Goal: Task Accomplishment & Management: Manage account settings

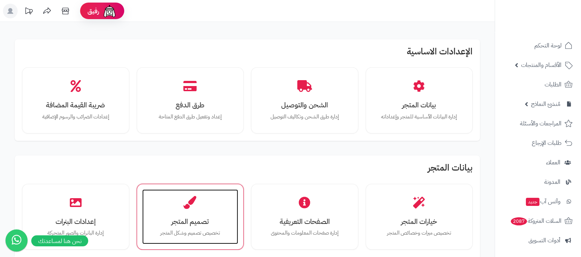
click at [186, 201] on icon at bounding box center [190, 202] width 13 height 13
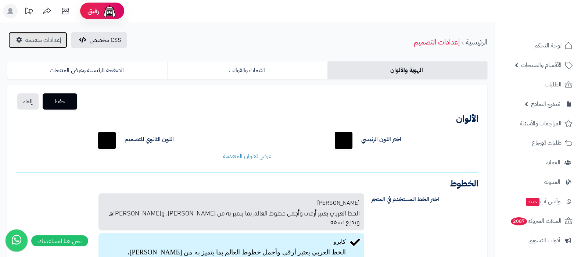
click at [28, 33] on link "إعدادات متقدمة" at bounding box center [37, 40] width 59 height 16
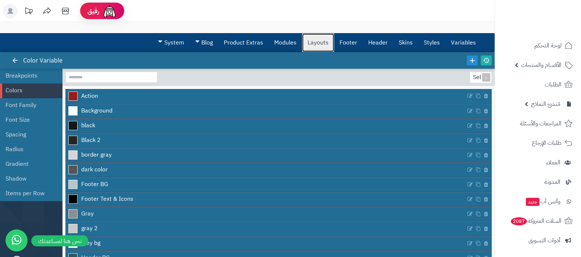
click at [317, 43] on link "Layouts" at bounding box center [318, 42] width 32 height 18
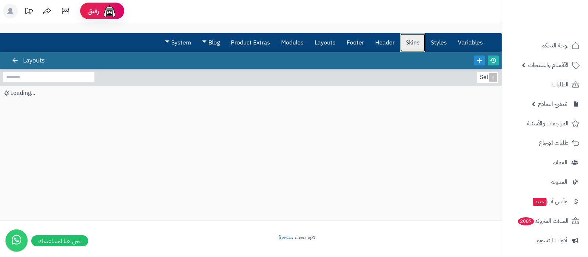
click at [409, 44] on link "Skins" at bounding box center [412, 42] width 25 height 18
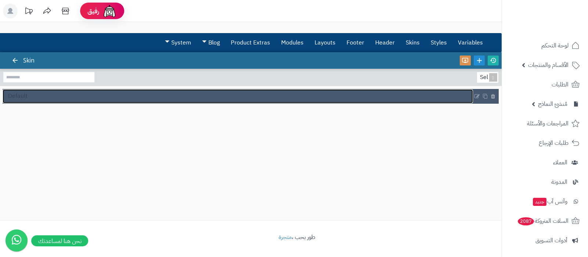
click at [44, 95] on link "Default" at bounding box center [238, 96] width 470 height 14
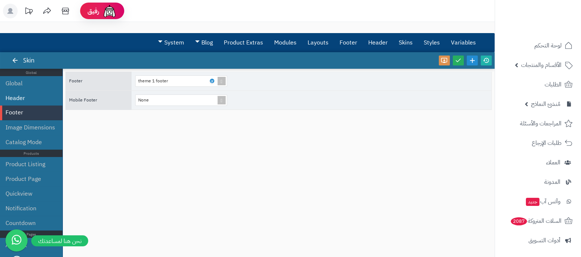
click at [26, 96] on li "Header" at bounding box center [31, 98] width 62 height 15
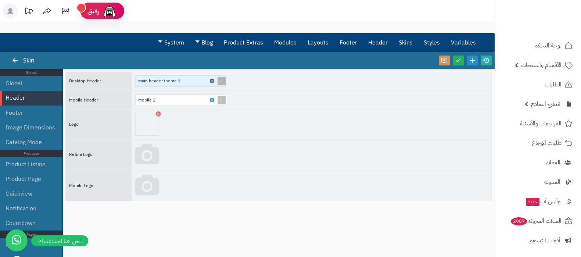
click at [213, 80] on icon at bounding box center [212, 80] width 2 height 3
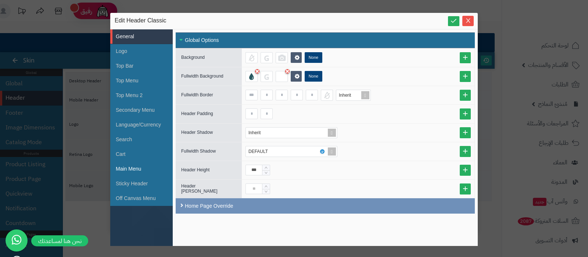
click at [138, 169] on li "Main Menu" at bounding box center [141, 169] width 62 height 15
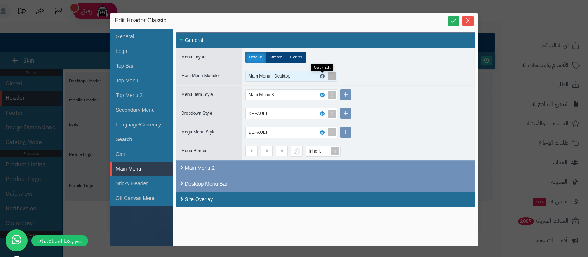
click at [322, 75] on icon at bounding box center [322, 76] width 2 height 3
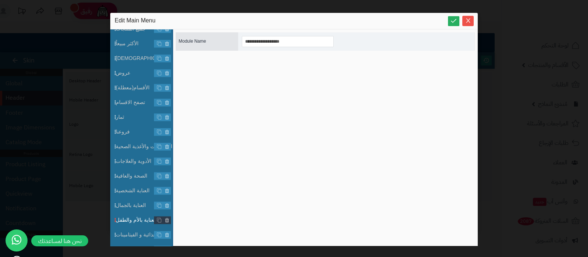
scroll to position [64, 0]
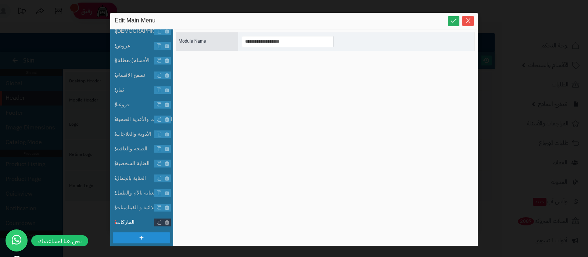
click at [128, 221] on span "الماركات" at bounding box center [144, 222] width 57 height 8
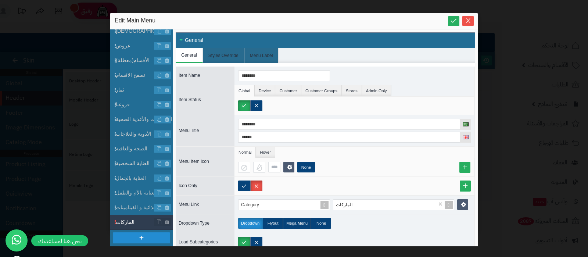
scroll to position [15, 0]
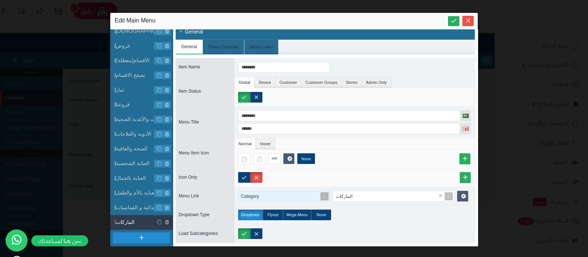
click at [326, 191] on span at bounding box center [324, 196] width 10 height 10
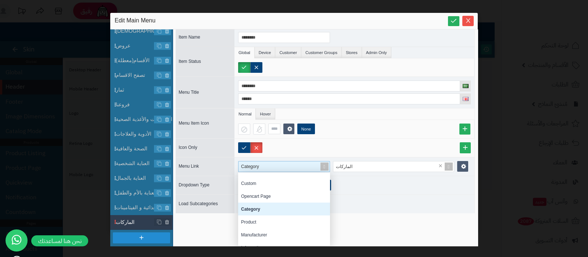
scroll to position [0, 0]
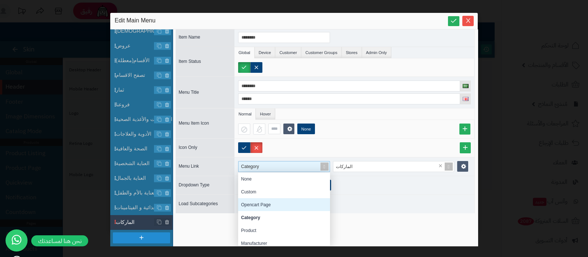
click at [285, 198] on div "Opencart Page" at bounding box center [284, 204] width 92 height 13
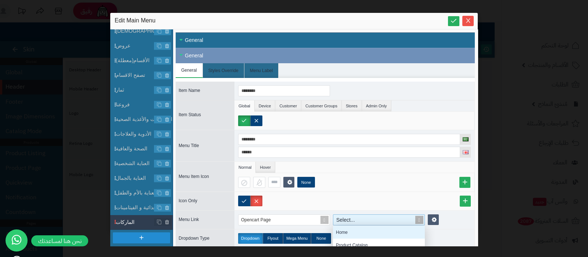
scroll to position [53, 0]
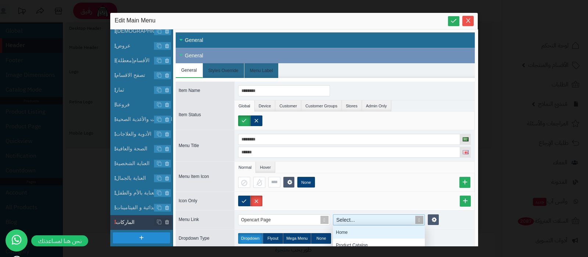
click at [420, 218] on span at bounding box center [419, 220] width 10 height 10
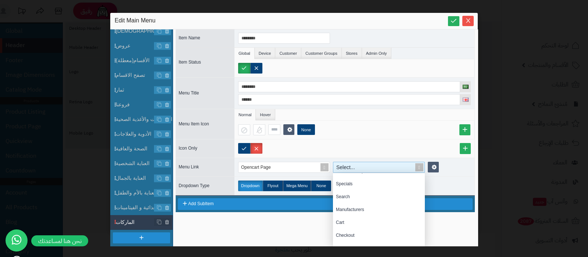
scroll to position [38, 0]
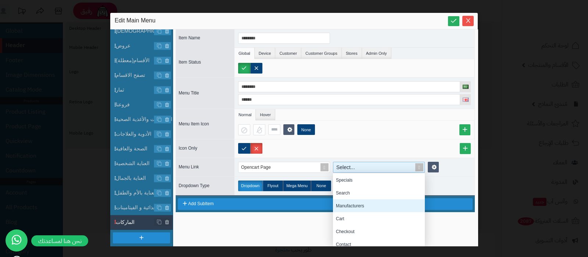
click at [377, 202] on div "Manufacturers" at bounding box center [379, 205] width 92 height 13
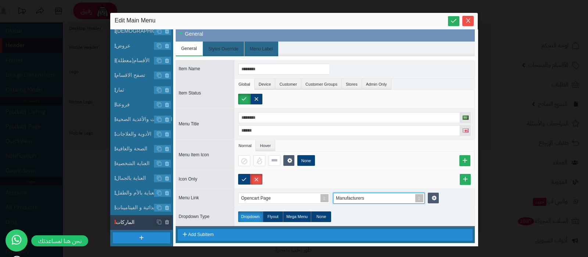
scroll to position [21, 0]
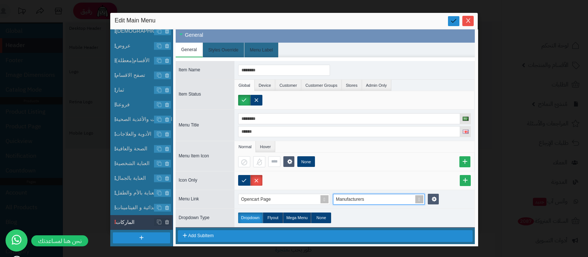
click at [452, 16] on link at bounding box center [453, 21] width 11 height 10
click at [470, 22] on icon "Close" at bounding box center [468, 20] width 6 height 6
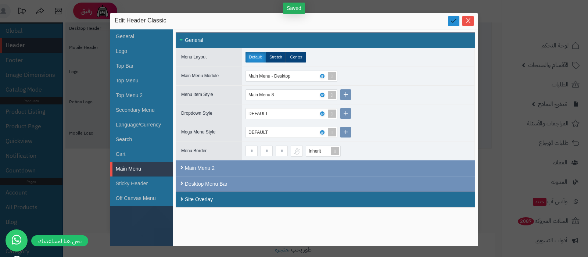
click at [455, 24] on icon at bounding box center [453, 20] width 7 height 7
click at [466, 18] on icon "Close" at bounding box center [468, 20] width 6 height 6
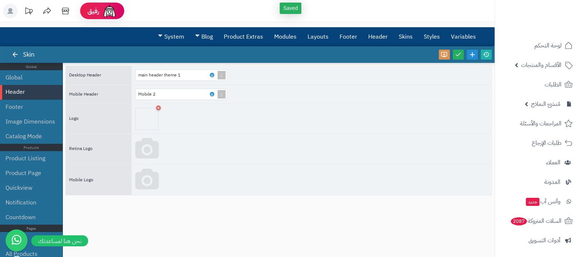
scroll to position [0, 0]
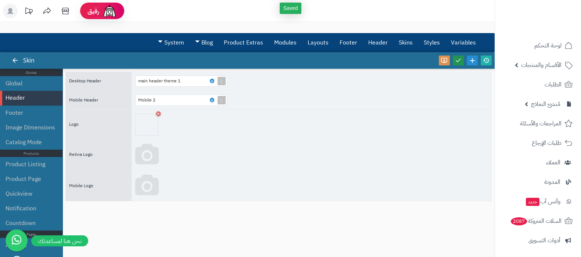
click at [455, 57] on icon at bounding box center [458, 60] width 7 height 7
click at [486, 60] on icon at bounding box center [486, 60] width 7 height 7
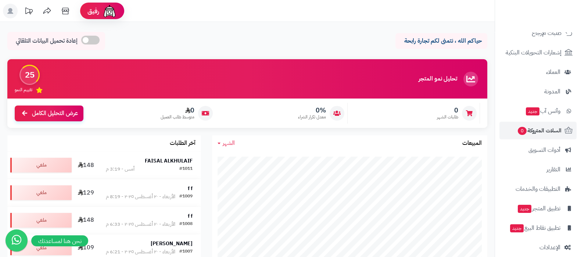
scroll to position [92, 0]
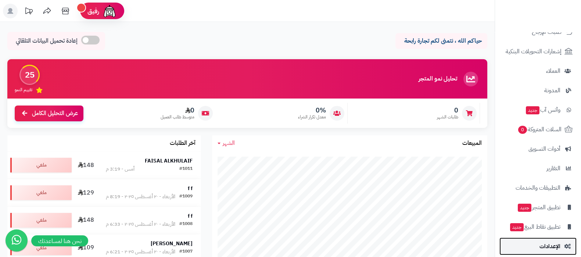
click at [549, 244] on span "الإعدادات" at bounding box center [550, 246] width 21 height 10
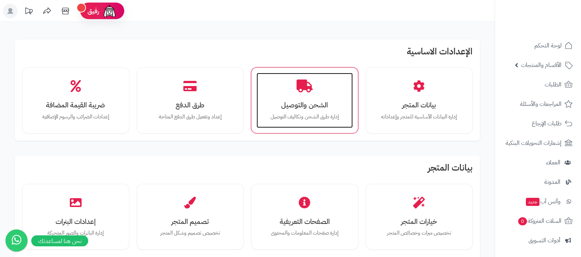
click at [303, 105] on h3 "الشحن والتوصيل" at bounding box center [305, 105] width 82 height 8
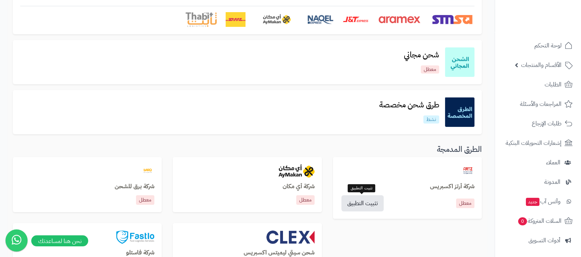
scroll to position [138, 0]
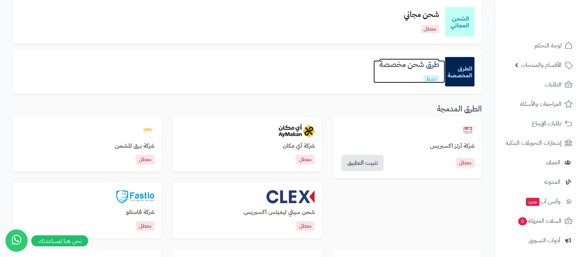
click at [406, 67] on h3 "طرق شحن مخصصة" at bounding box center [409, 64] width 72 height 8
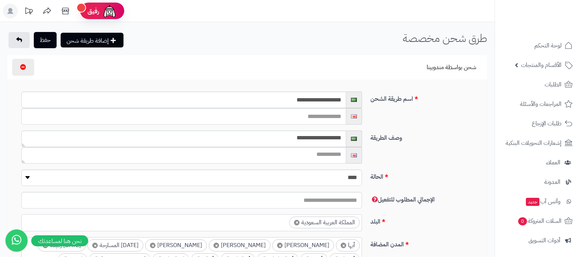
select select
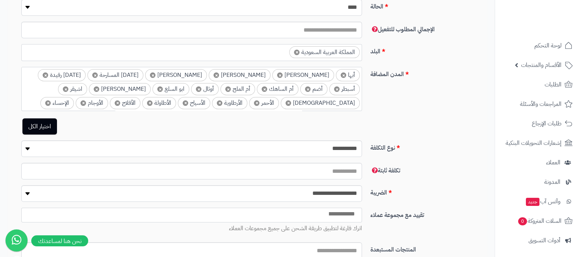
scroll to position [183, 0]
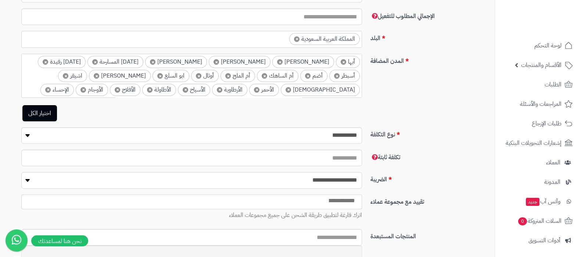
click at [321, 179] on select "**********" at bounding box center [191, 180] width 341 height 17
select select
click at [21, 172] on select "**********" at bounding box center [191, 180] width 341 height 17
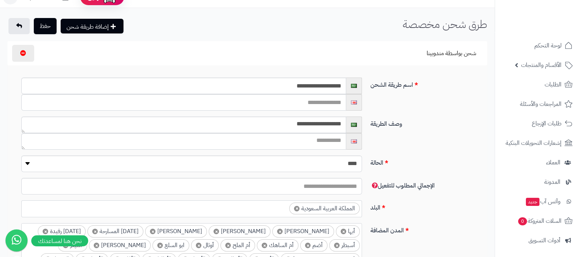
scroll to position [0, 0]
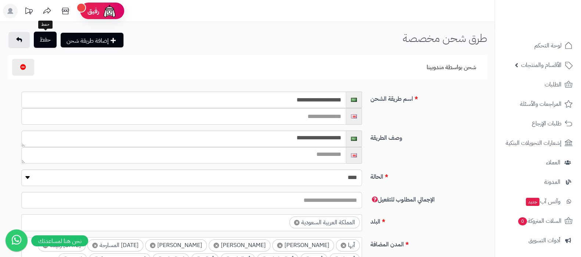
click at [50, 39] on button "حفظ" at bounding box center [45, 40] width 23 height 16
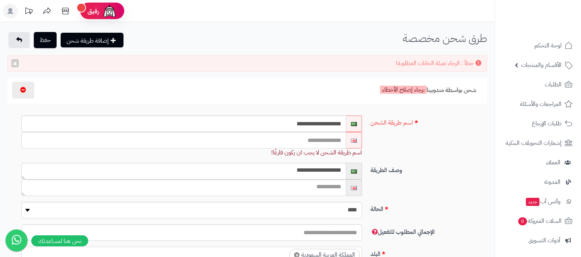
select select
click at [312, 128] on input "**********" at bounding box center [183, 123] width 325 height 17
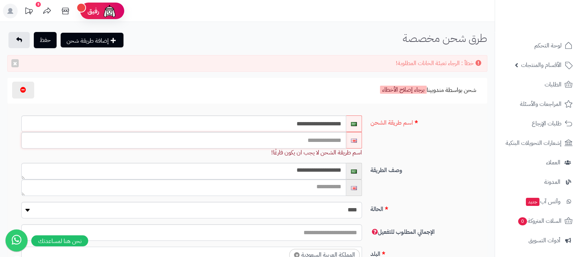
click at [329, 141] on input "text" at bounding box center [183, 140] width 325 height 17
paste input "**********"
type input "**********"
click at [36, 42] on button "حفظ" at bounding box center [45, 40] width 23 height 16
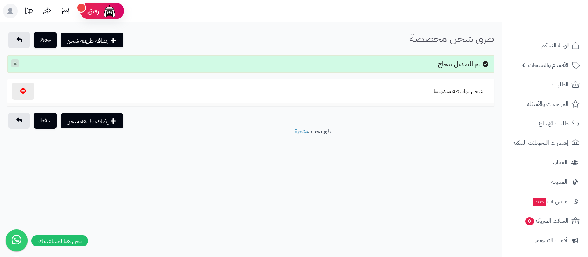
click at [15, 64] on button "×" at bounding box center [14, 63] width 7 height 8
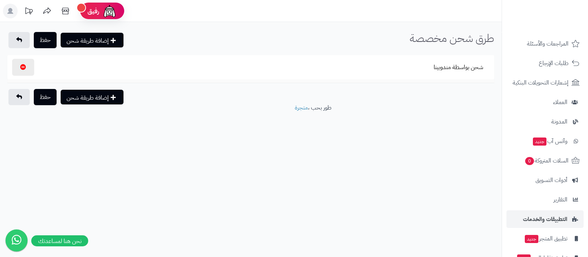
scroll to position [99, 0]
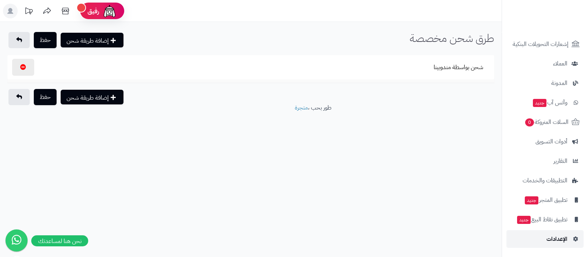
click at [553, 237] on span "الإعدادات" at bounding box center [557, 239] width 21 height 10
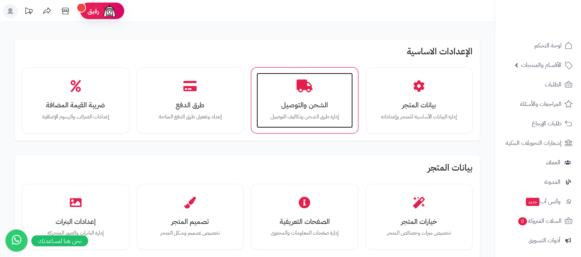
click at [307, 101] on h3 "الشحن والتوصيل" at bounding box center [305, 105] width 82 height 8
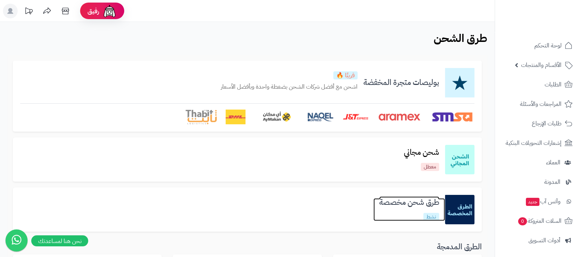
click at [402, 198] on h3 "طرق شحن مخصصة" at bounding box center [409, 202] width 72 height 8
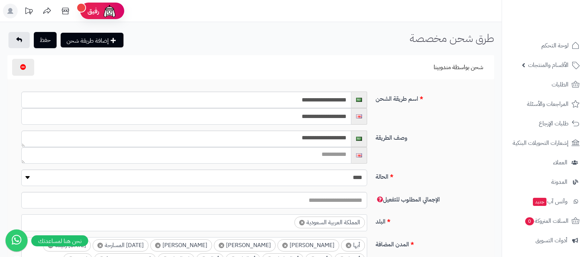
select select
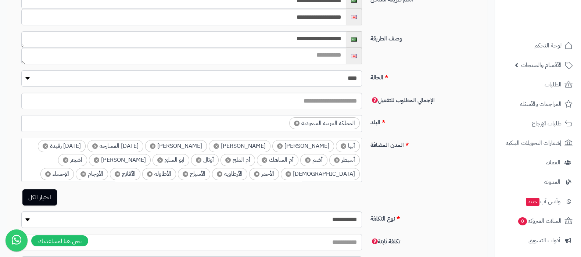
scroll to position [61, 0]
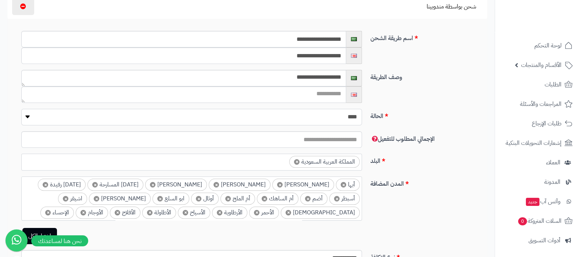
drag, startPoint x: 344, startPoint y: 118, endPoint x: 346, endPoint y: 124, distance: 6.3
click at [344, 118] on select "**** ****" at bounding box center [191, 117] width 341 height 17
select select "*"
click at [21, 109] on select "**** ****" at bounding box center [191, 117] width 341 height 17
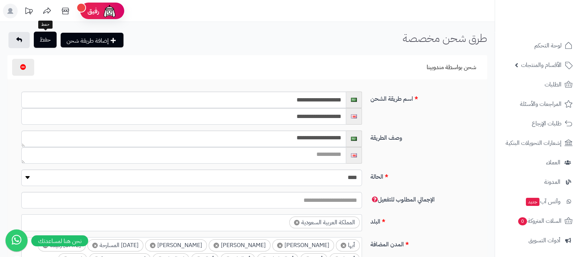
click at [48, 41] on button "حفظ" at bounding box center [45, 40] width 23 height 16
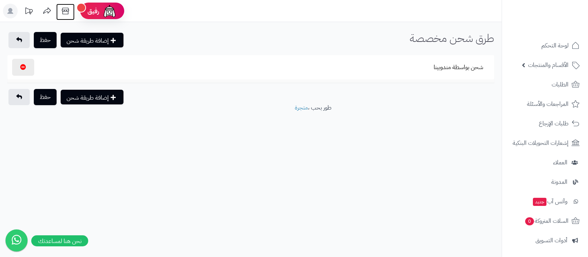
click at [63, 14] on icon at bounding box center [65, 11] width 15 height 15
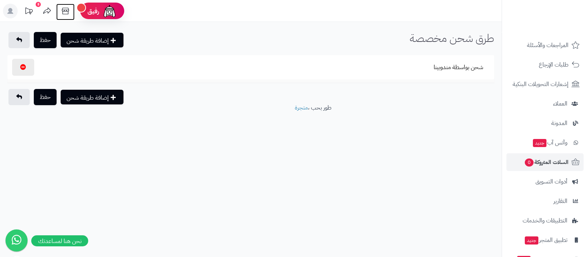
scroll to position [99, 0]
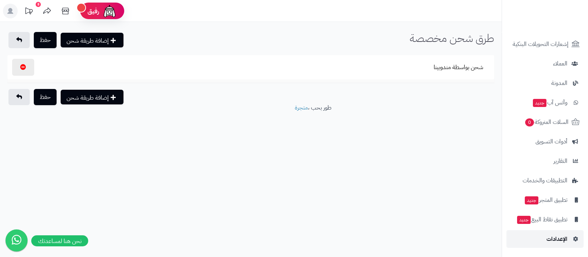
click at [553, 246] on link "الإعدادات" at bounding box center [544, 239] width 77 height 18
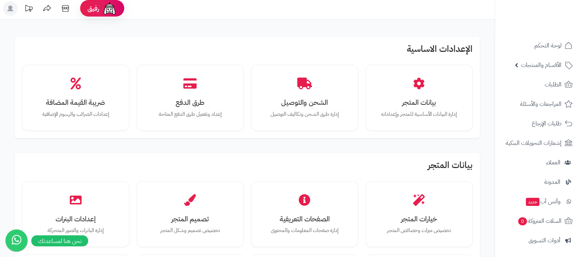
scroll to position [92, 0]
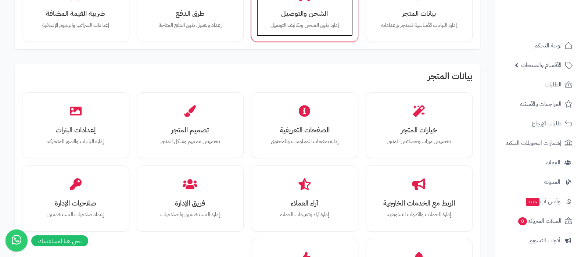
click at [301, 30] on div "الشحن والتوصيل إدارة طرق الشحن وتكاليف التوصيل" at bounding box center [305, 8] width 96 height 55
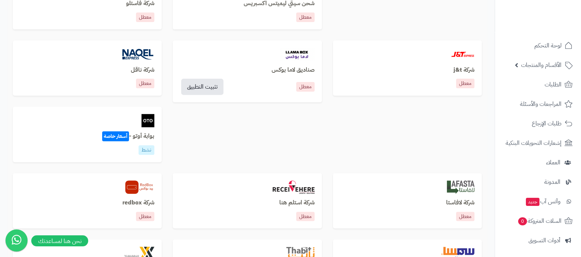
scroll to position [367, 0]
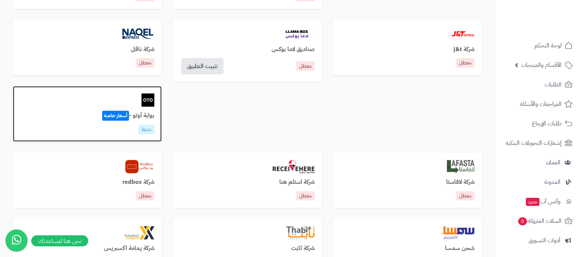
click at [142, 112] on h3 "بوابة أوتو - أسعار خاصة" at bounding box center [87, 115] width 134 height 7
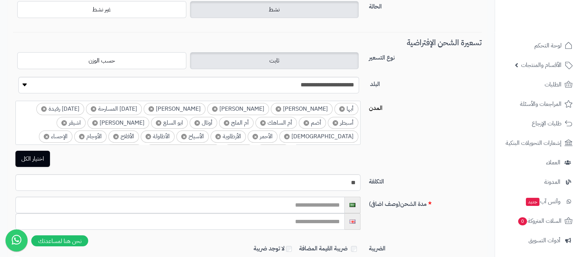
scroll to position [138, 0]
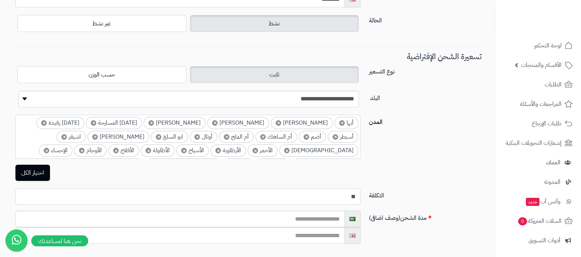
click at [354, 199] on input "**" at bounding box center [187, 196] width 345 height 17
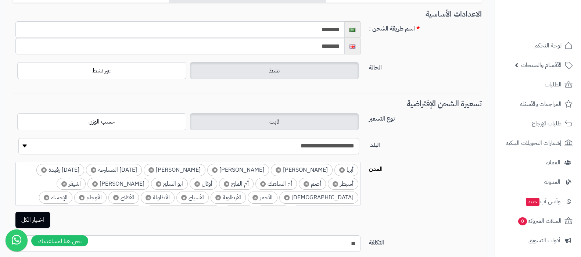
scroll to position [46, 0]
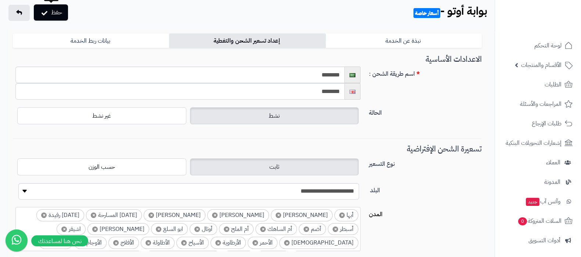
type input "**"
click at [57, 15] on button "حفظ" at bounding box center [51, 12] width 34 height 16
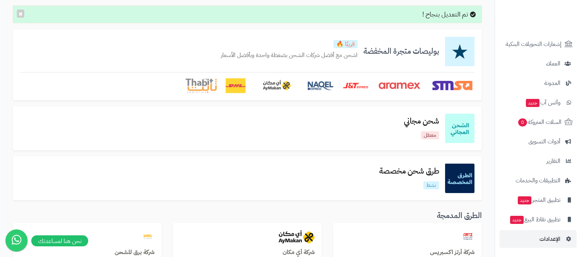
scroll to position [138, 0]
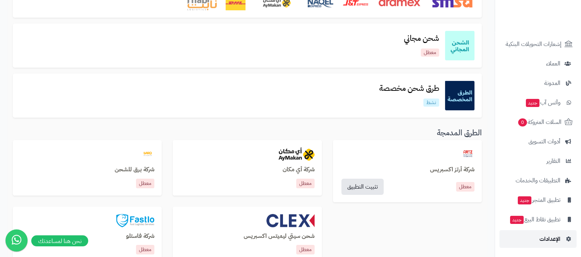
click at [537, 239] on link "الإعدادات" at bounding box center [537, 239] width 77 height 18
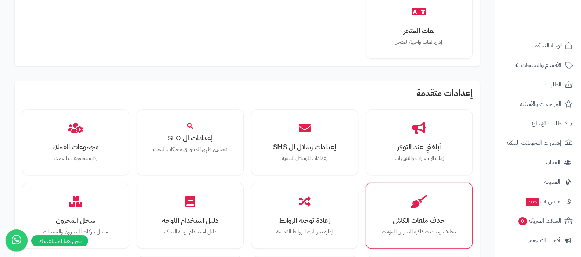
scroll to position [551, 0]
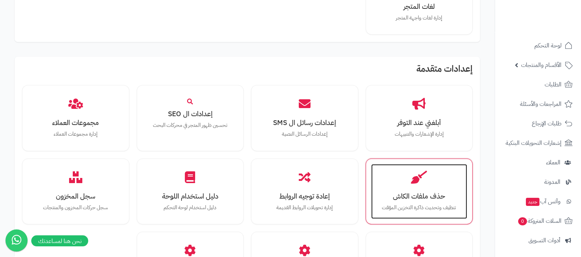
click at [419, 193] on h3 "حذف ملفات الكاش" at bounding box center [420, 196] width 82 height 8
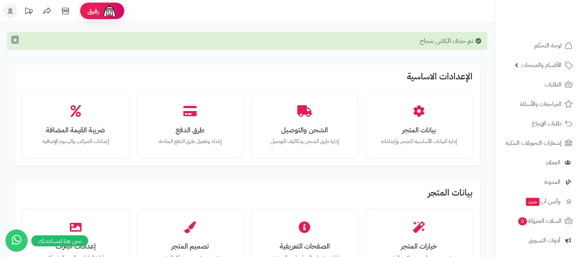
click at [13, 43] on button "×" at bounding box center [14, 40] width 7 height 8
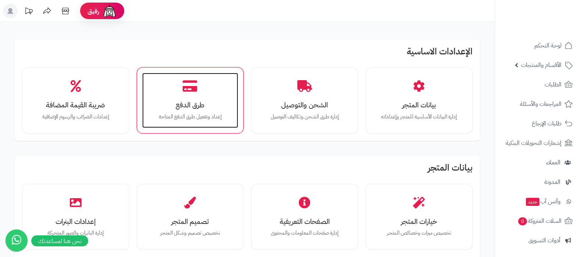
click at [191, 90] on icon at bounding box center [190, 86] width 15 height 13
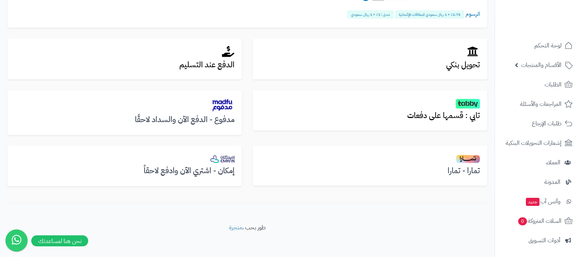
scroll to position [237, 0]
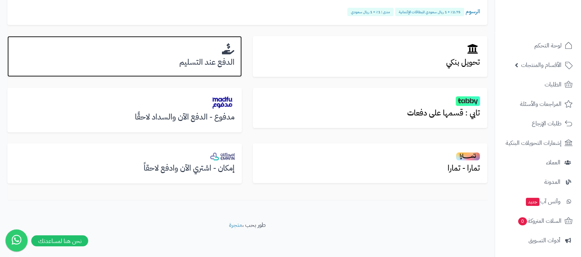
click at [211, 60] on h3 "الدفع عند التسليم" at bounding box center [125, 62] width 220 height 8
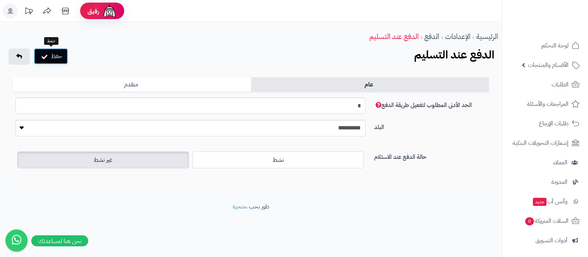
click at [48, 55] on button "حفظ" at bounding box center [51, 56] width 34 height 16
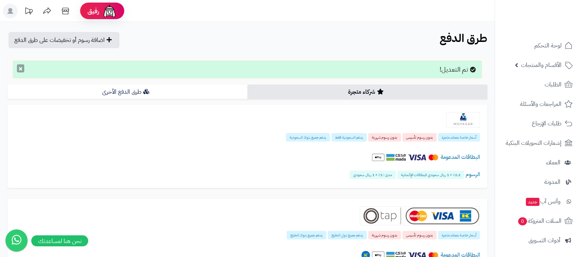
click at [18, 68] on button "×" at bounding box center [20, 68] width 7 height 8
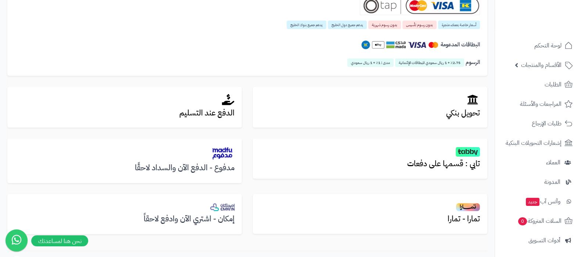
scroll to position [237, 0]
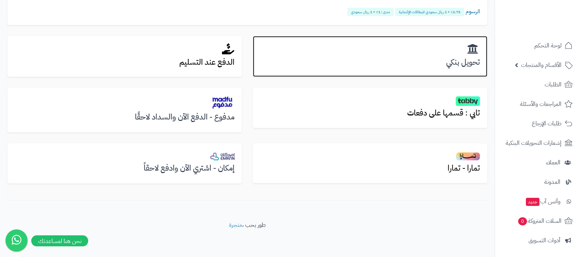
click at [461, 67] on div "تحويل بنكي" at bounding box center [370, 56] width 234 height 41
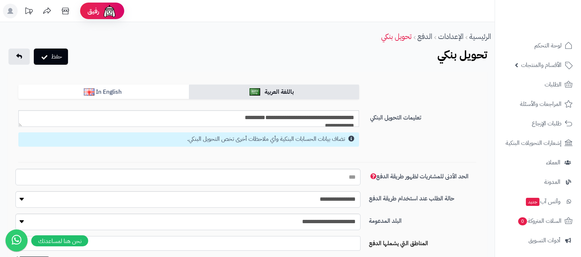
select select
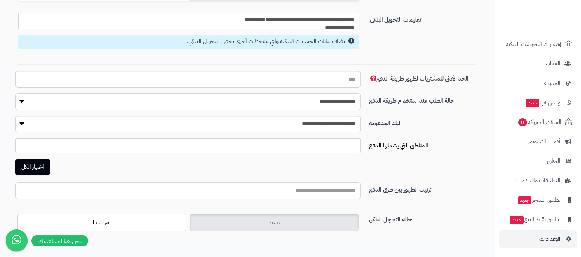
scroll to position [138, 0]
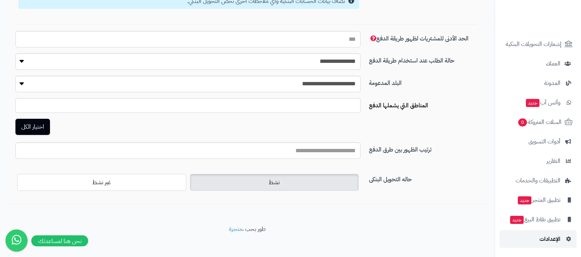
click at [535, 232] on link "الإعدادات" at bounding box center [537, 239] width 77 height 18
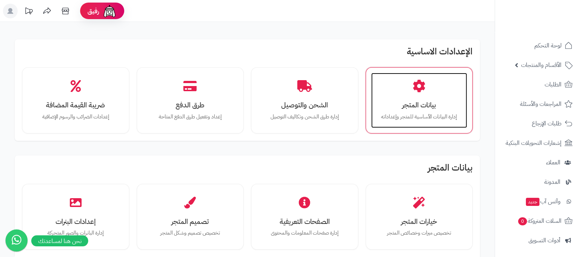
click at [418, 105] on h3 "بيانات المتجر" at bounding box center [420, 105] width 82 height 8
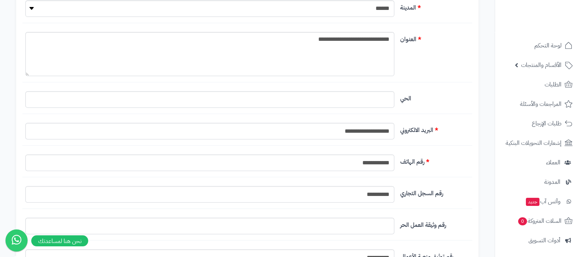
scroll to position [367, 0]
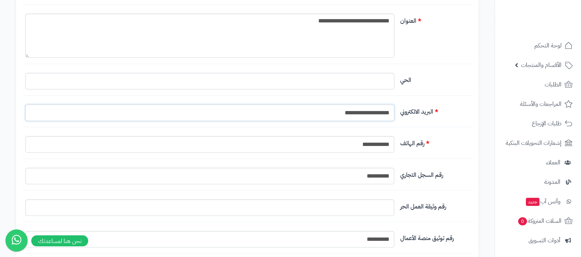
click at [360, 116] on input "**********" at bounding box center [209, 112] width 369 height 17
paste input "text"
type input "**********"
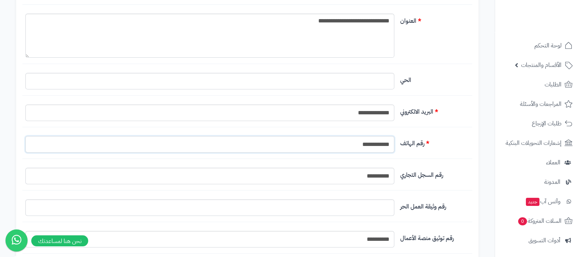
click at [375, 144] on input "**********" at bounding box center [209, 144] width 369 height 17
paste input "text"
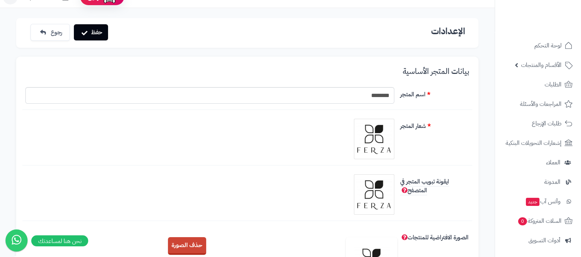
scroll to position [0, 0]
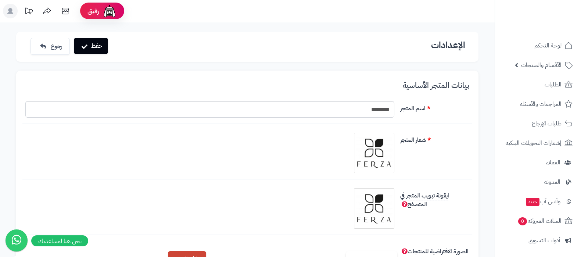
type input "**********"
click at [90, 43] on button "حفظ" at bounding box center [91, 46] width 34 height 16
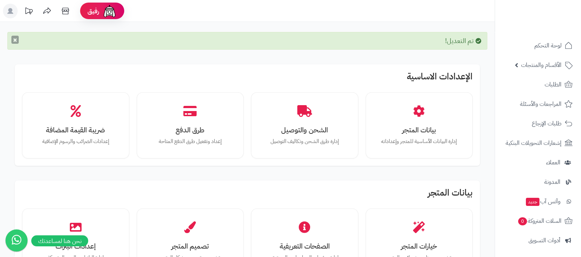
click at [14, 44] on button "×" at bounding box center [14, 40] width 7 height 8
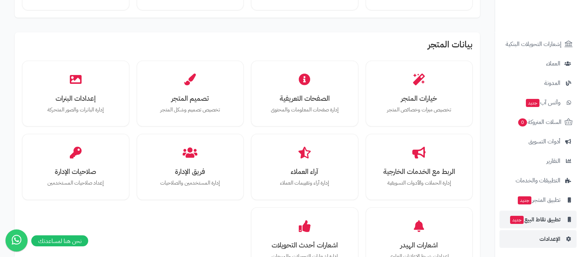
scroll to position [138, 0]
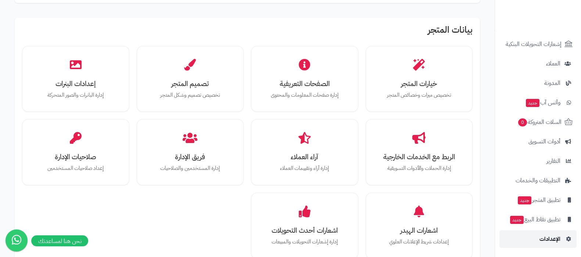
click at [544, 241] on span "الإعدادات" at bounding box center [550, 239] width 21 height 10
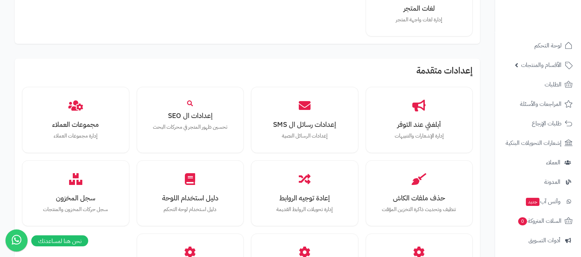
scroll to position [597, 0]
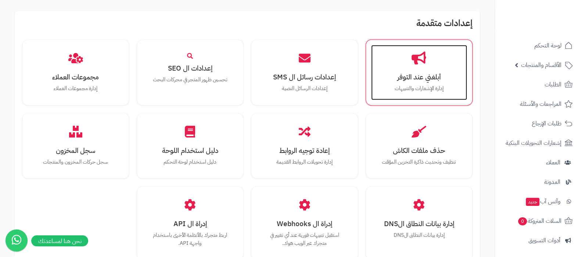
click at [429, 81] on div "أبلغني عند التوفر إدارة الإشعارات والتنبيهات" at bounding box center [419, 72] width 96 height 55
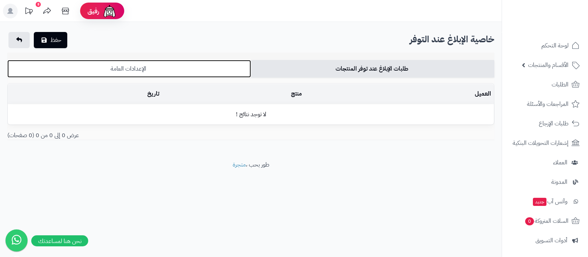
click at [190, 69] on link "الإعدادات العامة" at bounding box center [129, 69] width 244 height 18
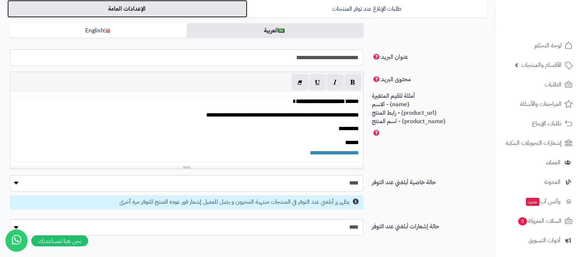
scroll to position [46, 0]
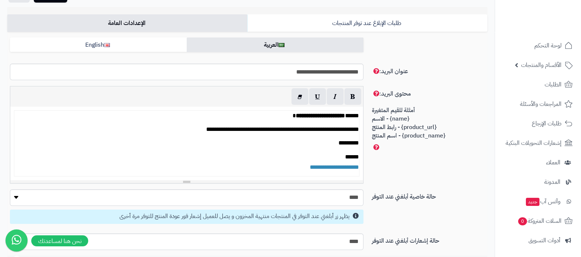
click at [275, 166] on p "**********" at bounding box center [186, 162] width 345 height 21
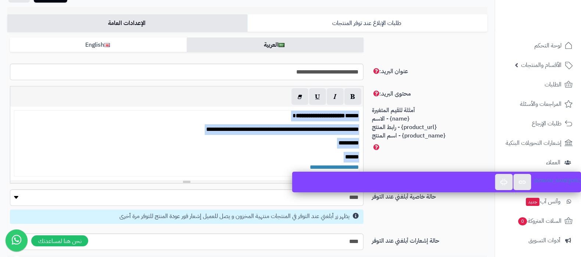
click at [275, 166] on p "**********" at bounding box center [186, 162] width 345 height 21
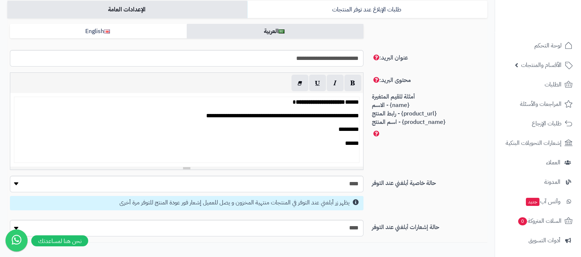
scroll to position [0, 0]
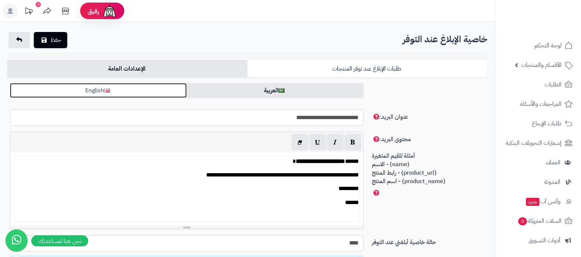
click at [139, 88] on link "English" at bounding box center [98, 90] width 177 height 15
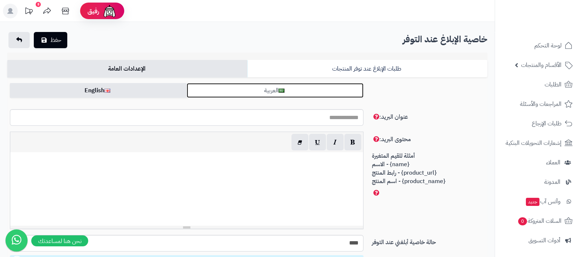
click at [296, 90] on link "العربية" at bounding box center [275, 90] width 177 height 15
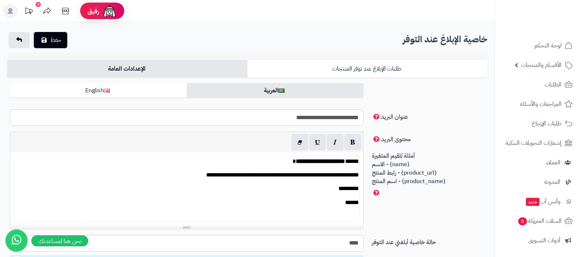
click at [333, 215] on p "******" at bounding box center [186, 207] width 345 height 21
click at [57, 40] on button "حفظ" at bounding box center [50, 40] width 33 height 16
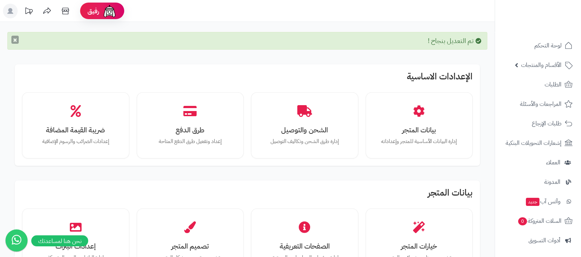
click at [13, 41] on button "×" at bounding box center [14, 40] width 7 height 8
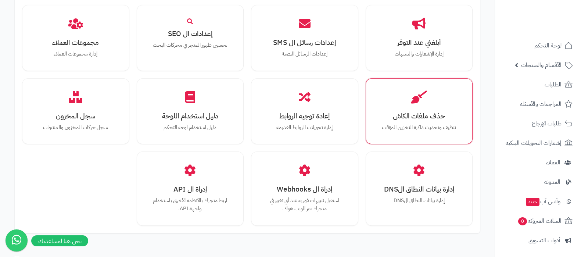
scroll to position [680, 0]
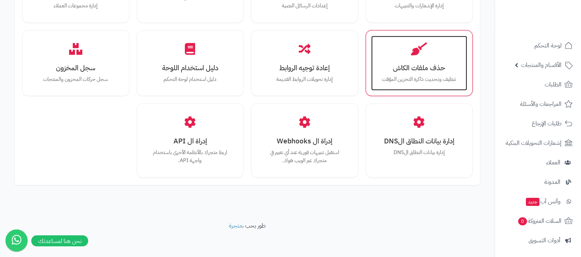
click at [432, 67] on h3 "حذف ملفات الكاش" at bounding box center [420, 68] width 82 height 8
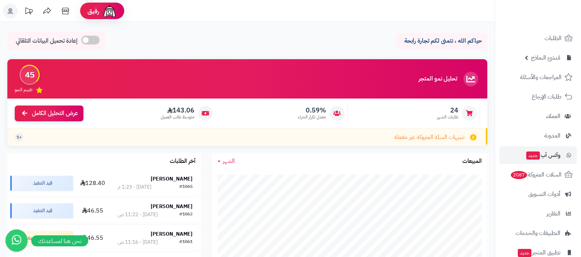
scroll to position [99, 0]
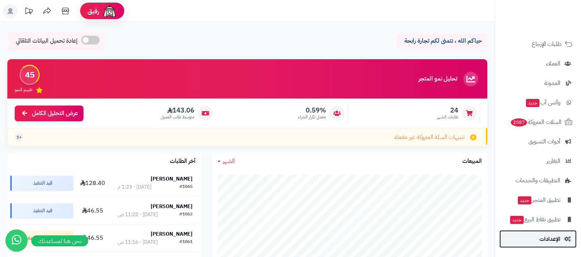
click at [543, 242] on span "الإعدادات" at bounding box center [550, 239] width 21 height 10
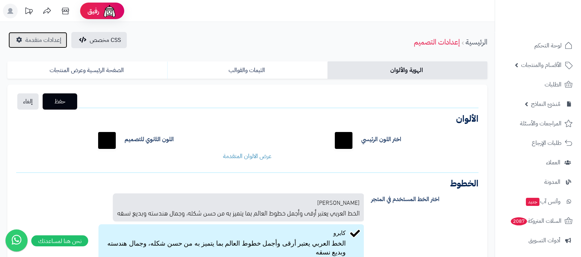
click at [33, 34] on link "إعدادات متقدمة" at bounding box center [37, 40] width 59 height 16
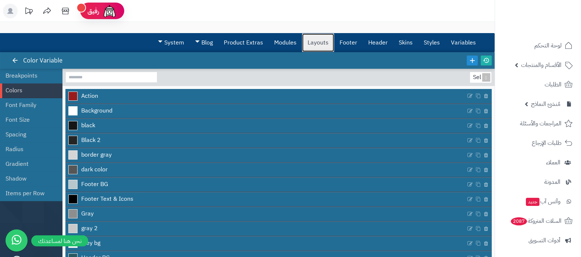
click at [311, 45] on link "Layouts" at bounding box center [318, 42] width 32 height 18
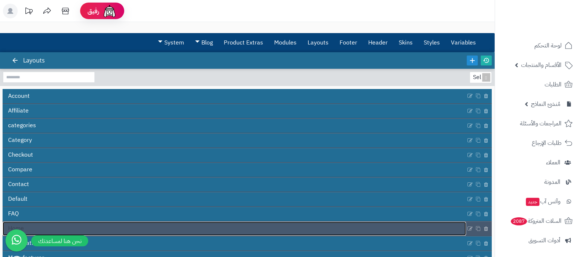
click at [238, 231] on link "Home" at bounding box center [234, 229] width 463 height 14
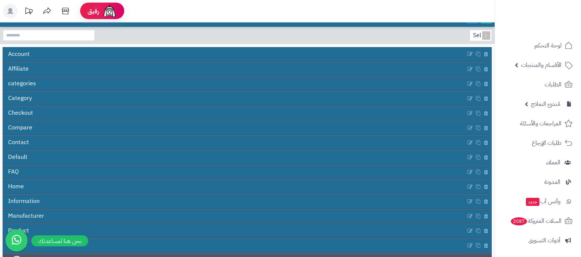
scroll to position [41, 0]
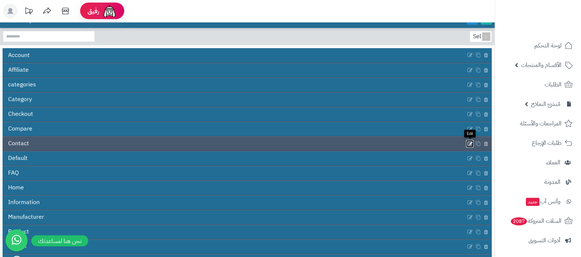
click at [469, 143] on icon at bounding box center [470, 143] width 6 height 6
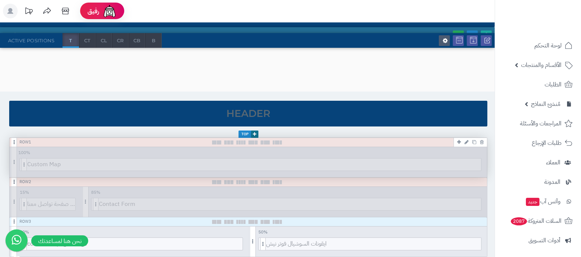
scroll to position [46, 0]
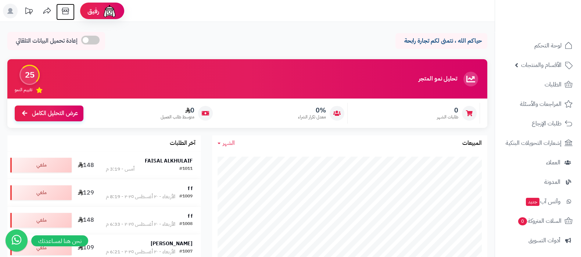
click at [66, 8] on icon at bounding box center [65, 11] width 15 height 15
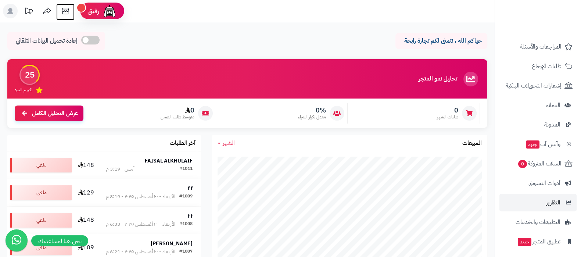
scroll to position [99, 0]
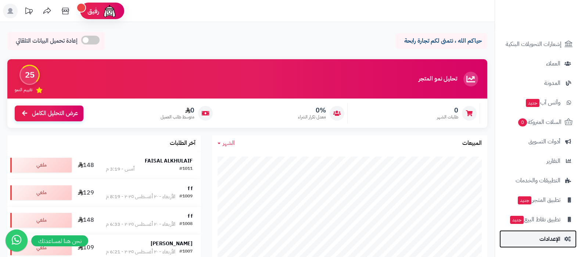
click at [542, 243] on span "الإعدادات" at bounding box center [550, 239] width 21 height 10
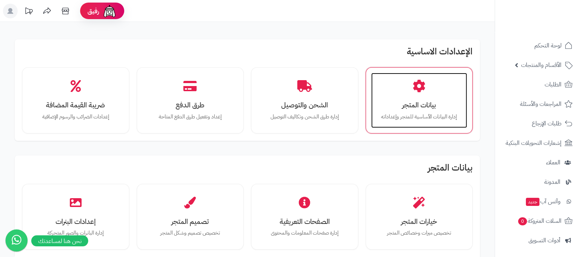
click at [413, 107] on h3 "بيانات المتجر" at bounding box center [420, 105] width 82 height 8
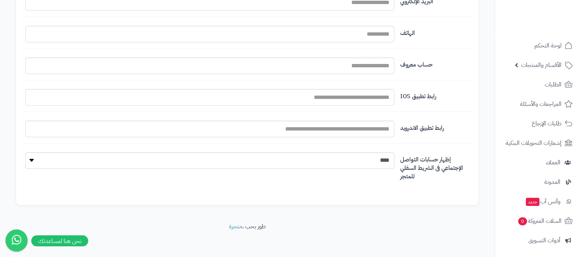
scroll to position [99, 0]
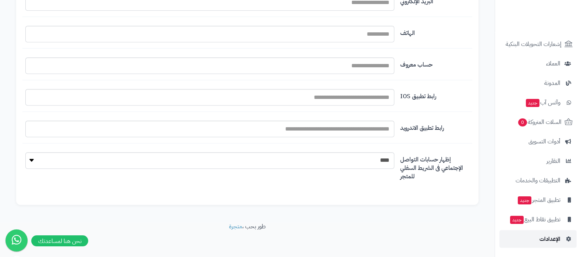
click at [545, 241] on span "الإعدادات" at bounding box center [550, 239] width 21 height 10
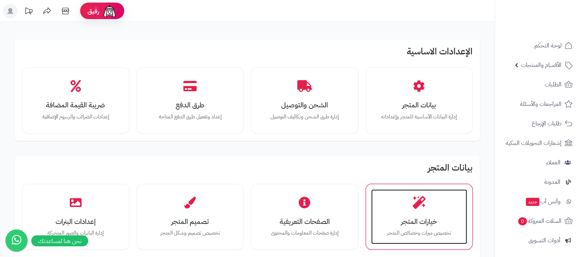
click at [412, 212] on div "خيارات المتجر تخصيص ميزات وخصائص المتجر" at bounding box center [419, 216] width 96 height 55
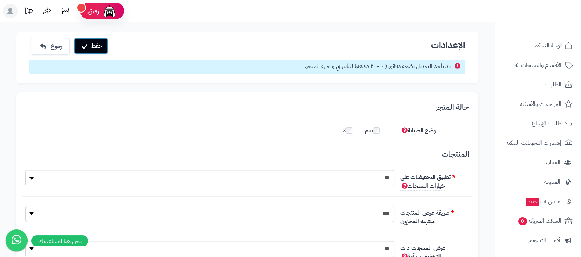
click at [92, 41] on button "حفظ" at bounding box center [91, 46] width 34 height 16
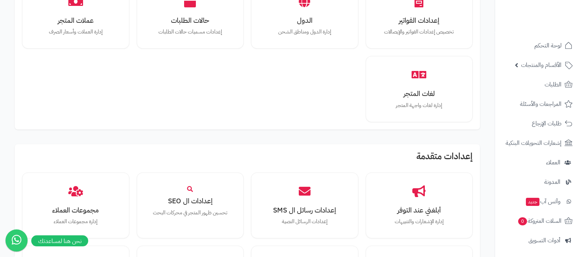
scroll to position [704, 0]
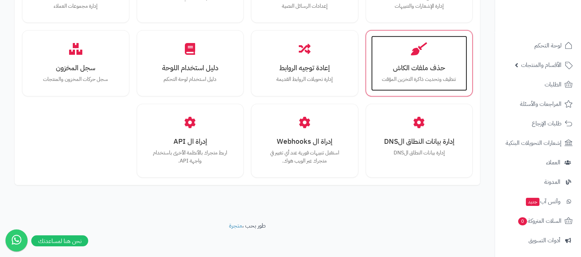
click at [417, 64] on h3 "حذف ملفات الكاش" at bounding box center [420, 68] width 82 height 8
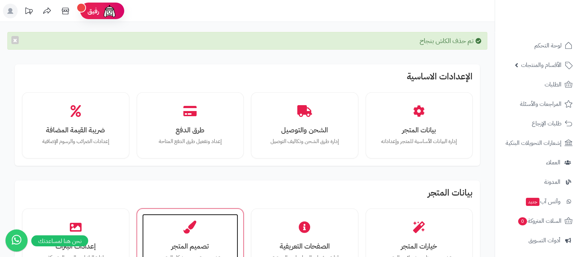
click at [202, 236] on div "تصميم المتجر تخصيص تصميم وشكل المتجر" at bounding box center [190, 241] width 96 height 55
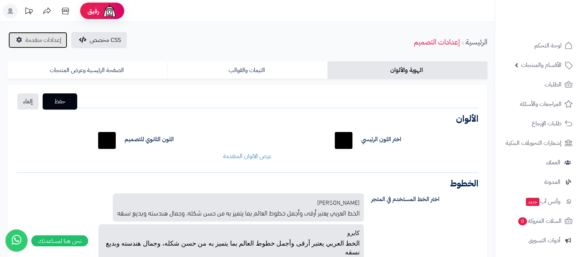
click at [43, 43] on span "إعدادات متقدمة" at bounding box center [43, 40] width 36 height 9
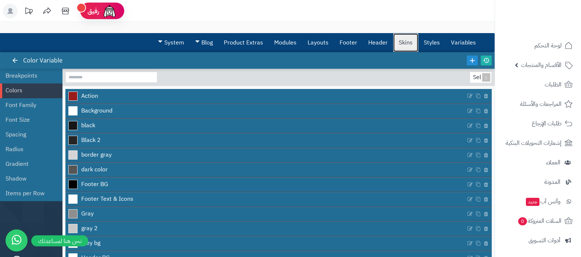
click at [401, 44] on link "Skins" at bounding box center [405, 42] width 25 height 18
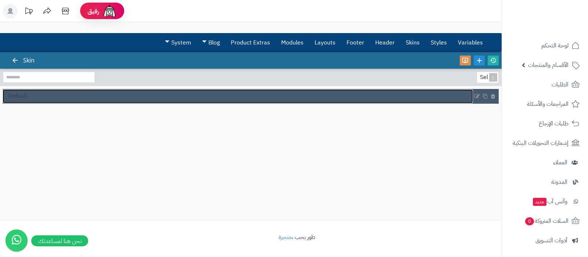
click at [174, 97] on link "Default" at bounding box center [238, 96] width 470 height 14
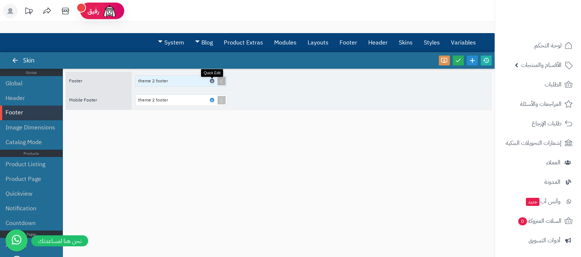
click at [211, 80] on icon at bounding box center [212, 80] width 2 height 3
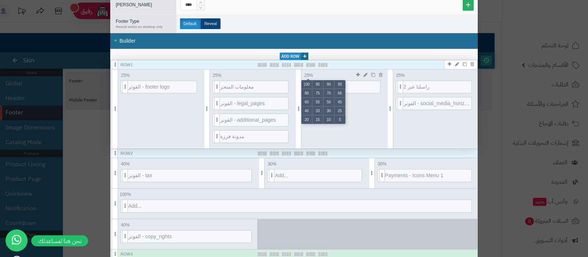
scroll to position [138, 0]
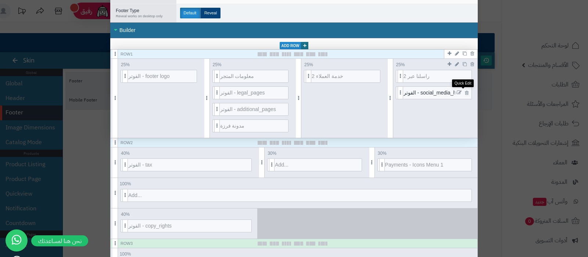
click at [462, 91] on icon at bounding box center [459, 92] width 5 height 5
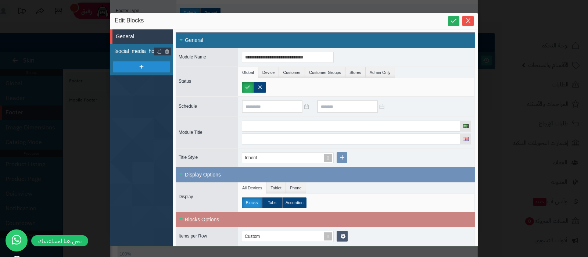
click at [135, 50] on span "social_media_horizontal" at bounding box center [144, 51] width 57 height 8
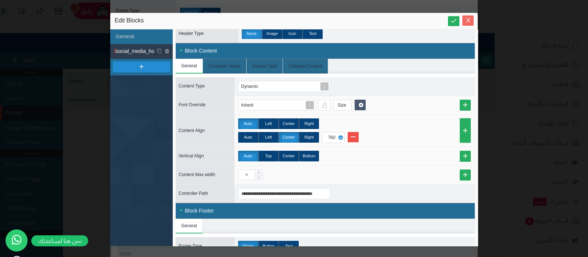
click at [468, 22] on icon "Close" at bounding box center [468, 20] width 6 height 6
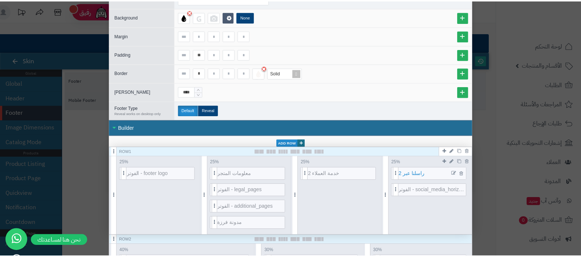
scroll to position [0, 0]
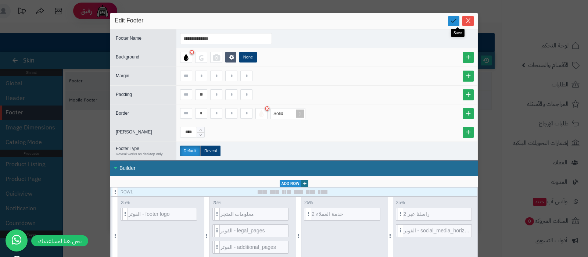
click at [456, 19] on icon at bounding box center [453, 20] width 7 height 7
click at [470, 22] on icon "Close" at bounding box center [468, 20] width 6 height 6
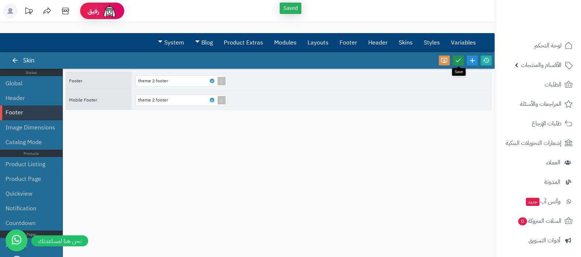
click at [457, 64] on link at bounding box center [458, 60] width 11 height 10
click at [486, 62] on icon at bounding box center [486, 60] width 7 height 7
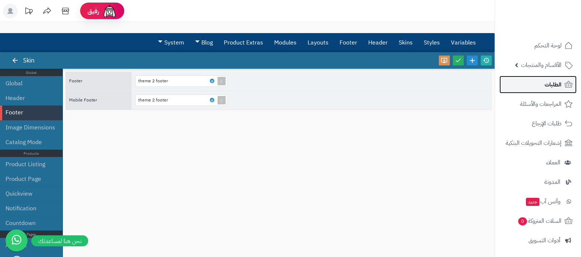
click at [539, 83] on link "الطلبات" at bounding box center [537, 85] width 77 height 18
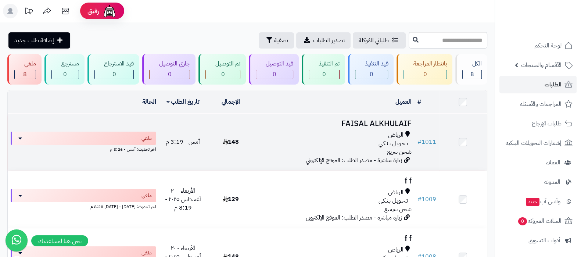
click at [356, 119] on h3 "FAISAL ALKHULAIF" at bounding box center [335, 123] width 154 height 8
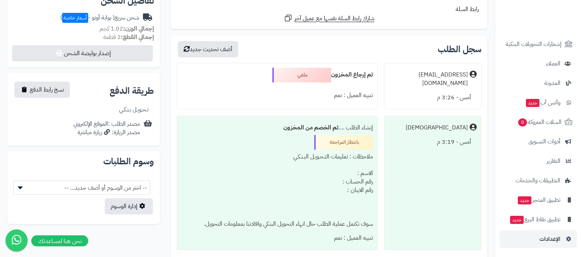
scroll to position [311, 0]
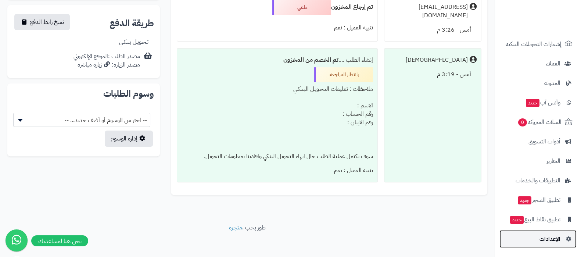
click at [542, 239] on span "الإعدادات" at bounding box center [550, 239] width 21 height 10
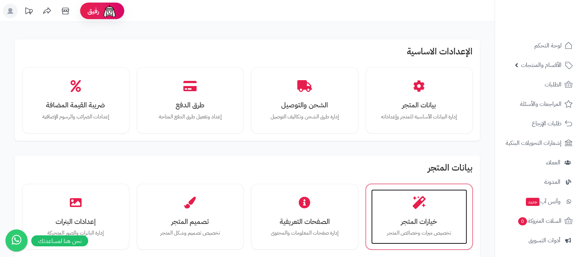
click at [432, 218] on h3 "خيارات المتجر" at bounding box center [420, 222] width 82 height 8
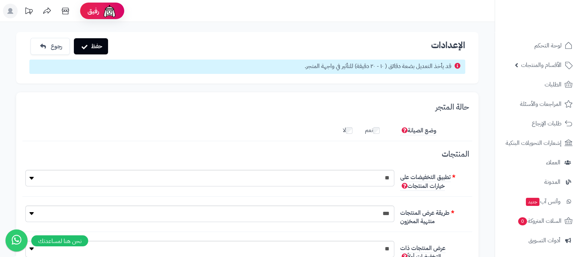
scroll to position [5, 0]
click at [540, 89] on link "الطلبات" at bounding box center [537, 85] width 77 height 18
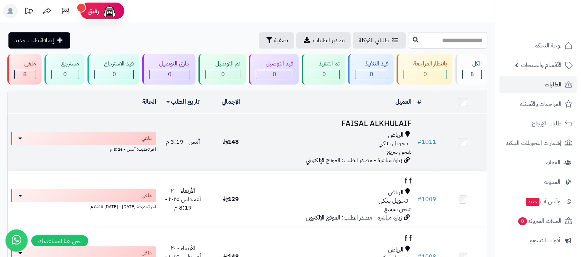
click at [368, 123] on h3 "FAISAL ALKHULAIF" at bounding box center [335, 123] width 154 height 8
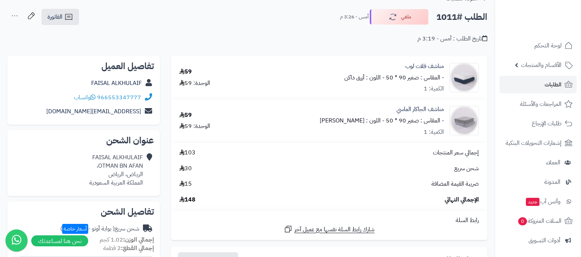
scroll to position [92, 0]
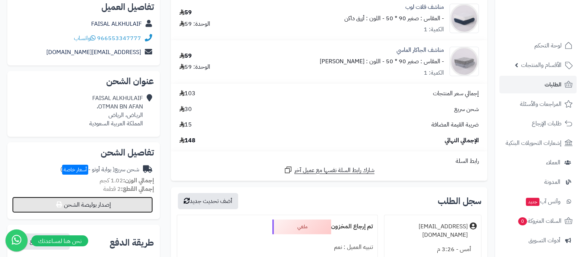
click at [98, 207] on button "إصدار بوليصة الشحن" at bounding box center [82, 205] width 141 height 16
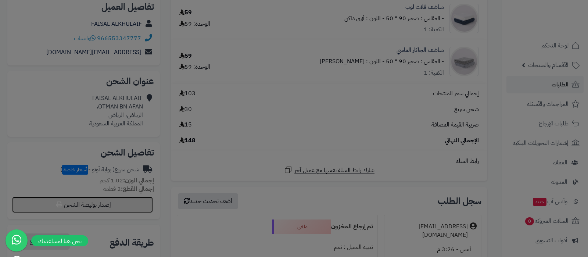
select select "***"
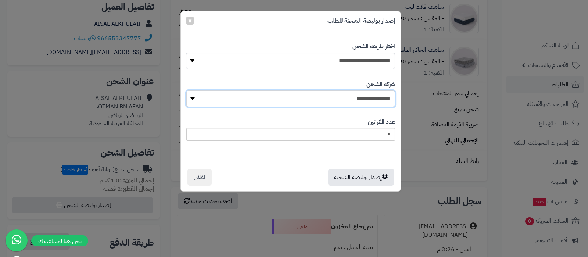
click at [369, 100] on select "**********" at bounding box center [290, 98] width 209 height 17
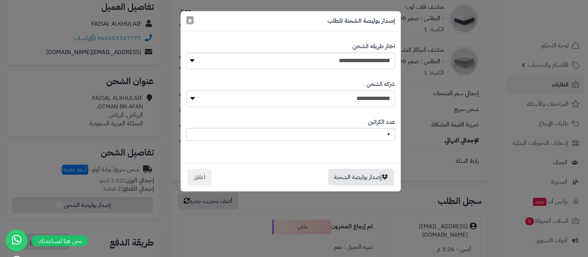
click at [188, 22] on span "×" at bounding box center [190, 20] width 4 height 11
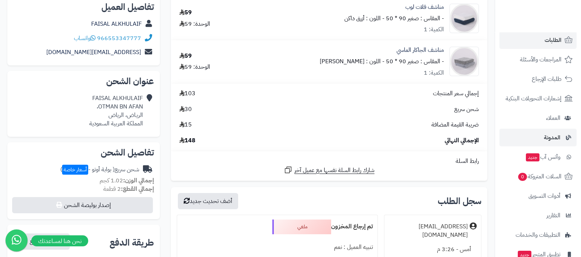
scroll to position [99, 0]
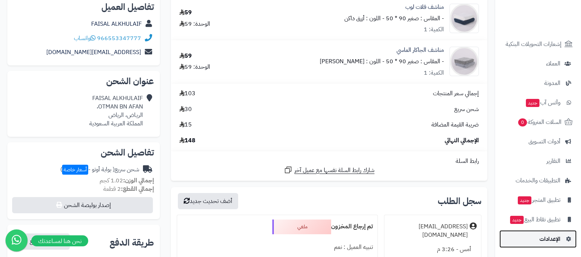
click at [544, 243] on span "الإعدادات" at bounding box center [550, 239] width 21 height 10
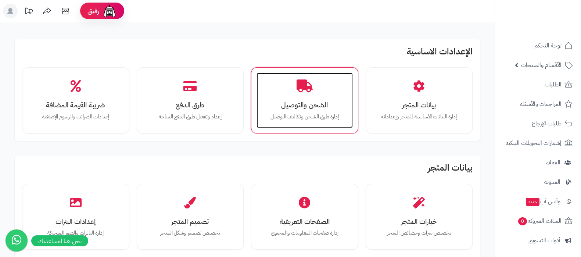
click at [291, 104] on h3 "الشحن والتوصيل" at bounding box center [305, 105] width 82 height 8
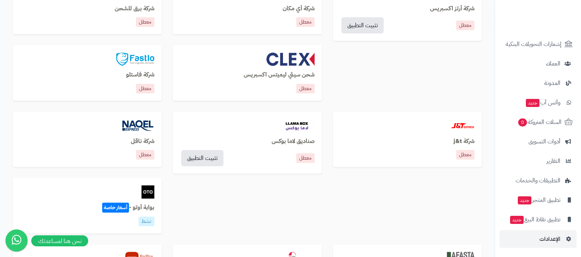
scroll to position [276, 0]
click at [549, 240] on span "الإعدادات" at bounding box center [550, 239] width 21 height 10
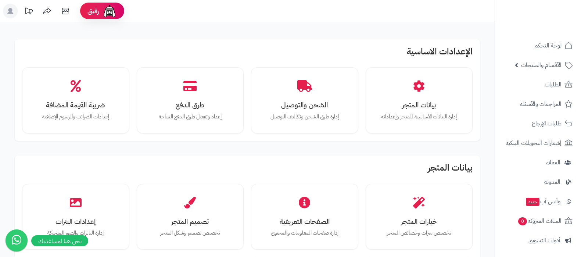
scroll to position [46, 0]
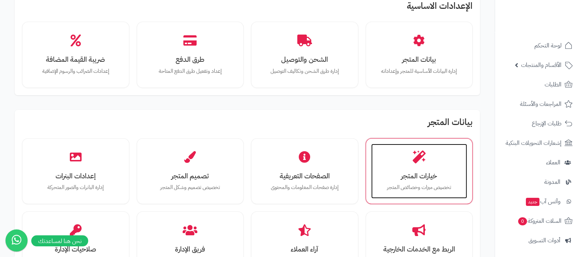
click at [441, 175] on h3 "خيارات المتجر" at bounding box center [420, 176] width 82 height 8
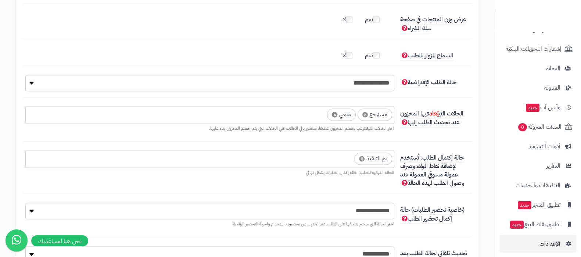
scroll to position [99, 0]
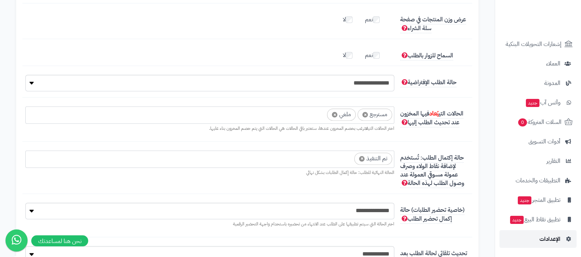
click at [538, 242] on link "الإعدادات" at bounding box center [537, 239] width 77 height 18
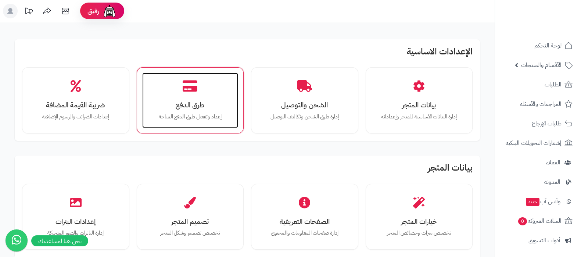
click at [173, 106] on h3 "طرق الدفع" at bounding box center [191, 105] width 82 height 8
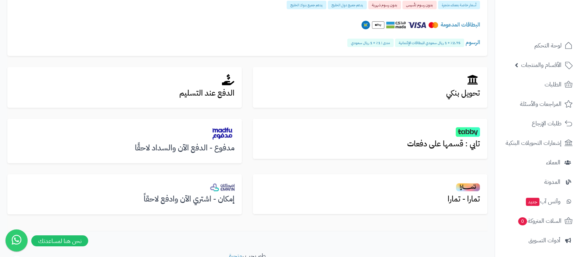
scroll to position [237, 0]
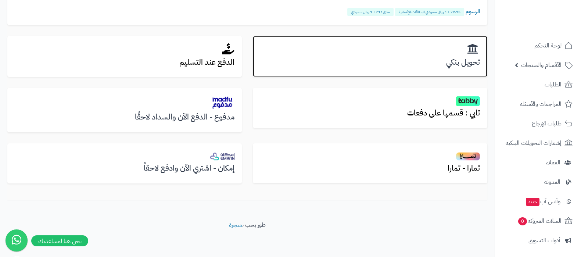
click at [467, 61] on h3 "تحويل بنكي" at bounding box center [370, 62] width 220 height 8
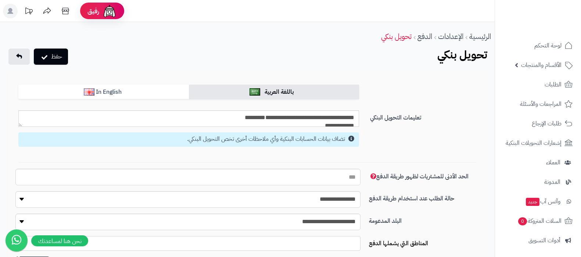
select select
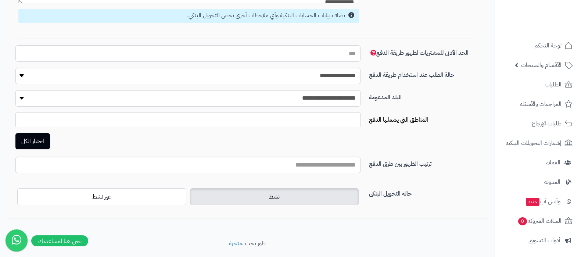
scroll to position [138, 0]
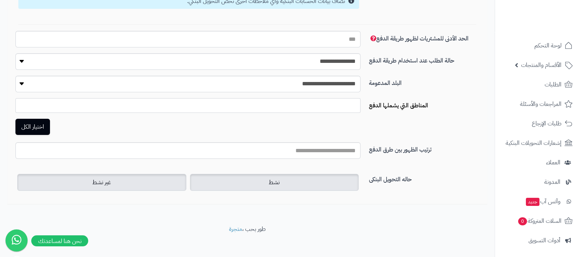
click at [117, 186] on label "غير نشط" at bounding box center [101, 182] width 169 height 17
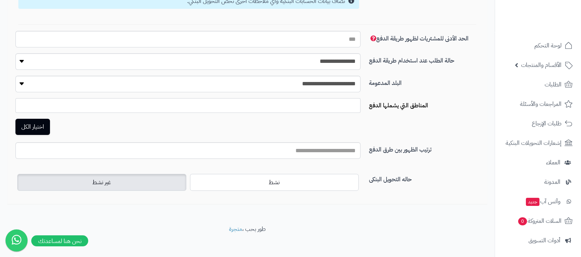
scroll to position [0, 0]
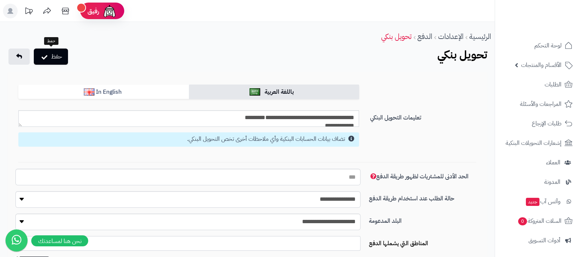
click at [68, 49] on div "حفظ" at bounding box center [38, 57] width 62 height 16
click at [58, 53] on button "حفظ" at bounding box center [51, 56] width 34 height 16
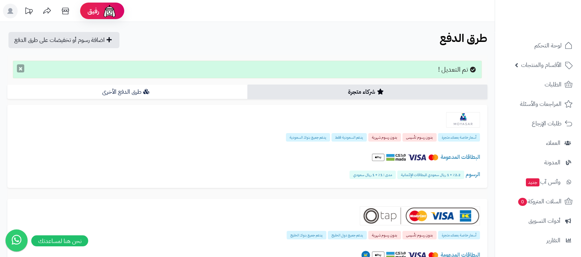
click at [18, 70] on button "×" at bounding box center [20, 68] width 7 height 8
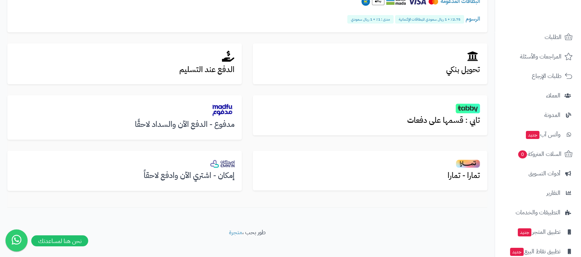
scroll to position [79, 0]
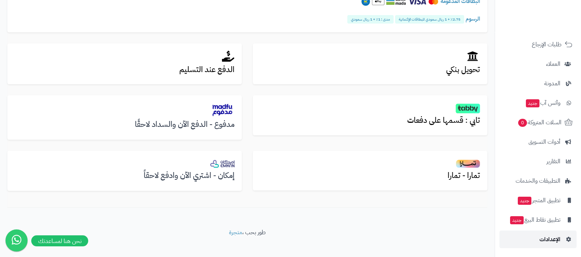
click at [552, 239] on span "الإعدادات" at bounding box center [550, 239] width 21 height 10
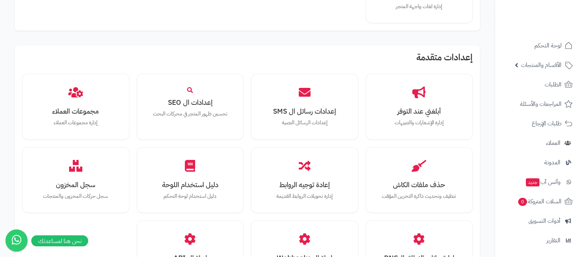
scroll to position [597, 0]
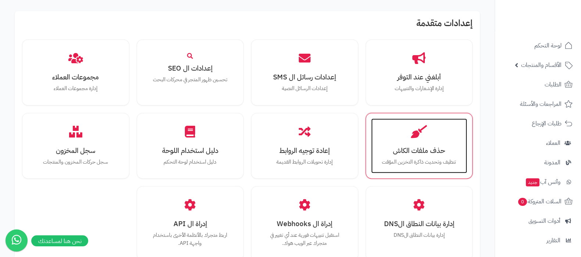
click at [414, 156] on div "حذف ملفات الكاش تنظيف وتحديث ذاكرة التخزين المؤقت" at bounding box center [419, 145] width 96 height 55
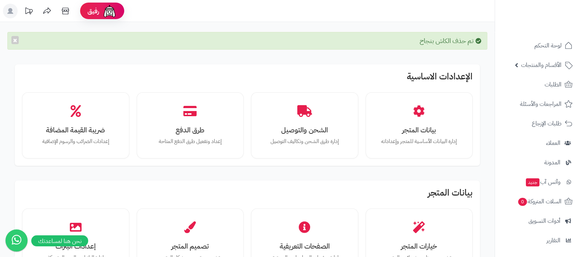
click at [11, 41] on div "تم حذف الكاش بنجاح ×" at bounding box center [247, 41] width 480 height 18
click at [15, 39] on button "×" at bounding box center [14, 40] width 7 height 8
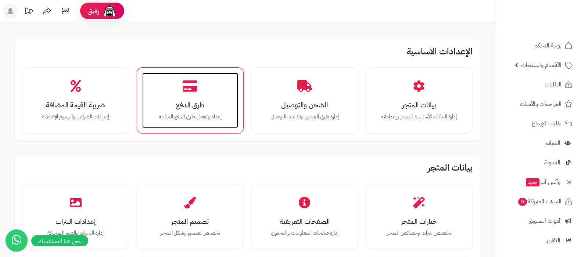
click at [190, 87] on icon at bounding box center [190, 86] width 15 height 13
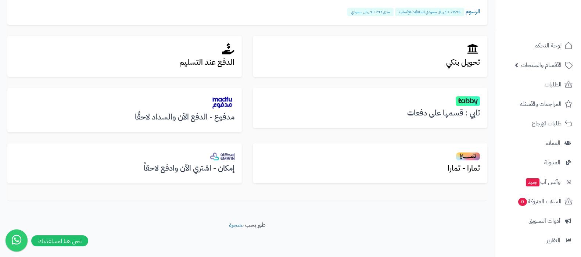
scroll to position [237, 0]
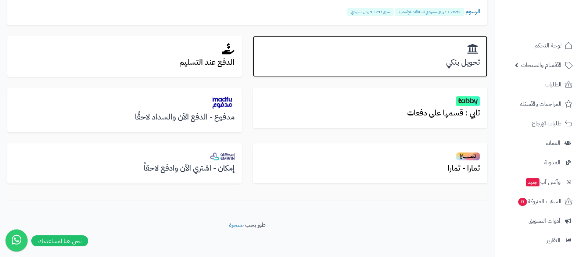
click at [437, 51] on h2 at bounding box center [370, 49] width 220 height 12
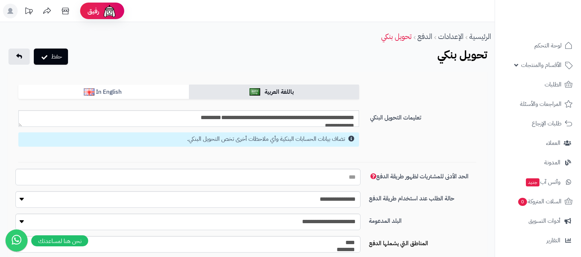
select select
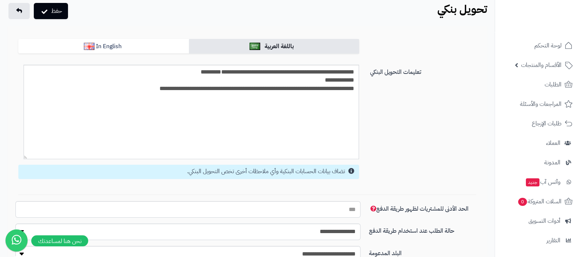
drag, startPoint x: 21, startPoint y: 79, endPoint x: 26, endPoint y: 157, distance: 78.5
click at [26, 157] on textarea "**********" at bounding box center [192, 112] width 336 height 94
click at [238, 74] on textarea "**********" at bounding box center [192, 112] width 336 height 94
click at [306, 78] on textarea "**********" at bounding box center [192, 112] width 336 height 94
click at [325, 88] on textarea "**********" at bounding box center [192, 112] width 336 height 94
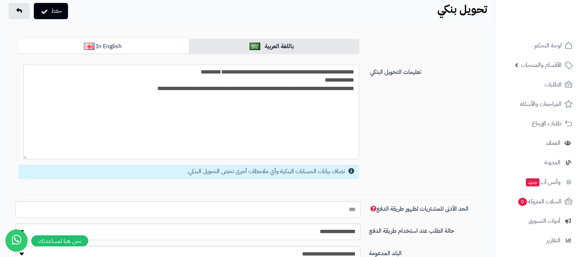
click at [312, 80] on textarea "**********" at bounding box center [192, 112] width 336 height 94
click at [317, 93] on textarea "**********" at bounding box center [192, 112] width 336 height 94
click at [315, 88] on textarea "**********" at bounding box center [192, 112] width 336 height 94
click at [303, 78] on textarea "**********" at bounding box center [192, 112] width 336 height 94
click at [312, 89] on textarea "**********" at bounding box center [192, 112] width 336 height 94
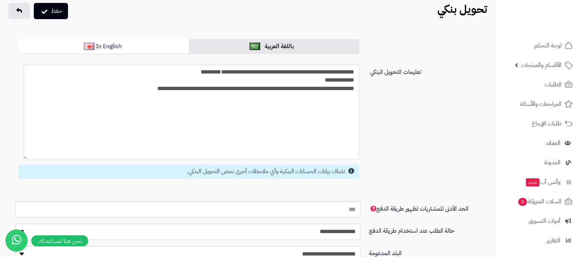
click at [340, 121] on textarea "**********" at bounding box center [192, 112] width 336 height 94
click at [302, 143] on textarea "**********" at bounding box center [192, 112] width 336 height 94
click at [244, 143] on textarea "**********" at bounding box center [192, 112] width 336 height 94
click at [160, 134] on textarea "**********" at bounding box center [192, 112] width 336 height 94
click at [138, 129] on textarea "**********" at bounding box center [192, 112] width 336 height 94
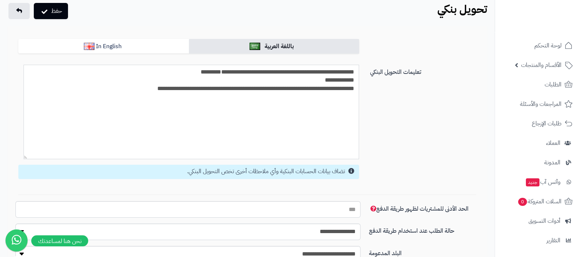
drag, startPoint x: 248, startPoint y: 108, endPoint x: 255, endPoint y: 98, distance: 13.2
click at [255, 98] on textarea "**********" at bounding box center [192, 112] width 336 height 94
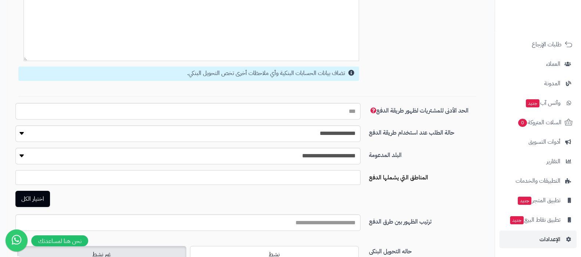
scroll to position [183, 0]
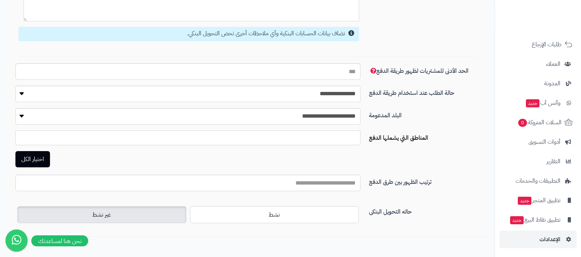
type textarea "**********"
click at [546, 239] on span "الإعدادات" at bounding box center [550, 239] width 21 height 10
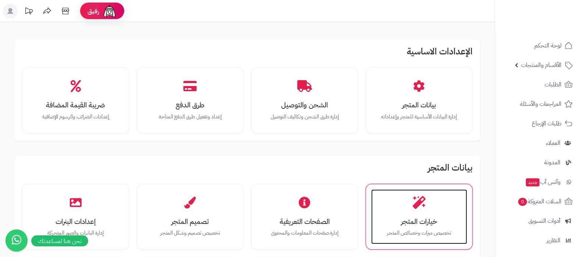
click at [415, 224] on h3 "خيارات المتجر" at bounding box center [420, 222] width 82 height 8
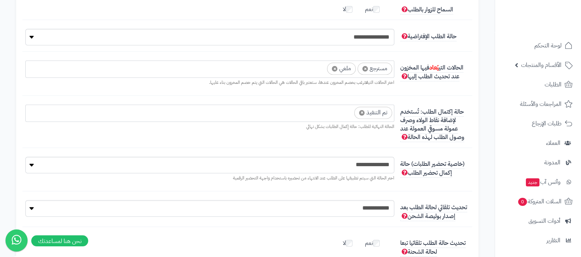
scroll to position [1516, 0]
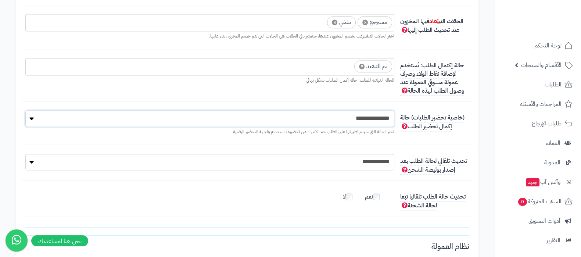
click at [383, 114] on select "**********" at bounding box center [209, 118] width 369 height 17
click at [450, 140] on div "**********" at bounding box center [247, 127] width 450 height 35
click at [351, 123] on select "**********" at bounding box center [209, 118] width 369 height 17
click at [366, 122] on select "**********" at bounding box center [209, 118] width 369 height 17
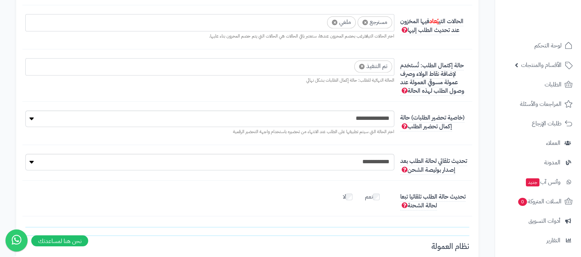
click at [537, 106] on span "المراجعات والأسئلة" at bounding box center [540, 104] width 41 height 10
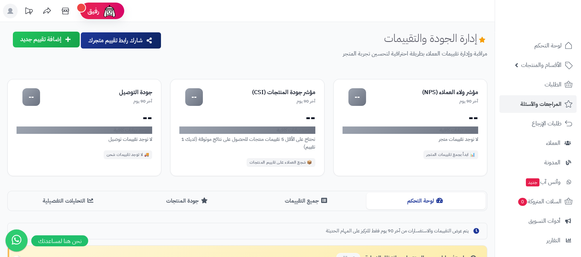
click at [42, 40] on button "إضافة تقييم جديد" at bounding box center [46, 40] width 67 height 16
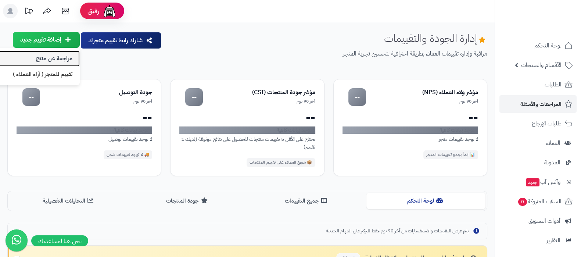
click at [61, 58] on link "مراجعة عن منتج" at bounding box center [32, 59] width 96 height 16
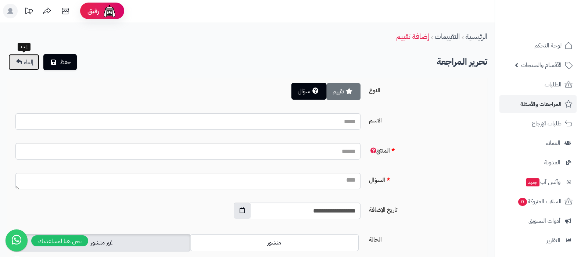
click at [13, 59] on link "إلغاء" at bounding box center [23, 62] width 31 height 16
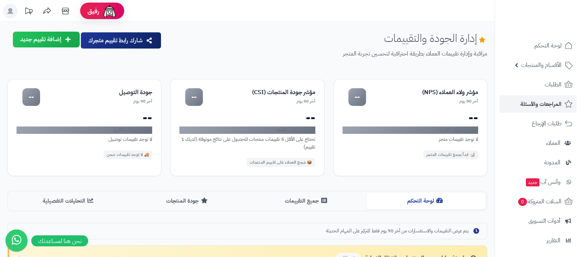
click at [38, 45] on button "إضافة تقييم جديد" at bounding box center [46, 40] width 67 height 16
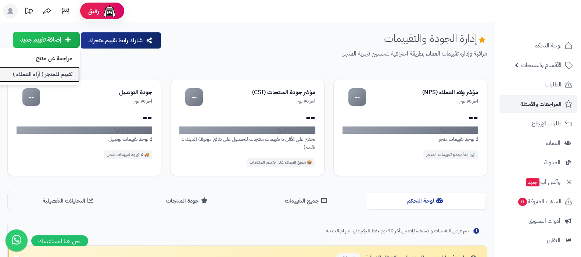
click at [58, 78] on link "تقييم للمتجر ( آراء العملاء )" at bounding box center [32, 75] width 96 height 16
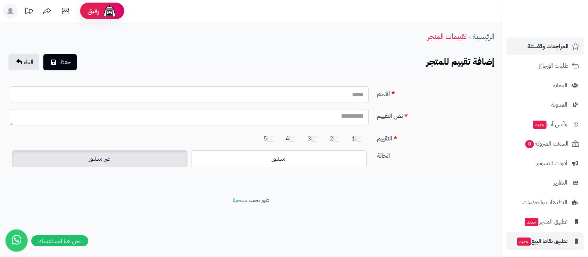
scroll to position [79, 0]
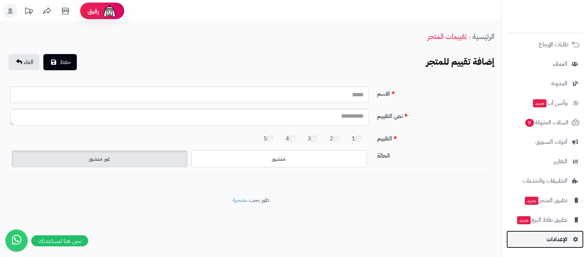
click at [550, 238] on span "الإعدادات" at bounding box center [557, 239] width 21 height 10
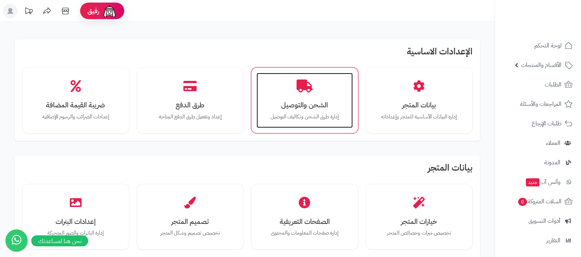
click at [290, 115] on p "إدارة طرق الشحن وتكاليف التوصيل" at bounding box center [305, 117] width 82 height 8
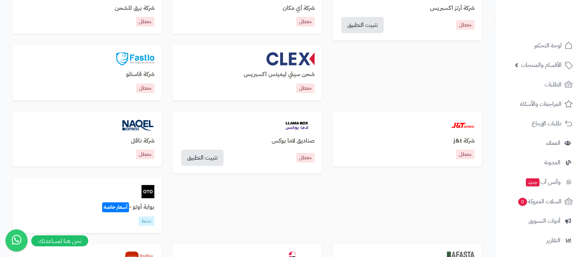
scroll to position [321, 0]
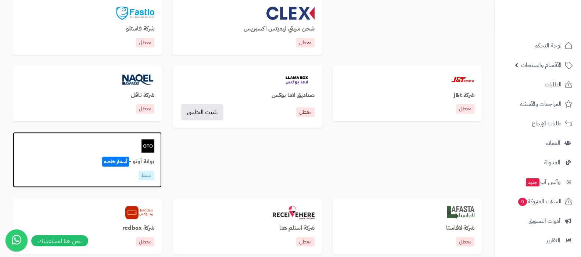
click at [140, 161] on h3 "بوابة أوتو - أسعار خاصة" at bounding box center [87, 161] width 134 height 7
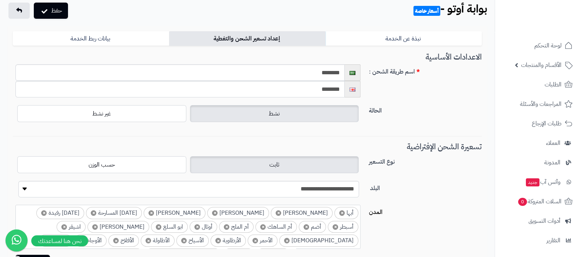
scroll to position [92, 0]
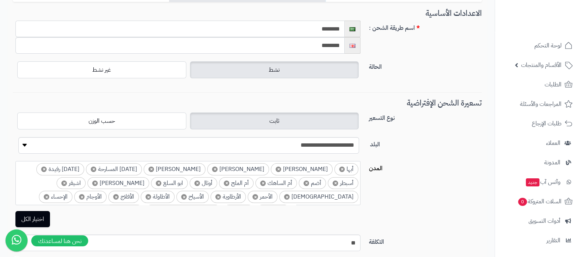
click at [301, 30] on input "********" at bounding box center [179, 29] width 329 height 17
click at [311, 31] on input "**********" at bounding box center [179, 29] width 329 height 17
type input "**********"
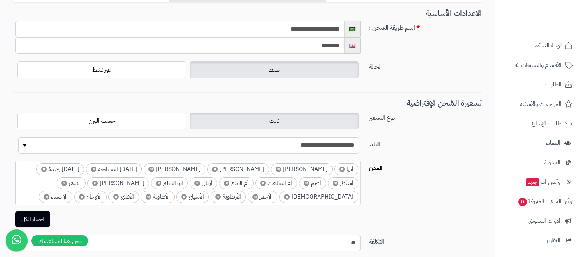
click at [312, 45] on input "********" at bounding box center [179, 45] width 329 height 17
paste input "**********"
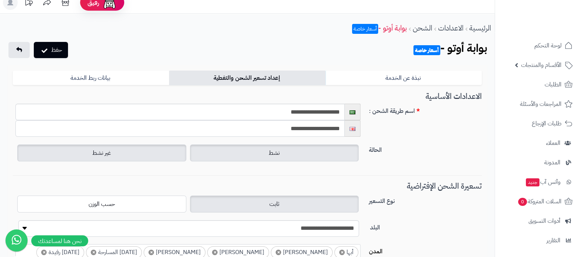
scroll to position [0, 0]
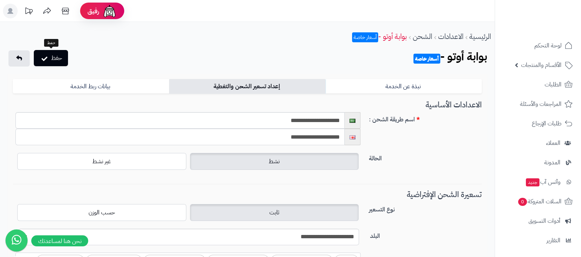
type input "**********"
click at [49, 58] on button "حفظ" at bounding box center [51, 58] width 34 height 16
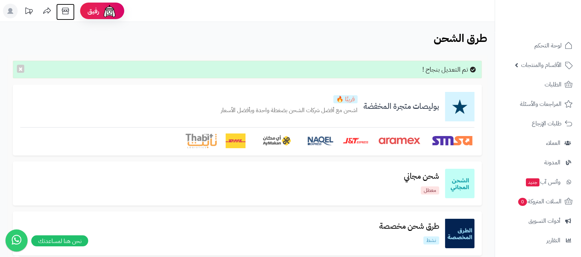
click at [63, 13] on icon at bounding box center [65, 11] width 15 height 15
click at [21, 68] on button "×" at bounding box center [20, 68] width 7 height 8
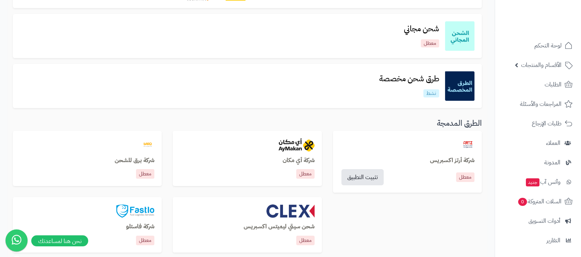
scroll to position [138, 0]
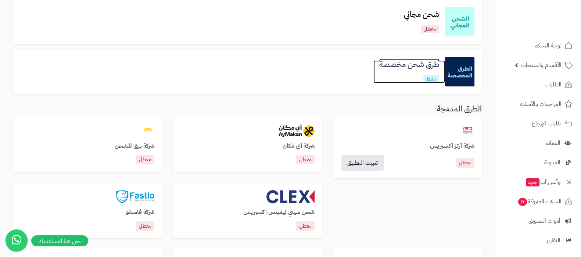
click at [398, 65] on h3 "طرق شحن مخصصة" at bounding box center [409, 64] width 72 height 8
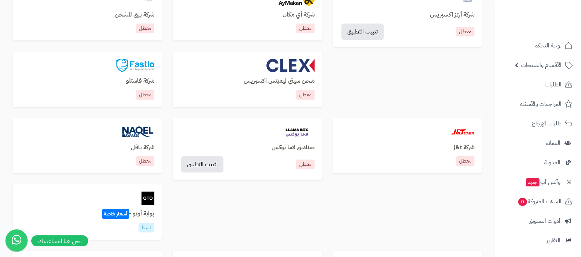
scroll to position [321, 0]
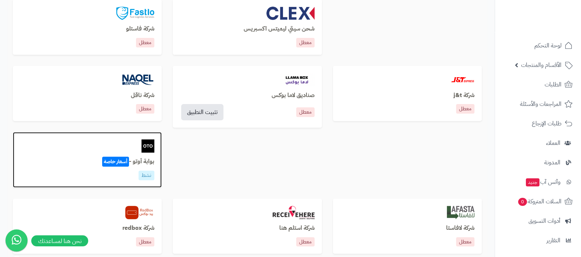
click at [136, 154] on div "بوابة أوتو - أسعار خاصة نشط" at bounding box center [87, 159] width 149 height 55
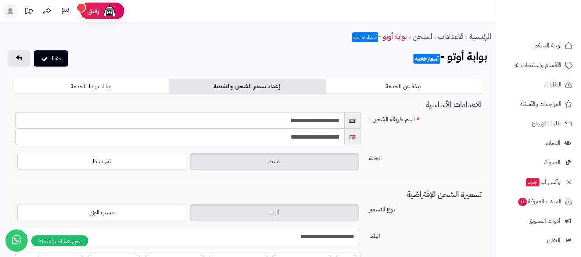
click at [322, 121] on input "**********" at bounding box center [179, 120] width 329 height 17
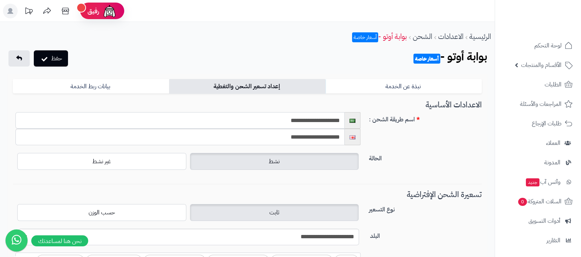
click at [323, 122] on input "**********" at bounding box center [179, 120] width 329 height 17
click at [319, 140] on input "**********" at bounding box center [179, 137] width 329 height 17
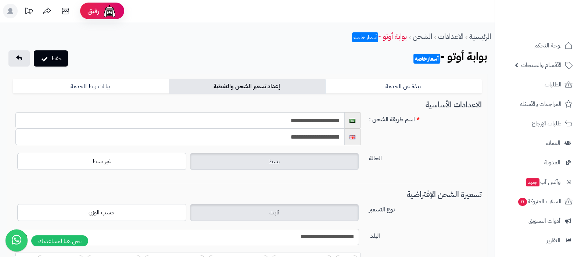
click at [319, 140] on input "**********" at bounding box center [179, 137] width 329 height 17
click at [323, 120] on input "**********" at bounding box center [179, 120] width 329 height 17
click at [412, 144] on div "**********" at bounding box center [247, 131] width 475 height 39
click at [321, 124] on input "**********" at bounding box center [179, 120] width 329 height 17
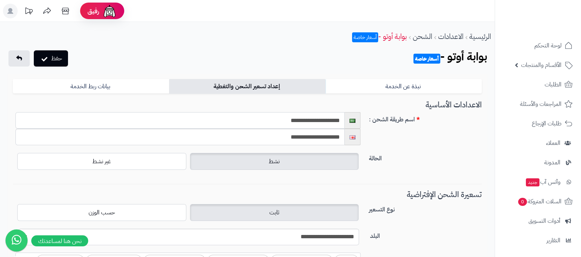
click at [321, 124] on input "**********" at bounding box center [179, 120] width 329 height 17
click at [309, 120] on input "**********" at bounding box center [179, 120] width 329 height 17
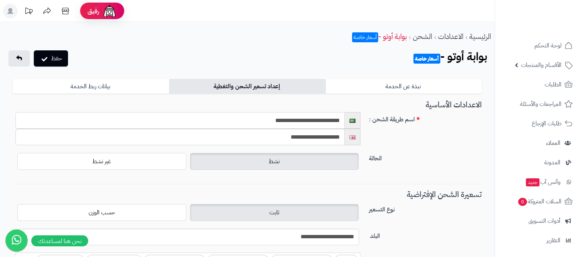
type input "**********"
click at [315, 136] on input "**********" at bounding box center [179, 137] width 329 height 17
paste input "*******"
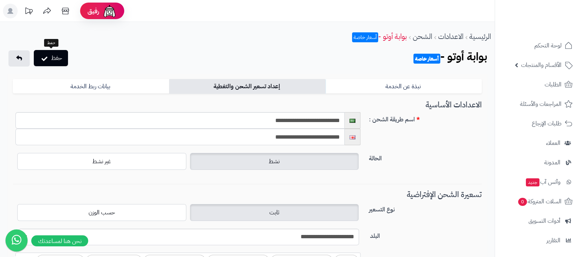
type input "**********"
click at [64, 62] on button "حفظ" at bounding box center [51, 58] width 34 height 16
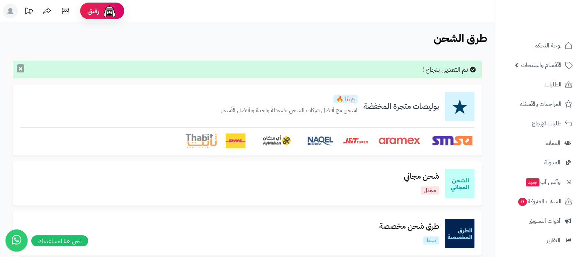
click at [20, 68] on button "×" at bounding box center [20, 68] width 7 height 8
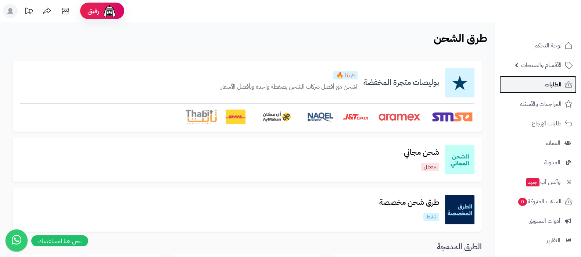
click at [531, 83] on link "الطلبات" at bounding box center [537, 85] width 77 height 18
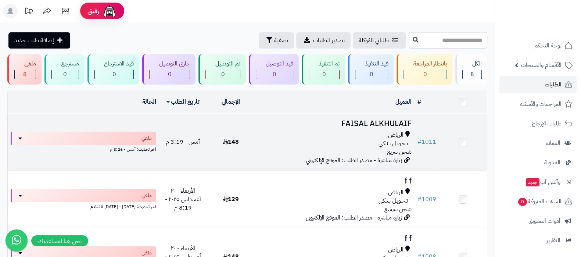
click at [359, 119] on h3 "FAISAL ALKHULAIF" at bounding box center [335, 123] width 154 height 8
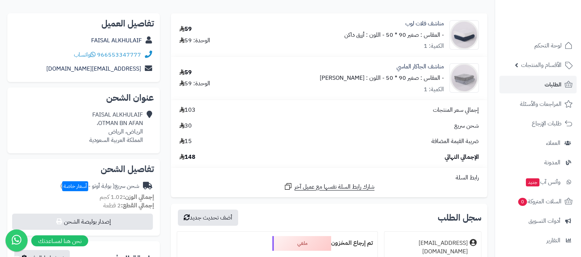
scroll to position [183, 0]
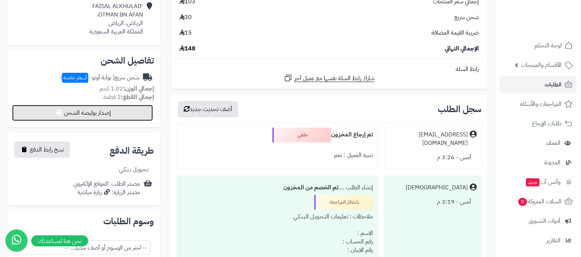
click at [85, 118] on button "إصدار بوليصة الشحن" at bounding box center [82, 113] width 141 height 16
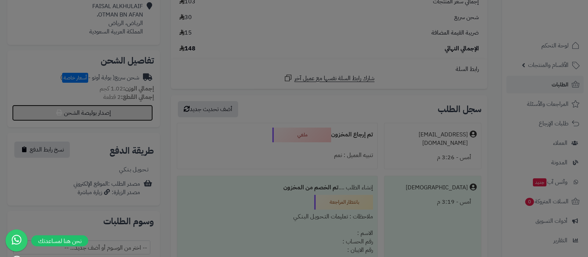
select select "***"
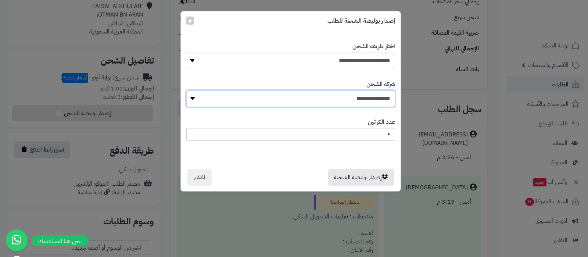
click at [376, 93] on select "**********" at bounding box center [290, 98] width 209 height 17
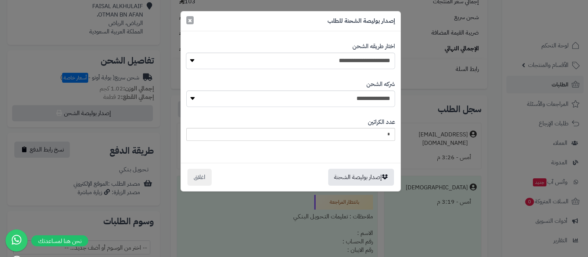
click at [191, 21] on span "×" at bounding box center [190, 20] width 4 height 11
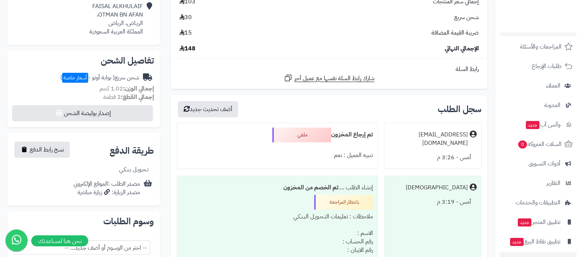
scroll to position [79, 0]
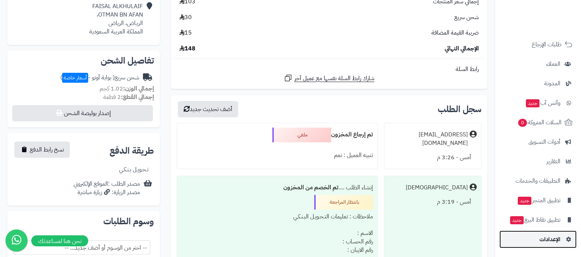
click at [555, 243] on span "الإعدادات" at bounding box center [550, 239] width 21 height 10
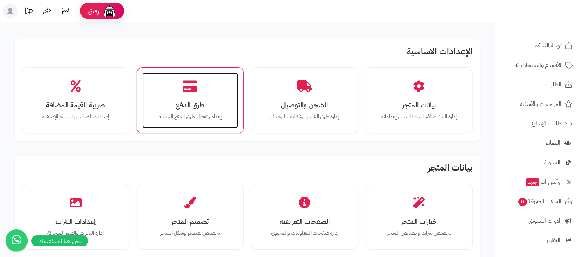
click at [175, 101] on h3 "طرق الدفع" at bounding box center [191, 105] width 82 height 8
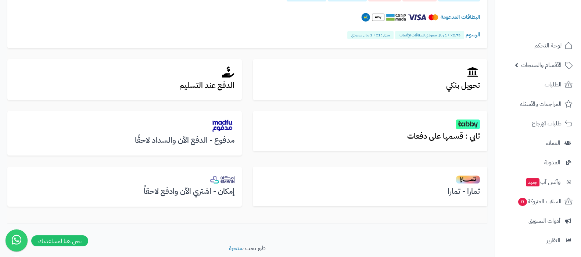
scroll to position [237, 0]
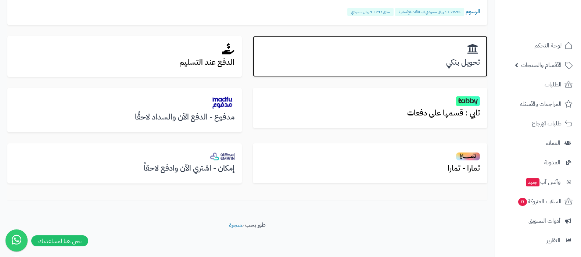
click at [470, 58] on h3 "تحويل بنكي" at bounding box center [370, 62] width 220 height 8
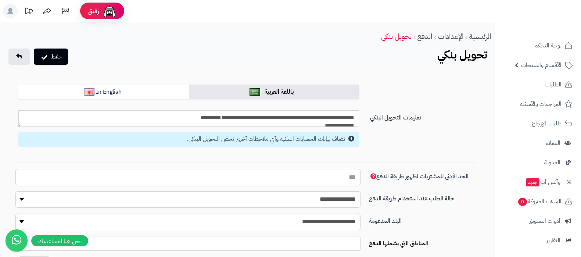
select select
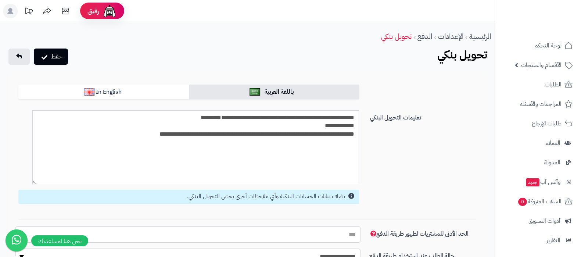
drag, startPoint x: 19, startPoint y: 124, endPoint x: 33, endPoint y: 182, distance: 59.4
click at [33, 182] on textarea "**********" at bounding box center [195, 147] width 327 height 74
click at [235, 114] on textarea "**********" at bounding box center [195, 147] width 327 height 74
click at [298, 125] on textarea "**********" at bounding box center [195, 147] width 327 height 74
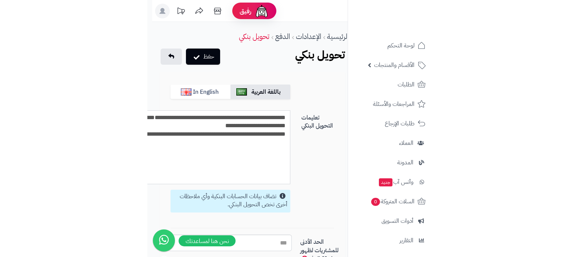
scroll to position [0, -7]
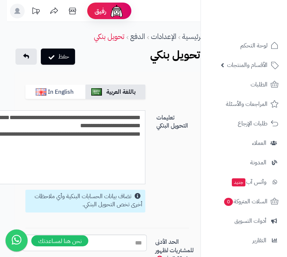
drag, startPoint x: 21, startPoint y: 119, endPoint x: 26, endPoint y: 122, distance: 5.6
type textarea "**********"
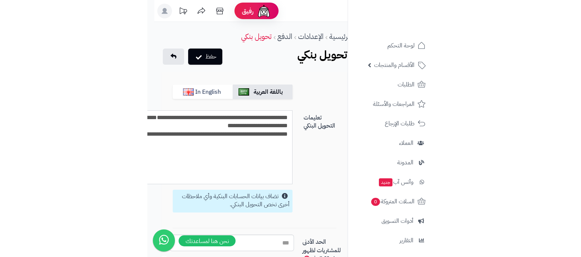
scroll to position [0, 0]
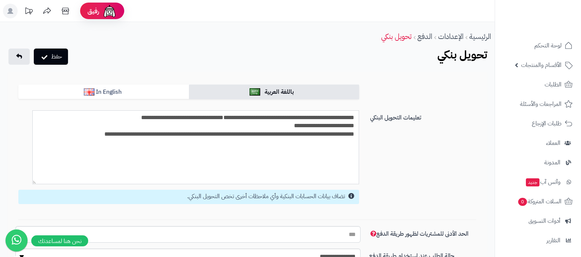
click at [280, 133] on textarea "**********" at bounding box center [195, 147] width 327 height 74
click at [283, 132] on textarea "**********" at bounding box center [195, 147] width 327 height 74
click at [271, 136] on textarea "**********" at bounding box center [195, 147] width 327 height 74
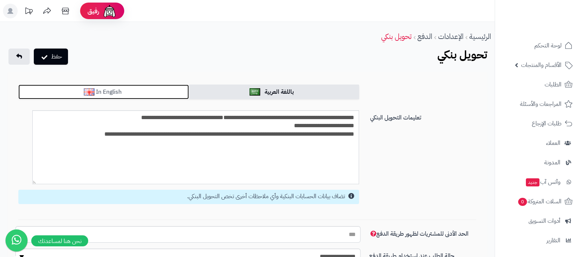
click at [142, 94] on link "In English" at bounding box center [103, 92] width 171 height 15
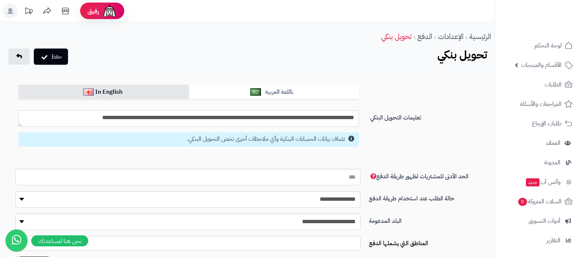
click at [262, 116] on textarea at bounding box center [188, 118] width 341 height 17
paste textarea "**********"
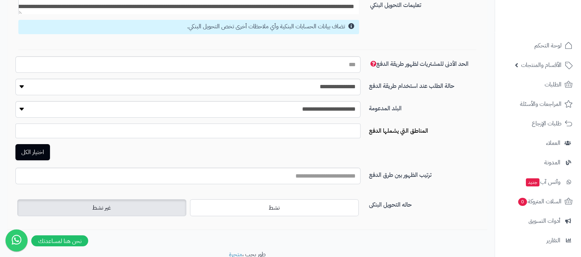
scroll to position [142, 0]
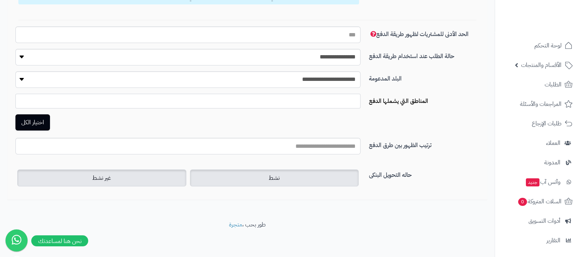
type textarea "**********"
click at [290, 179] on label "نشط" at bounding box center [274, 177] width 169 height 17
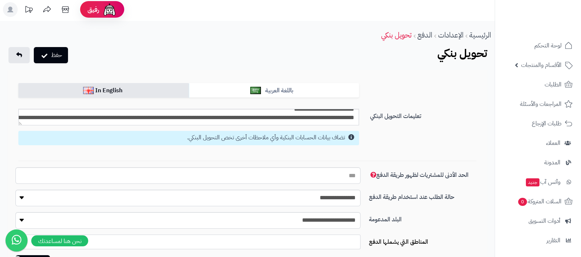
scroll to position [0, 0]
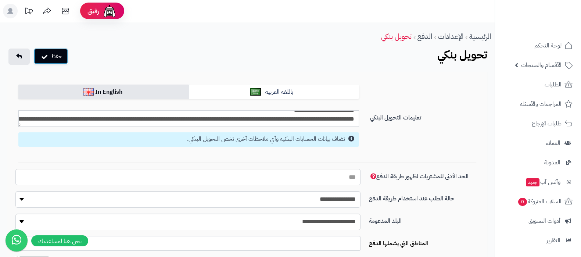
click at [54, 57] on button "حفظ" at bounding box center [51, 56] width 34 height 16
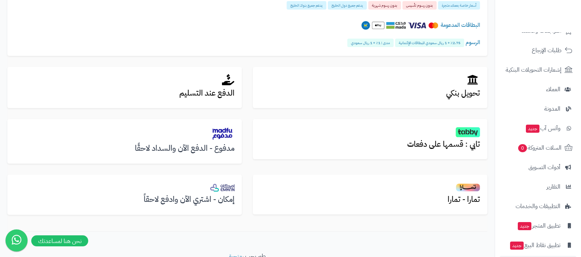
scroll to position [99, 0]
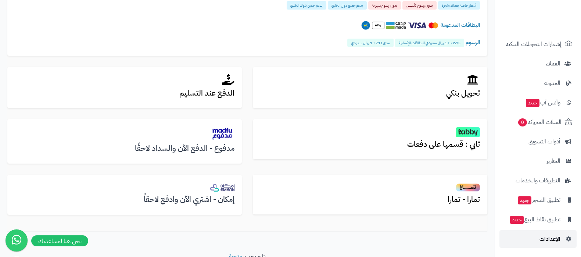
click at [549, 244] on link "الإعدادات" at bounding box center [537, 239] width 77 height 18
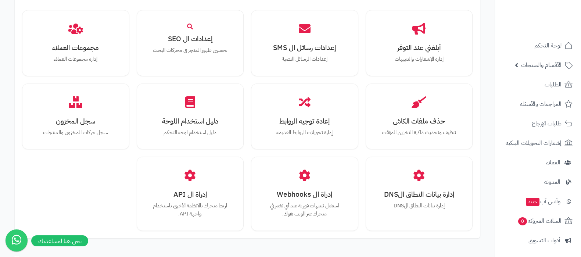
scroll to position [680, 0]
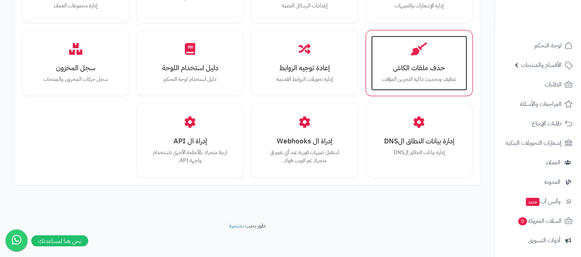
click at [411, 79] on p "تنظيف وتحديث ذاكرة التخزين المؤقت" at bounding box center [420, 79] width 82 height 8
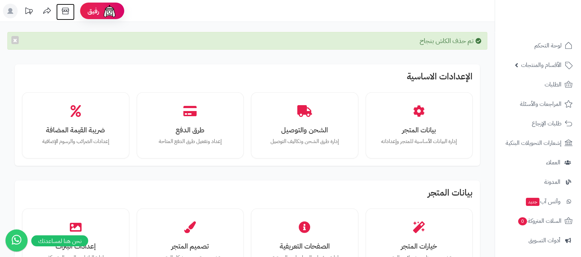
click at [62, 10] on icon at bounding box center [65, 11] width 15 height 15
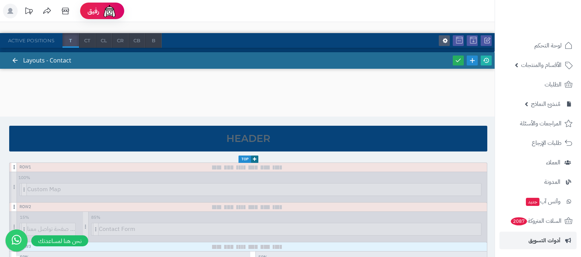
scroll to position [46, 0]
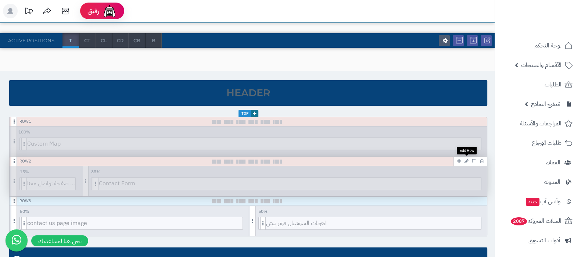
click at [467, 162] on icon at bounding box center [467, 161] width 4 height 5
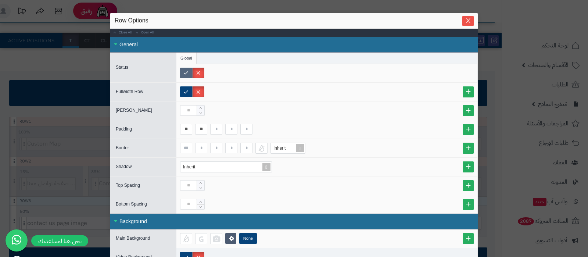
click at [187, 72] on label at bounding box center [186, 73] width 12 height 11
click at [470, 19] on icon "Close" at bounding box center [468, 20] width 4 height 4
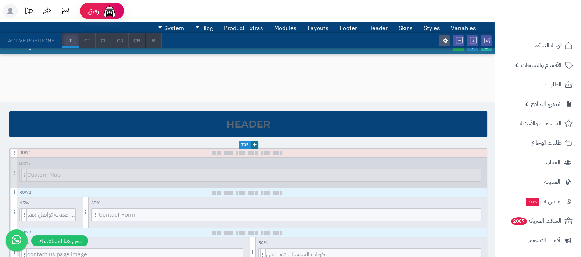
scroll to position [0, 0]
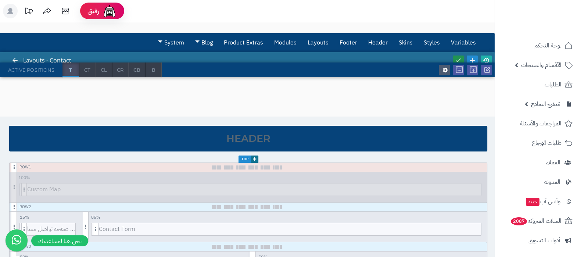
click at [459, 56] on link at bounding box center [458, 60] width 11 height 10
click at [487, 58] on icon at bounding box center [486, 60] width 7 height 7
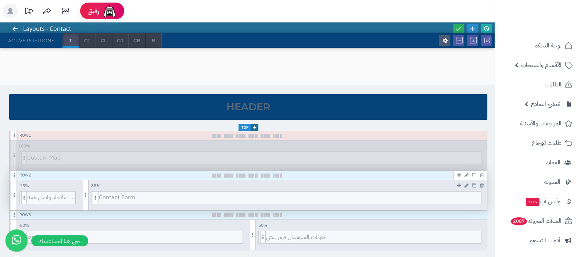
scroll to position [46, 0]
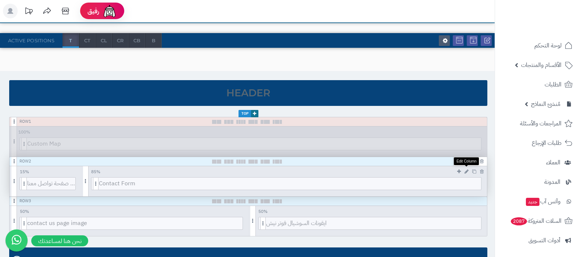
click at [466, 172] on icon at bounding box center [467, 171] width 4 height 5
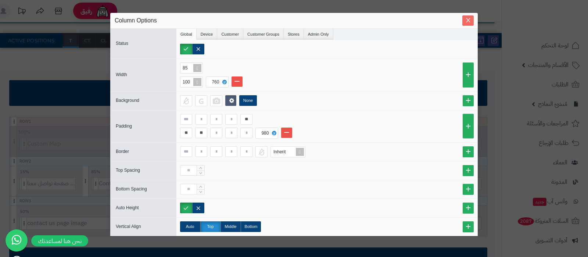
click at [470, 21] on icon "Close" at bounding box center [468, 20] width 6 height 6
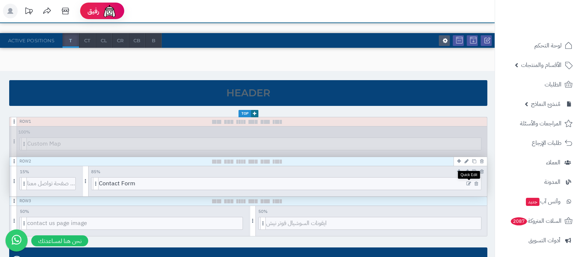
click at [469, 184] on icon at bounding box center [468, 183] width 5 height 5
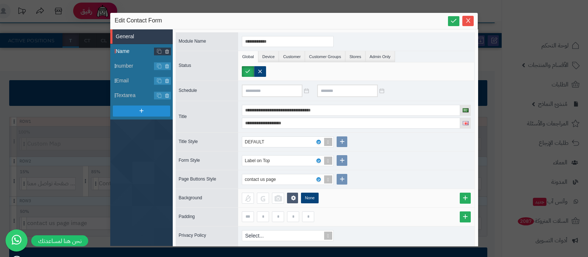
click at [132, 53] on span "Name" at bounding box center [135, 51] width 39 height 8
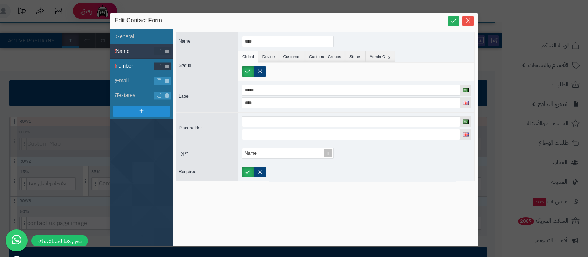
click at [130, 65] on span "number" at bounding box center [135, 66] width 39 height 8
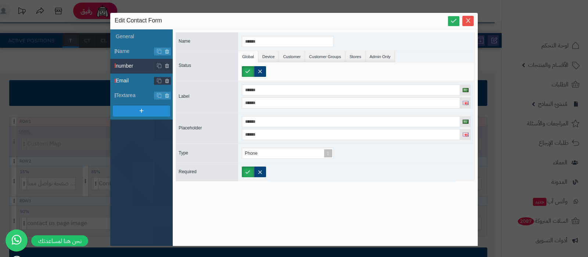
click at [130, 80] on span "Email" at bounding box center [135, 81] width 39 height 8
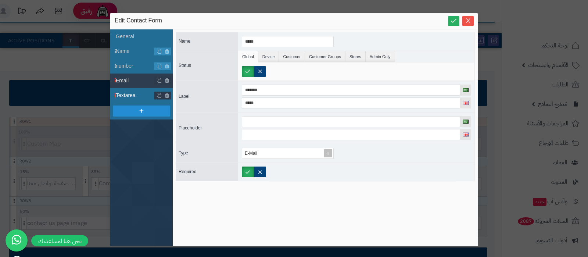
click at [132, 92] on span "Textarea" at bounding box center [135, 96] width 39 height 8
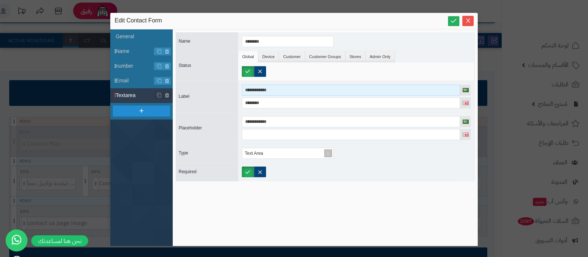
click at [258, 93] on input "**********" at bounding box center [351, 90] width 218 height 11
click at [256, 93] on input "*********" at bounding box center [351, 90] width 218 height 11
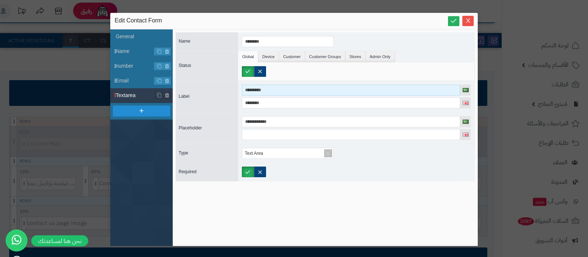
click at [256, 93] on input "*********" at bounding box center [351, 90] width 218 height 11
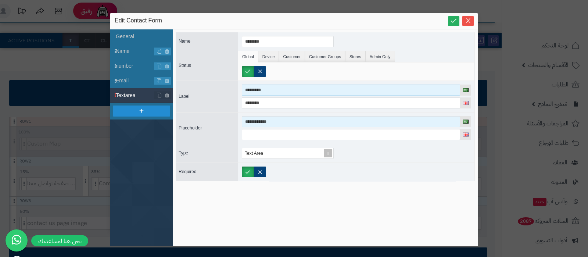
type input "*********"
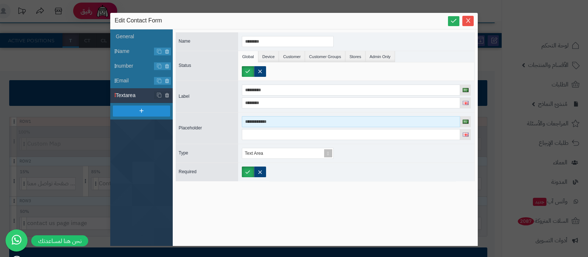
click at [263, 122] on input "**********" at bounding box center [351, 121] width 218 height 11
paste input
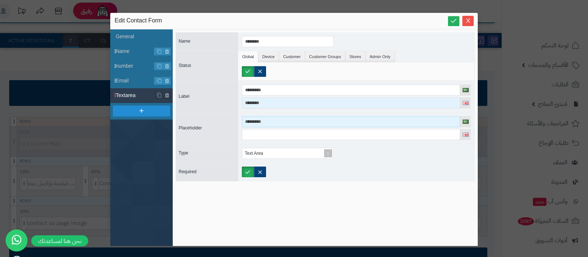
type input "*********"
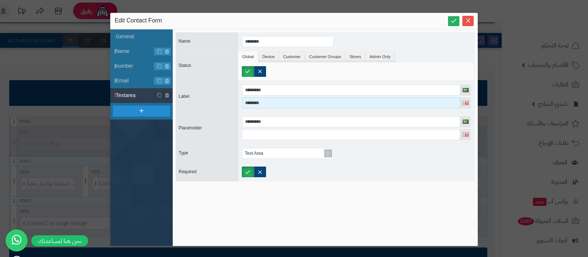
click at [257, 103] on input "********" at bounding box center [351, 102] width 218 height 11
paste input "*"
type input "*********"
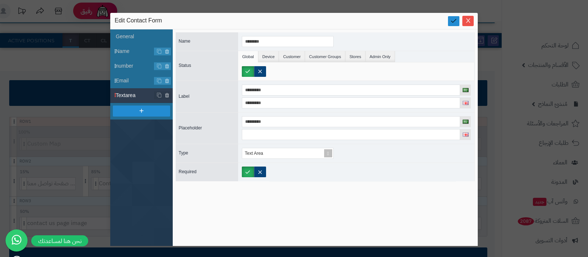
click at [456, 20] on icon at bounding box center [453, 20] width 7 height 7
click at [469, 20] on icon "Close" at bounding box center [468, 20] width 6 height 6
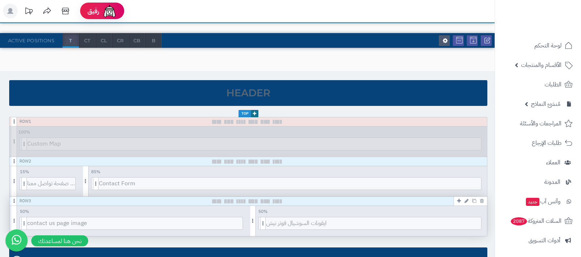
click at [465, 198] on icon at bounding box center [467, 200] width 4 height 5
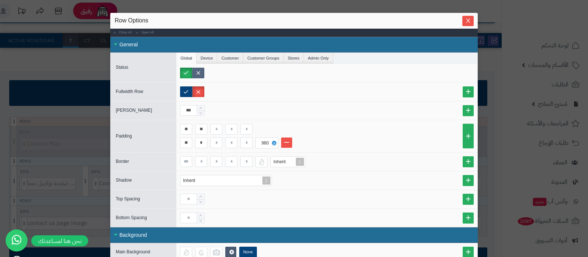
click at [201, 74] on label at bounding box center [198, 73] width 12 height 11
click at [468, 19] on span "Close" at bounding box center [467, 20] width 11 height 6
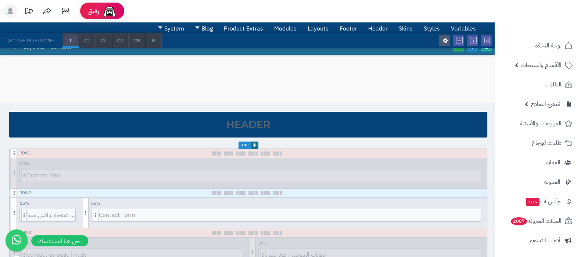
scroll to position [0, 0]
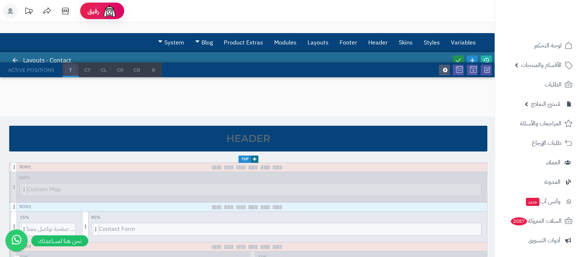
click at [457, 56] on link at bounding box center [458, 60] width 11 height 10
click at [488, 57] on icon at bounding box center [486, 60] width 7 height 7
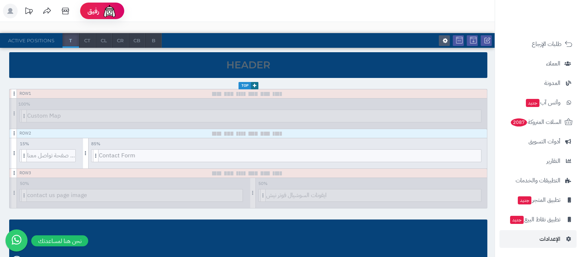
scroll to position [138, 0]
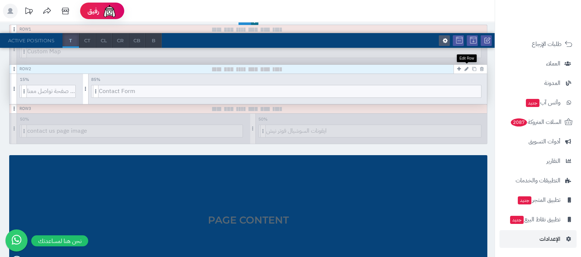
click at [467, 69] on icon at bounding box center [467, 69] width 4 height 5
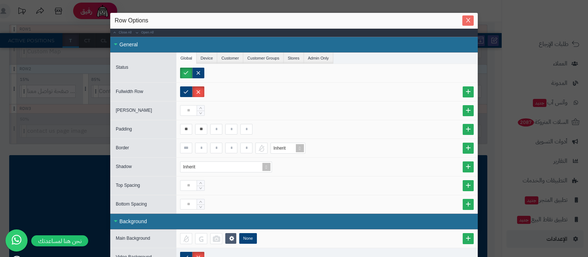
click at [470, 21] on icon "Close" at bounding box center [468, 20] width 6 height 6
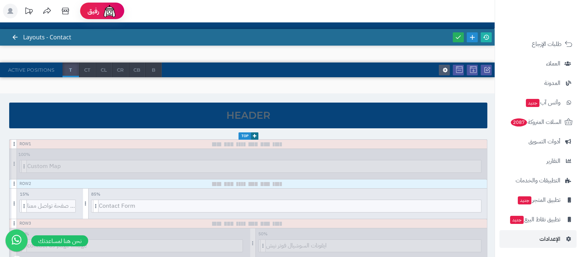
scroll to position [0, 0]
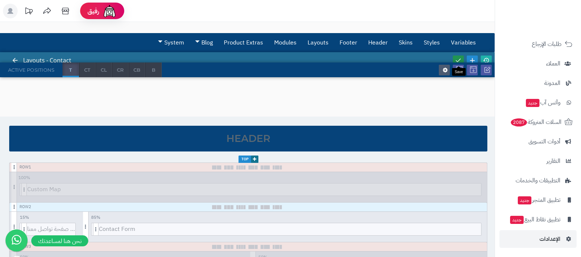
click at [459, 58] on icon at bounding box center [458, 60] width 7 height 7
click at [486, 57] on icon at bounding box center [486, 60] width 7 height 7
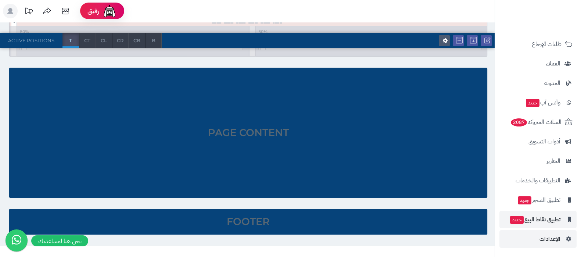
scroll to position [250, 0]
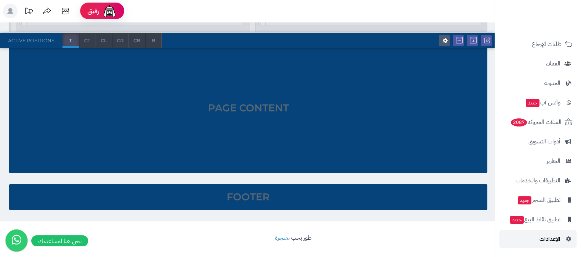
click at [551, 243] on span "الإعدادات" at bounding box center [550, 239] width 21 height 10
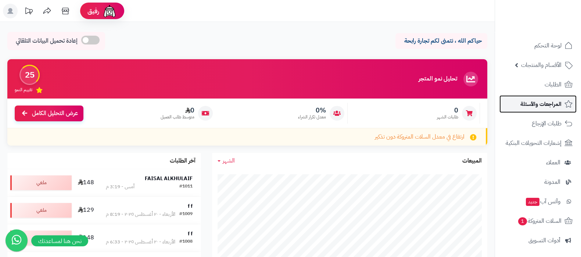
click at [537, 100] on span "المراجعات والأسئلة" at bounding box center [540, 104] width 41 height 10
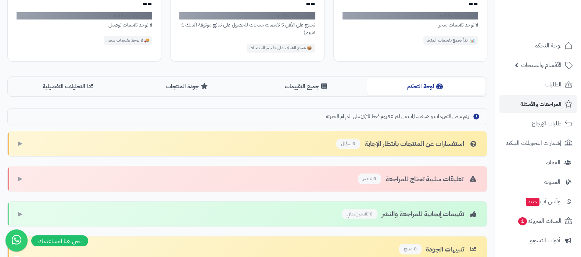
scroll to position [138, 0]
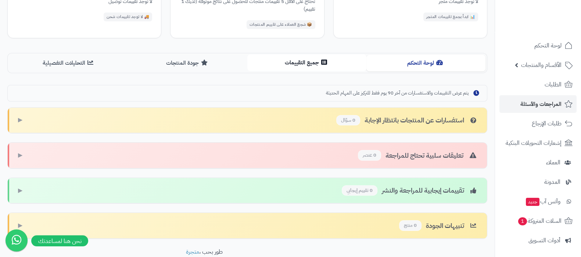
click at [299, 67] on button "جميع التقييمات" at bounding box center [306, 62] width 119 height 17
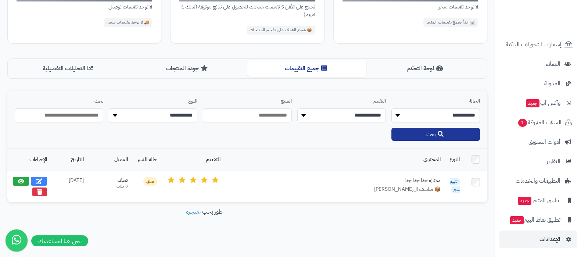
scroll to position [99, 0]
click at [551, 234] on span "الإعدادات" at bounding box center [550, 239] width 21 height 10
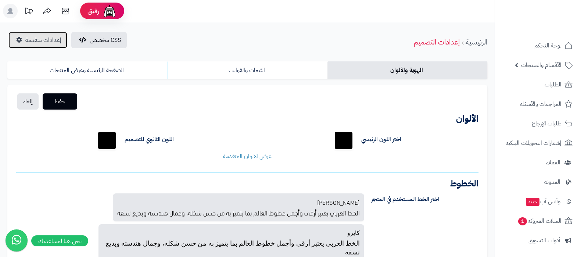
click at [37, 36] on span "إعدادات متقدمة" at bounding box center [43, 40] width 36 height 9
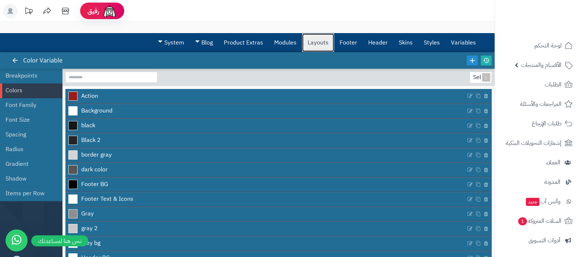
click at [316, 42] on link "Layouts" at bounding box center [318, 42] width 32 height 18
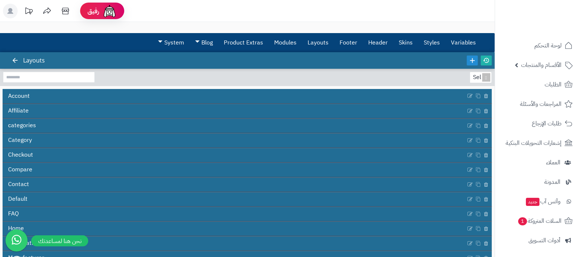
scroll to position [118, 0]
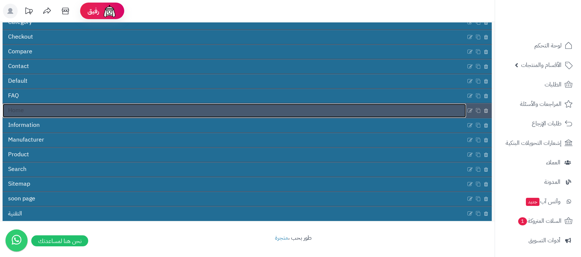
click at [271, 112] on link "Home" at bounding box center [234, 111] width 463 height 14
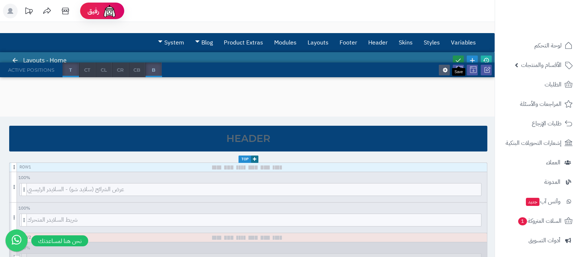
click at [457, 57] on icon at bounding box center [458, 60] width 7 height 7
click at [486, 60] on icon at bounding box center [486, 60] width 7 height 7
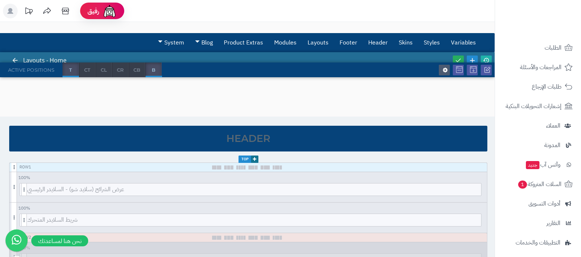
scroll to position [99, 0]
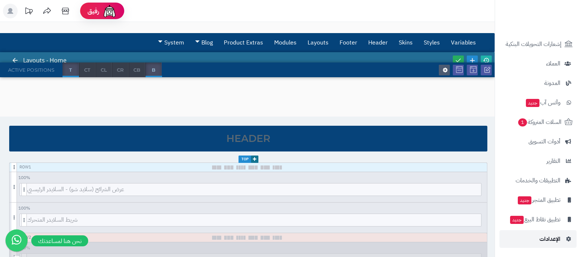
click at [549, 240] on span "الإعدادات" at bounding box center [550, 239] width 21 height 10
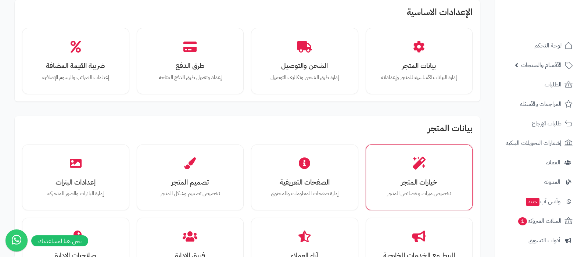
scroll to position [46, 0]
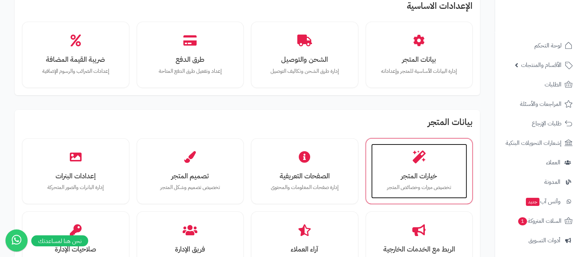
click at [404, 179] on h3 "خيارات المتجر" at bounding box center [420, 176] width 82 height 8
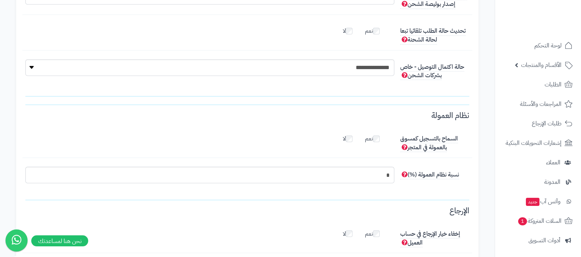
scroll to position [1689, 0]
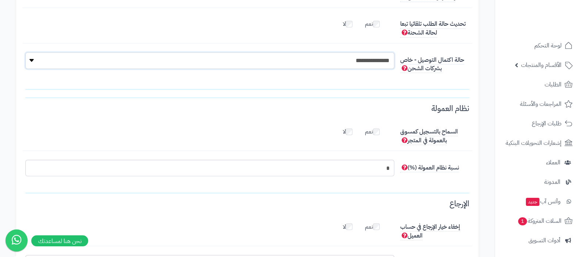
click at [381, 59] on select "**********" at bounding box center [209, 60] width 369 height 17
select select "**"
click at [25, 52] on select "**********" at bounding box center [209, 60] width 369 height 17
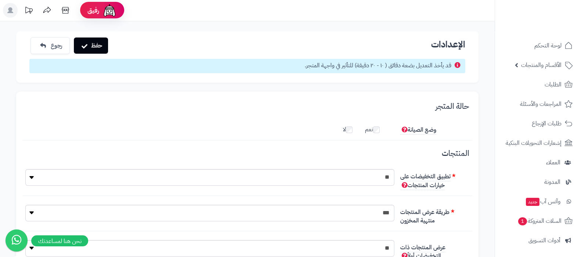
scroll to position [0, 0]
click at [101, 47] on button "حفظ" at bounding box center [91, 46] width 34 height 16
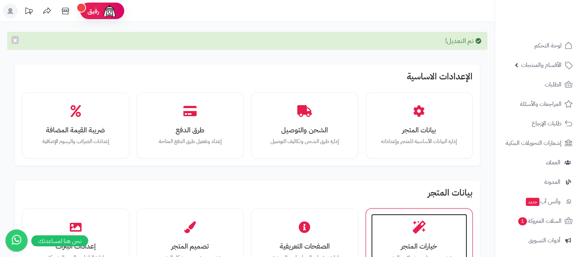
click at [416, 223] on icon at bounding box center [419, 227] width 13 height 13
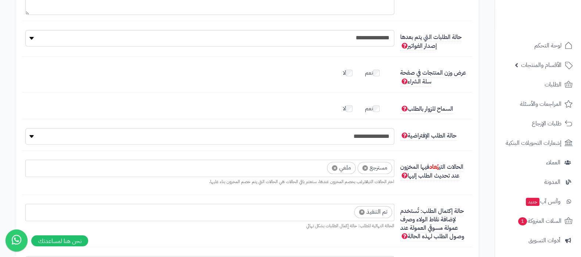
scroll to position [1424, 0]
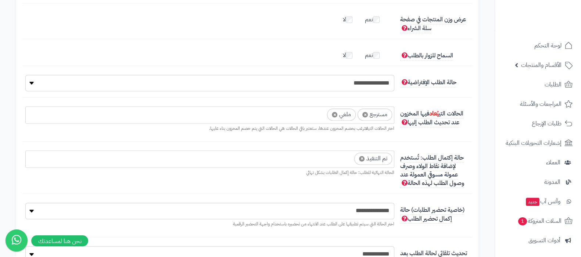
click at [362, 158] on span "×" at bounding box center [362, 159] width 6 height 6
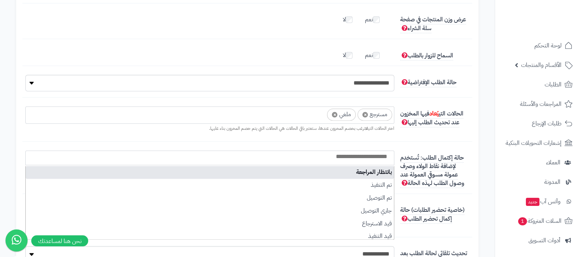
scroll to position [9, 0]
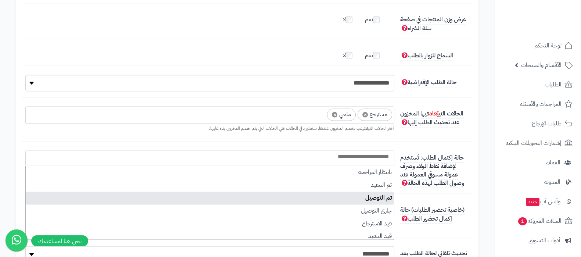
click at [372, 194] on li "تم التوصيل" at bounding box center [210, 197] width 368 height 13
select select "**"
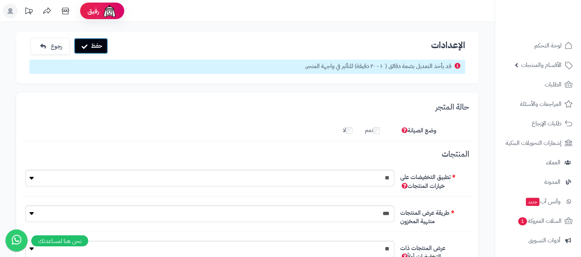
click at [90, 46] on button "حفظ" at bounding box center [91, 46] width 34 height 16
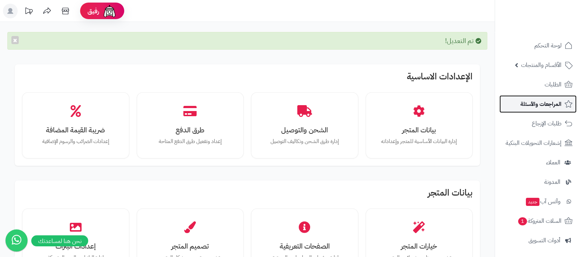
click at [542, 104] on span "المراجعات والأسئلة" at bounding box center [540, 104] width 41 height 10
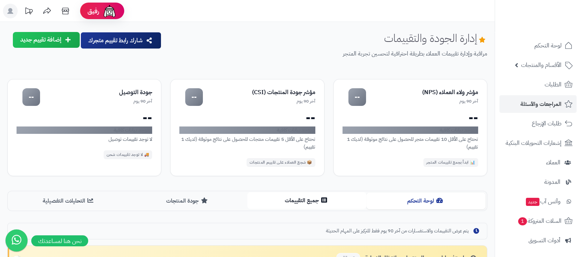
click at [286, 203] on button "جميع التقييمات" at bounding box center [306, 200] width 119 height 17
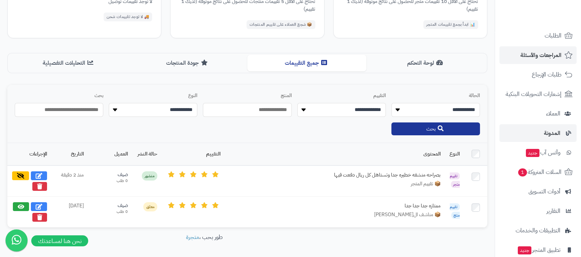
scroll to position [99, 0]
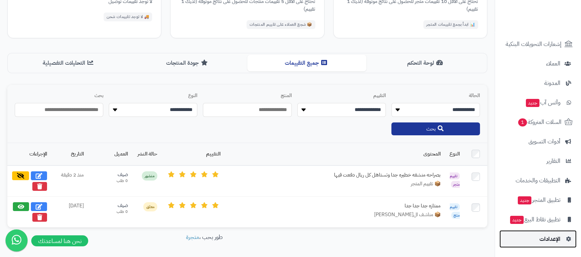
click at [540, 244] on link "الإعدادات" at bounding box center [537, 239] width 77 height 18
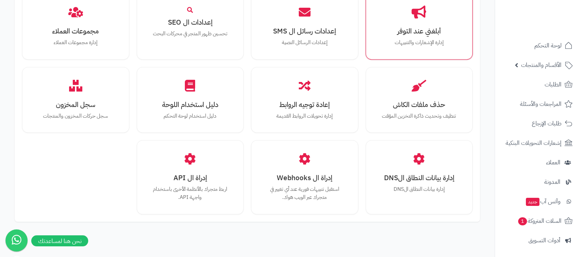
scroll to position [680, 0]
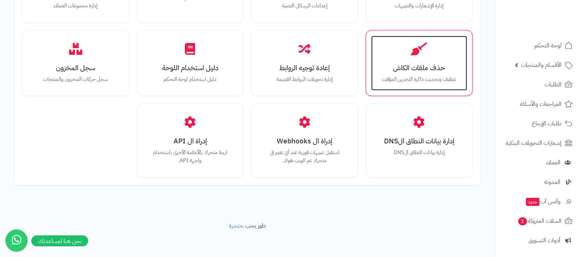
click at [410, 69] on h3 "حذف ملفات الكاش" at bounding box center [420, 68] width 82 height 8
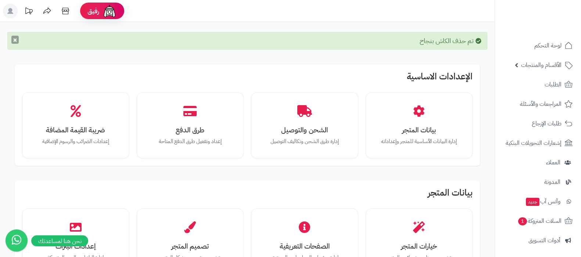
click at [13, 39] on button "×" at bounding box center [14, 40] width 7 height 8
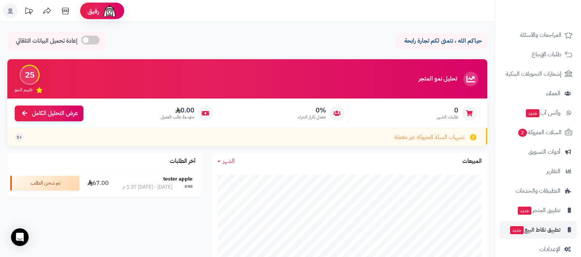
scroll to position [79, 0]
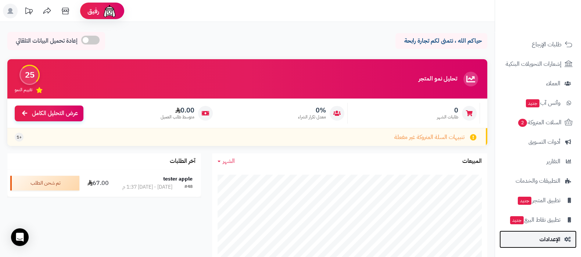
click at [538, 236] on link "الإعدادات" at bounding box center [537, 239] width 77 height 18
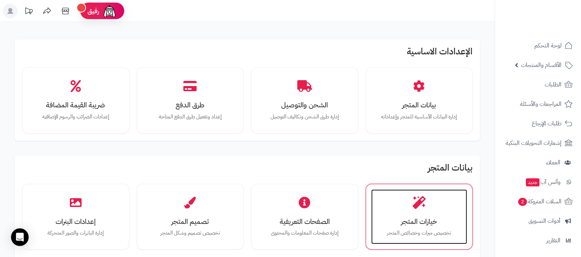
click at [401, 229] on p "تخصيص ميزات وخصائص المتجر" at bounding box center [420, 233] width 82 height 8
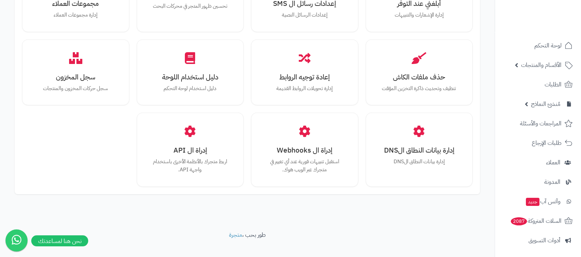
scroll to position [680, 0]
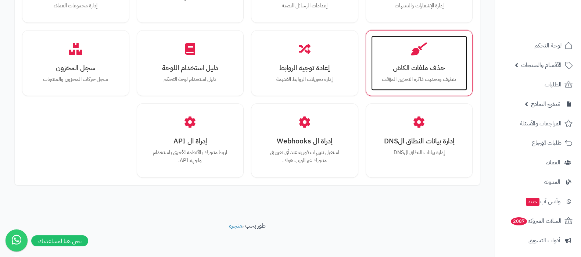
click at [423, 73] on div "حذف ملفات الكاش تنظيف وتحديث ذاكرة التخزين المؤقت" at bounding box center [419, 63] width 96 height 55
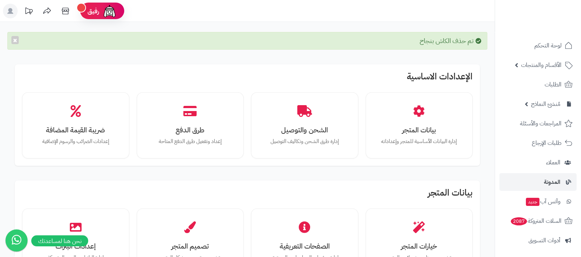
scroll to position [99, 0]
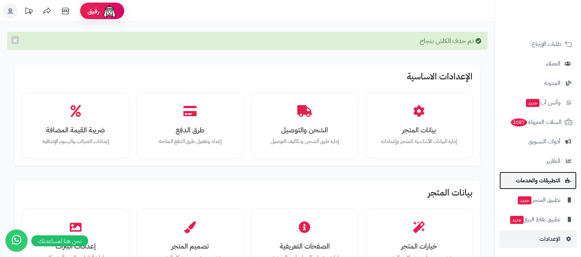
click at [534, 175] on span "التطبيقات والخدمات" at bounding box center [538, 180] width 44 height 10
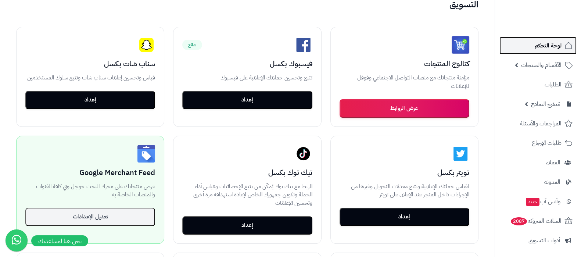
click at [548, 45] on span "لوحة التحكم" at bounding box center [548, 45] width 27 height 10
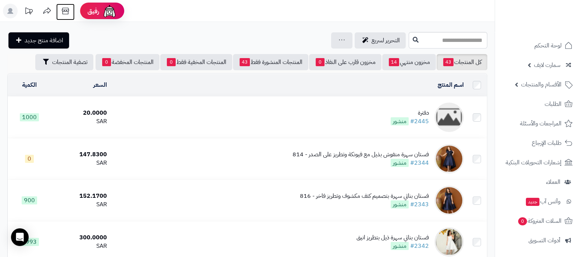
click at [64, 11] on icon at bounding box center [65, 11] width 15 height 15
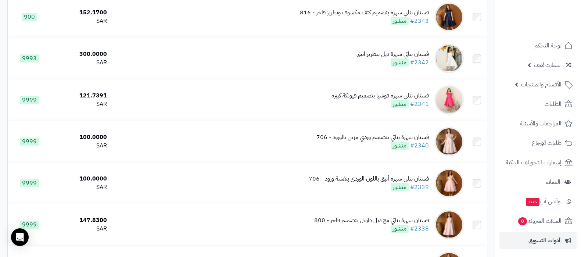
scroll to position [99, 0]
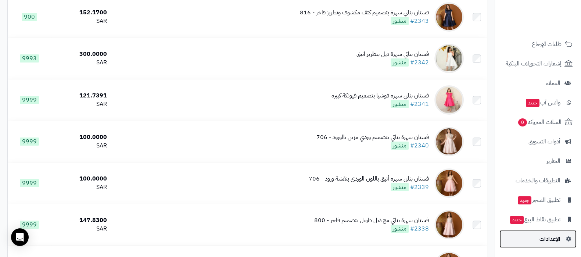
click at [544, 236] on span "الإعدادات" at bounding box center [550, 239] width 21 height 10
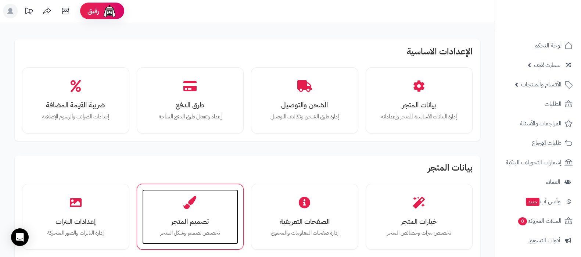
click at [196, 202] on icon at bounding box center [190, 202] width 13 height 13
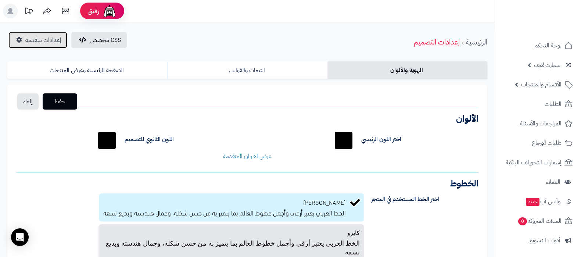
click at [49, 43] on span "إعدادات متقدمة" at bounding box center [43, 40] width 36 height 9
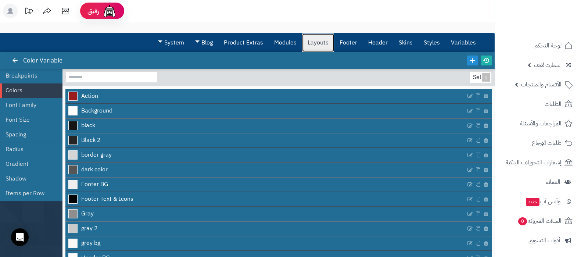
click at [327, 44] on link "Layouts" at bounding box center [318, 42] width 32 height 18
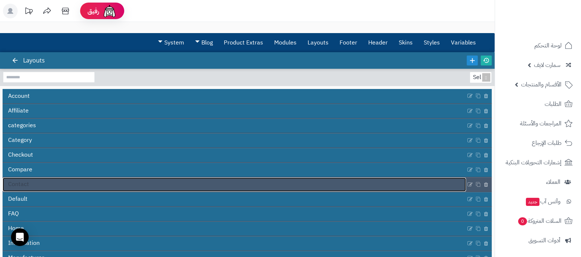
click at [185, 186] on link "Contact" at bounding box center [234, 185] width 463 height 14
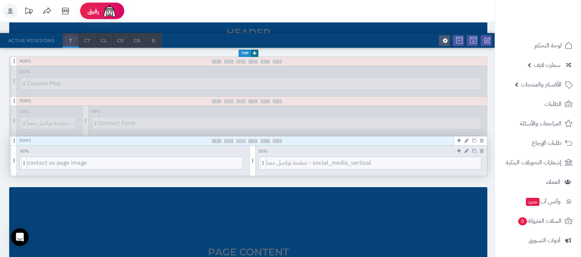
scroll to position [92, 0]
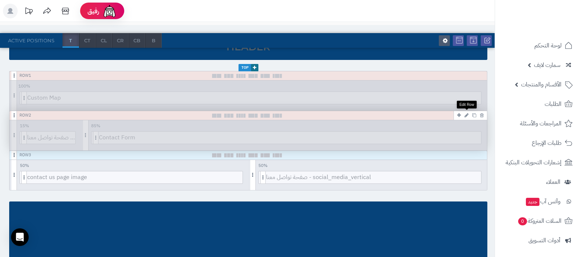
click at [467, 113] on icon at bounding box center [467, 115] width 4 height 5
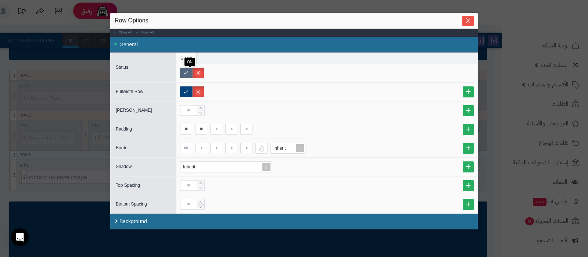
click at [189, 71] on label at bounding box center [186, 73] width 12 height 11
click at [471, 23] on icon "Close" at bounding box center [468, 20] width 6 height 6
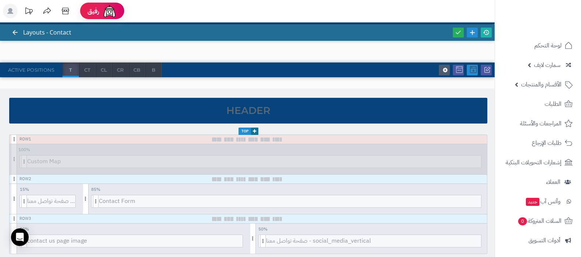
scroll to position [0, 0]
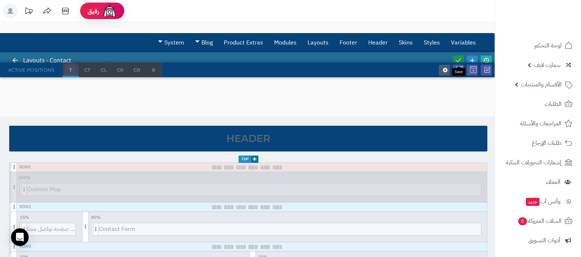
click at [456, 57] on icon at bounding box center [458, 60] width 7 height 7
click at [486, 60] on icon at bounding box center [486, 60] width 7 height 7
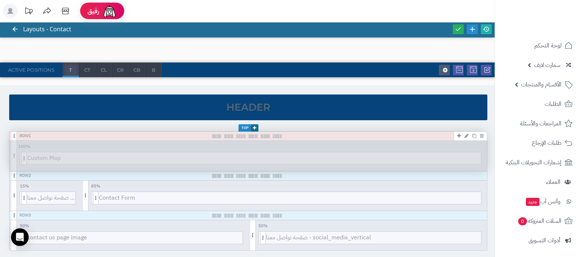
scroll to position [46, 0]
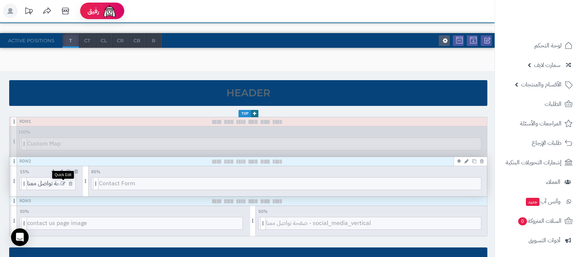
click at [64, 182] on icon at bounding box center [63, 183] width 5 height 5
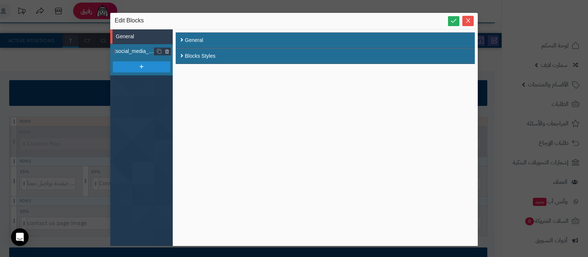
click at [132, 50] on span "social_media_vertical" at bounding box center [135, 51] width 39 height 8
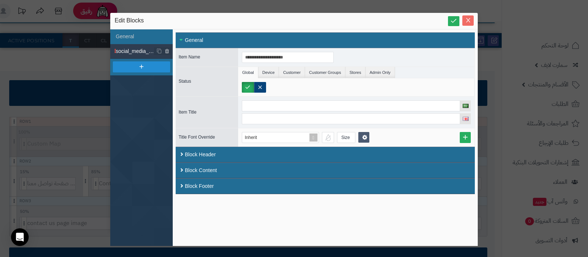
click at [470, 15] on button "Close" at bounding box center [467, 20] width 11 height 10
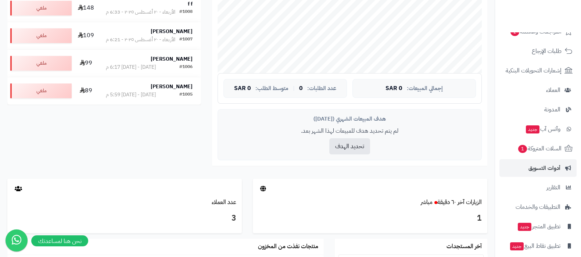
scroll to position [99, 0]
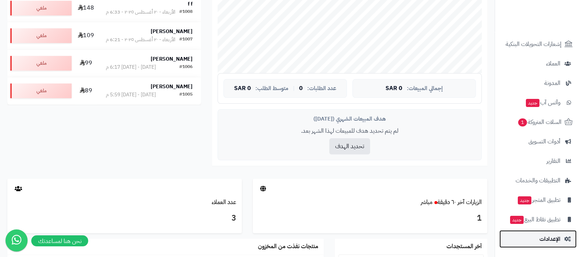
click at [548, 232] on link "الإعدادات" at bounding box center [537, 239] width 77 height 18
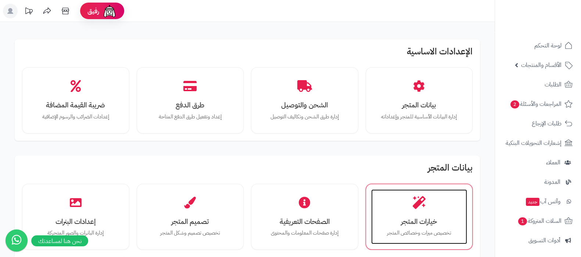
click at [419, 208] on icon at bounding box center [419, 202] width 13 height 13
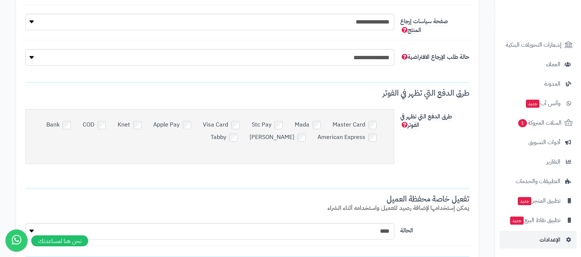
scroll to position [99, 0]
click at [545, 248] on nav "لوحة التحكم الأقسام والمنتجات المنتجات مخزون الخيارات الأقسام الماركات مواصفات …" at bounding box center [538, 137] width 86 height 257
click at [551, 244] on link "الإعدادات" at bounding box center [537, 239] width 77 height 18
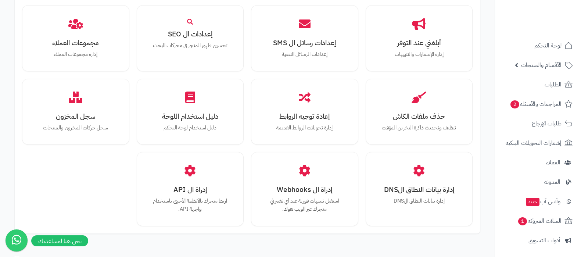
scroll to position [680, 0]
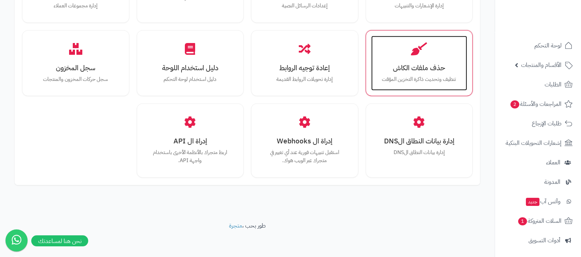
click at [418, 75] on p "تنظيف وتحديث ذاكرة التخزين المؤقت" at bounding box center [420, 79] width 82 height 8
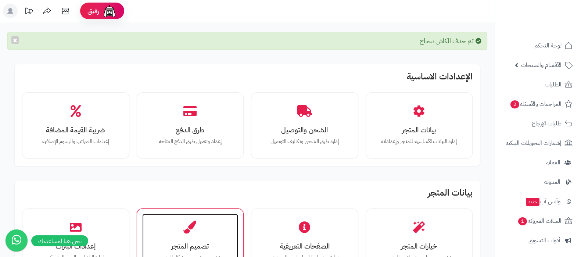
click at [189, 234] on div "تصميم المتجر تخصيص تصميم وشكل المتجر" at bounding box center [190, 241] width 96 height 55
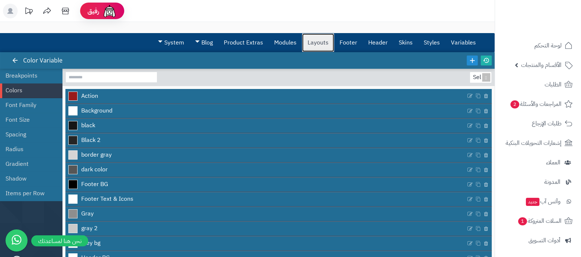
click at [313, 42] on link "Layouts" at bounding box center [318, 42] width 32 height 18
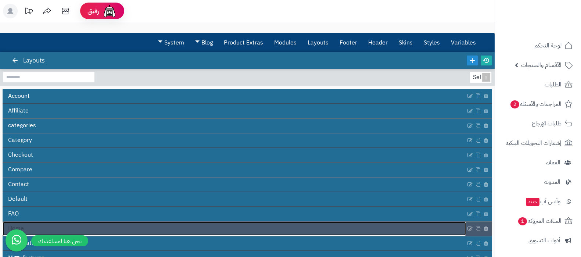
click at [137, 223] on link "Home" at bounding box center [234, 229] width 463 height 14
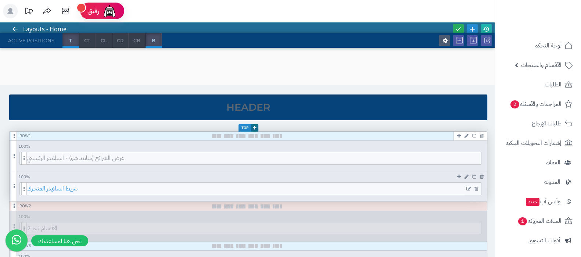
scroll to position [46, 0]
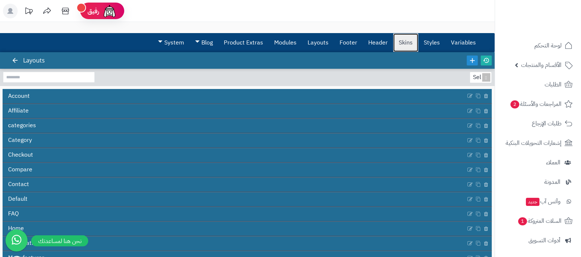
click at [404, 43] on link "Skins" at bounding box center [405, 42] width 25 height 18
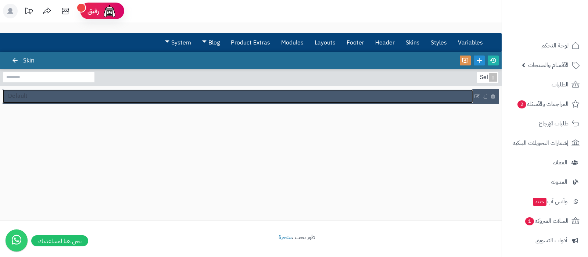
click at [71, 99] on link "Default" at bounding box center [238, 96] width 470 height 14
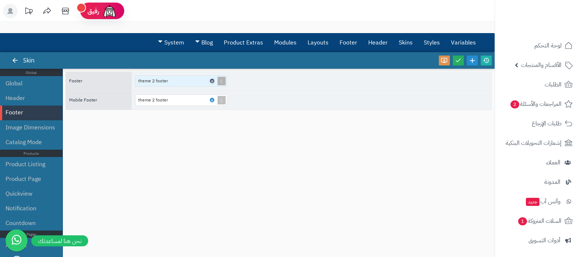
click at [212, 80] on icon at bounding box center [212, 80] width 2 height 3
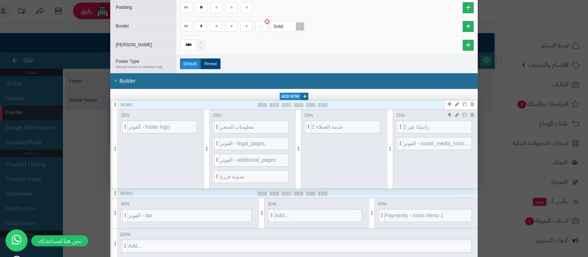
scroll to position [138, 0]
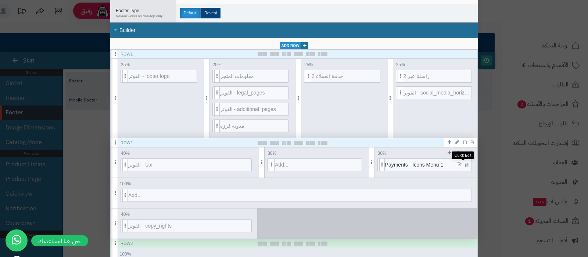
click at [462, 163] on icon at bounding box center [459, 164] width 5 height 5
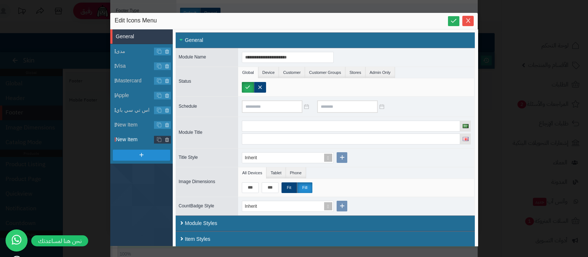
click at [128, 137] on span "New Item" at bounding box center [144, 140] width 57 height 8
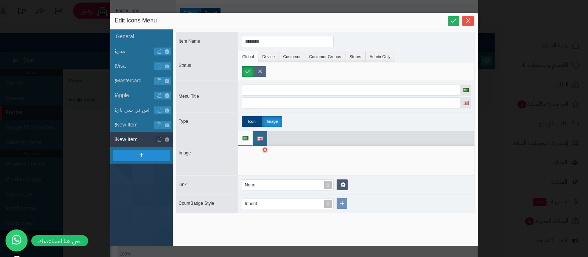
click at [260, 71] on label at bounding box center [260, 71] width 12 height 11
click at [128, 125] on span "New Item" at bounding box center [144, 125] width 57 height 8
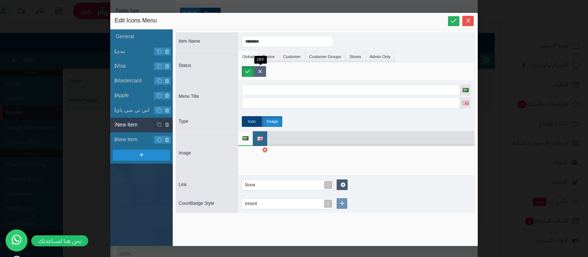
click at [264, 71] on label at bounding box center [260, 71] width 12 height 11
click at [456, 21] on icon at bounding box center [453, 20] width 7 height 7
click at [469, 21] on icon "Close" at bounding box center [468, 20] width 6 height 6
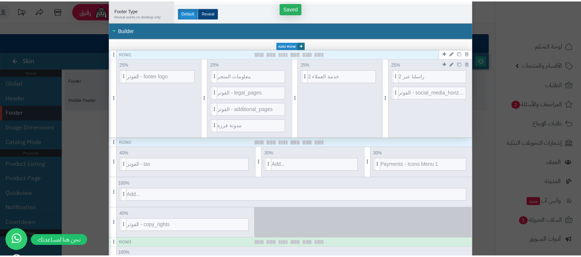
scroll to position [0, 0]
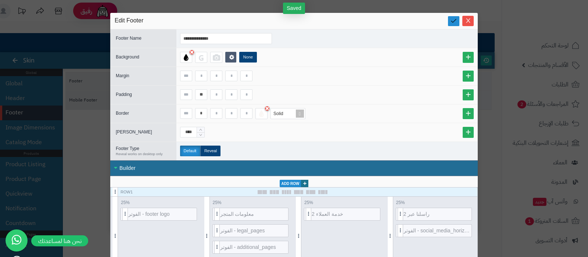
click at [454, 24] on icon at bounding box center [453, 20] width 7 height 7
click at [473, 24] on button "Close" at bounding box center [467, 20] width 11 height 10
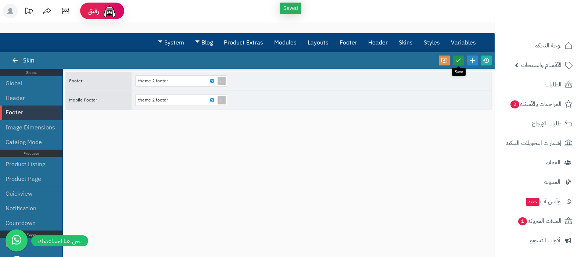
click at [461, 61] on icon at bounding box center [458, 60] width 7 height 7
click at [486, 62] on icon at bounding box center [486, 60] width 7 height 7
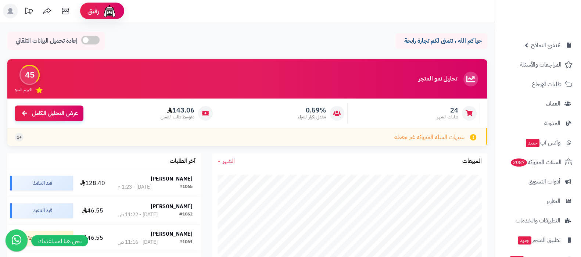
scroll to position [99, 0]
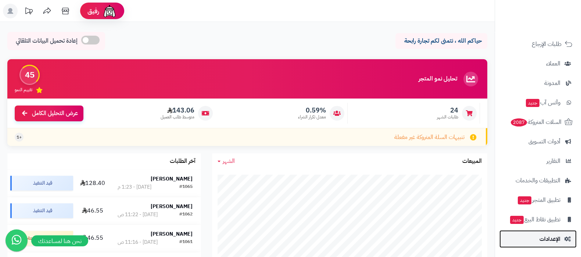
click at [542, 245] on link "الإعدادات" at bounding box center [537, 239] width 77 height 18
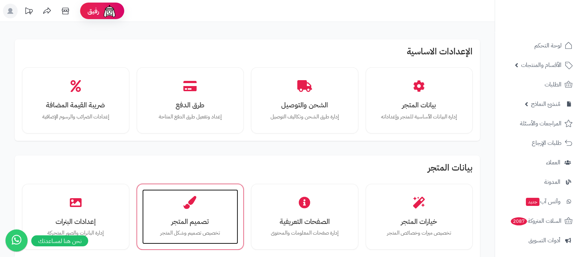
click at [196, 222] on h3 "تصميم المتجر" at bounding box center [191, 222] width 82 height 8
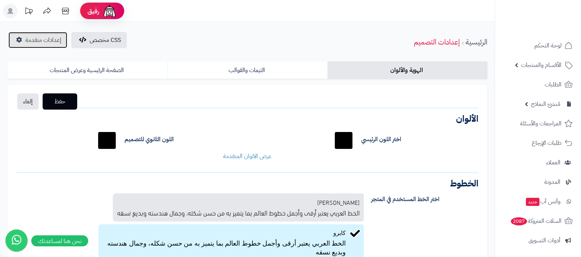
click at [37, 39] on span "إعدادات متقدمة" at bounding box center [43, 40] width 36 height 9
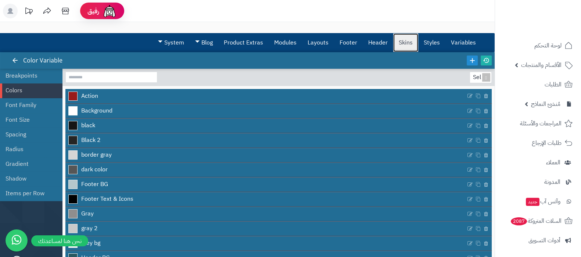
click at [402, 45] on link "Skins" at bounding box center [405, 42] width 25 height 18
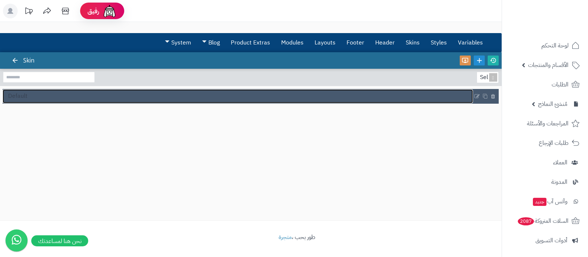
click at [42, 99] on link "Default" at bounding box center [238, 96] width 470 height 14
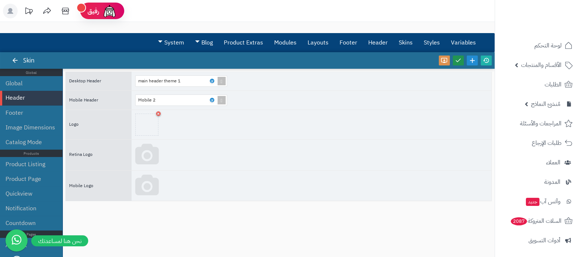
click at [458, 63] on icon at bounding box center [458, 60] width 7 height 7
click at [491, 58] on link at bounding box center [486, 60] width 11 height 10
click at [325, 45] on link "Layouts" at bounding box center [318, 42] width 32 height 18
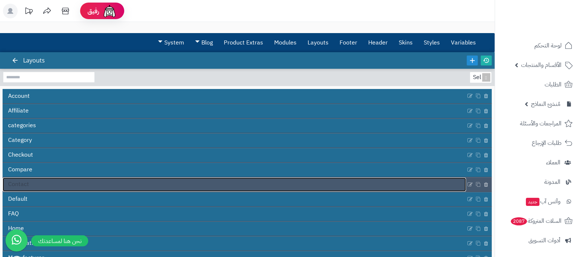
click at [252, 180] on link "Contact" at bounding box center [234, 185] width 463 height 14
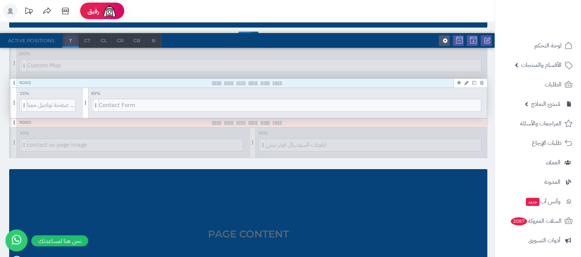
scroll to position [92, 0]
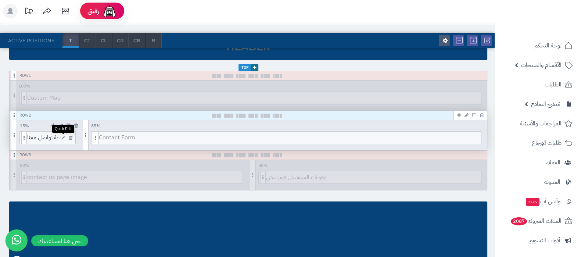
click at [62, 136] on icon at bounding box center [63, 137] width 5 height 5
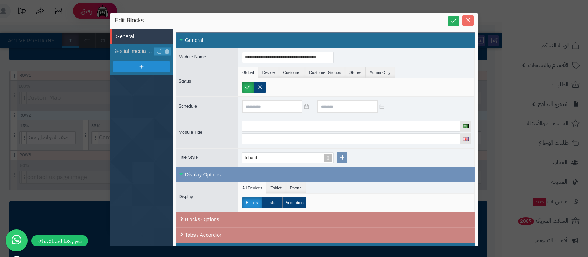
click at [467, 18] on icon "Close" at bounding box center [468, 20] width 6 height 6
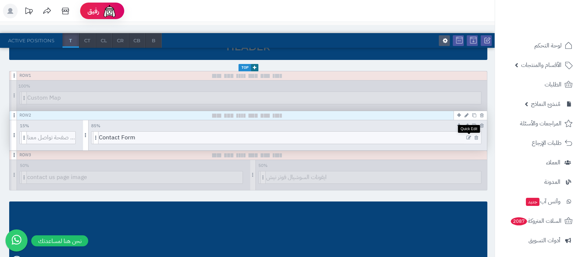
click at [468, 135] on icon at bounding box center [468, 137] width 5 height 5
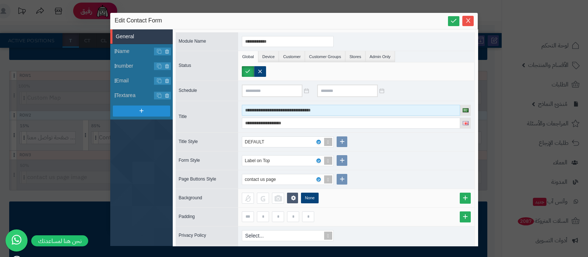
click at [287, 110] on input "**********" at bounding box center [351, 110] width 218 height 11
click at [282, 111] on input "**********" at bounding box center [351, 110] width 218 height 11
type input "**********"
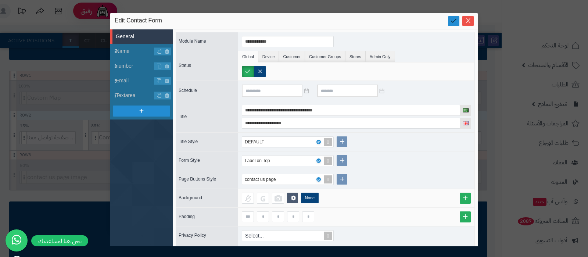
click at [449, 21] on link at bounding box center [453, 21] width 11 height 10
click at [467, 21] on icon "Close" at bounding box center [468, 20] width 6 height 6
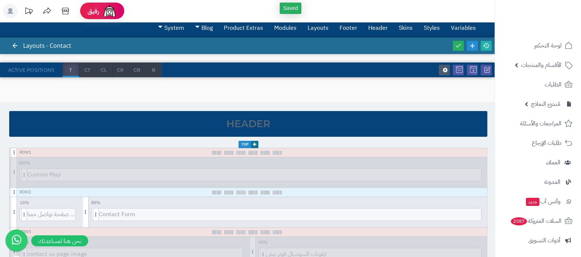
scroll to position [0, 0]
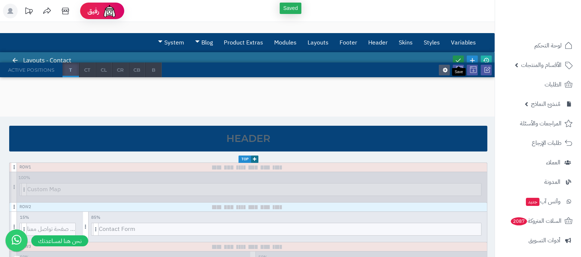
click at [458, 60] on icon at bounding box center [458, 60] width 7 height 7
click at [486, 60] on icon at bounding box center [486, 60] width 7 height 7
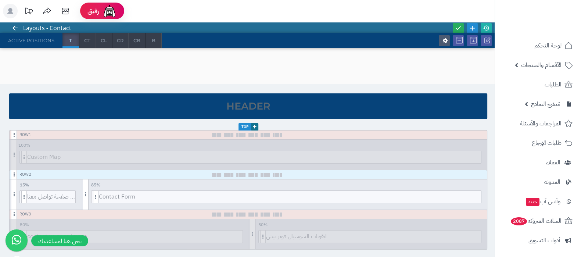
scroll to position [92, 0]
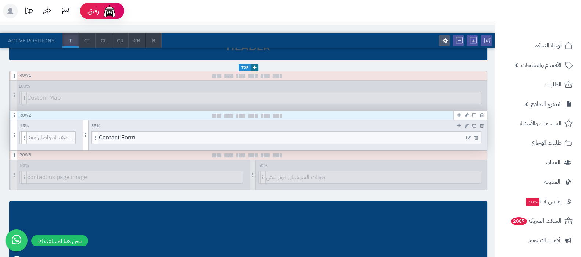
click at [469, 136] on icon at bounding box center [468, 137] width 5 height 5
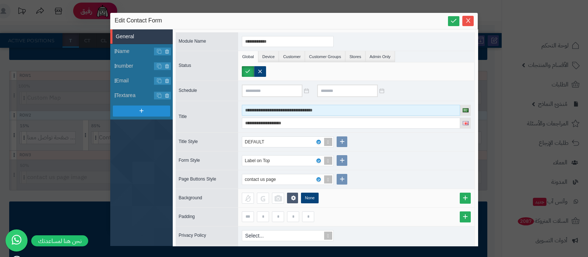
click at [282, 110] on input "**********" at bounding box center [351, 110] width 218 height 11
type input "**********"
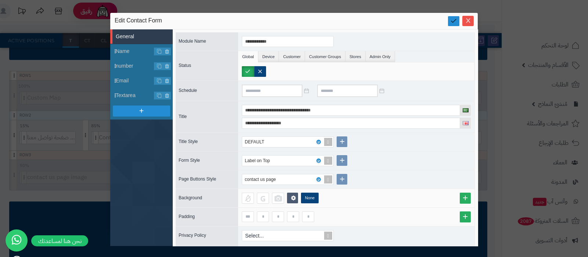
click at [455, 22] on icon at bounding box center [453, 20] width 7 height 7
click at [126, 51] on span "Name" at bounding box center [135, 51] width 39 height 8
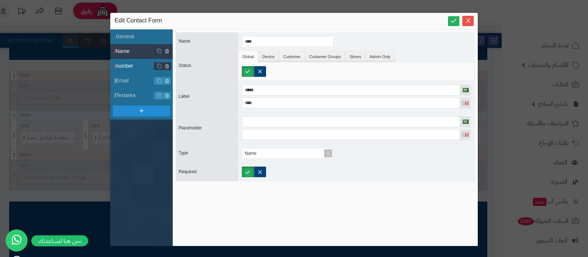
click at [134, 67] on span "number" at bounding box center [135, 66] width 39 height 8
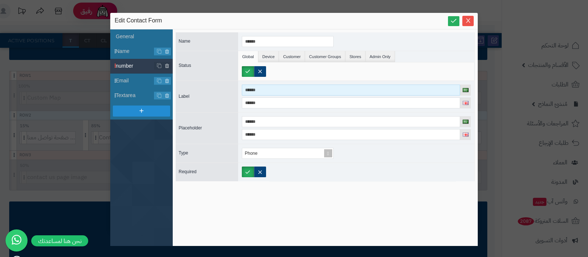
click at [253, 87] on input "******" at bounding box center [351, 90] width 218 height 11
click at [255, 92] on input "******" at bounding box center [351, 90] width 218 height 11
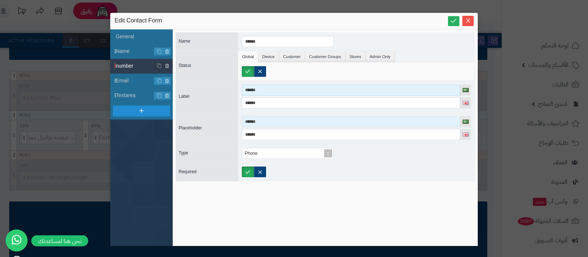
type input "******"
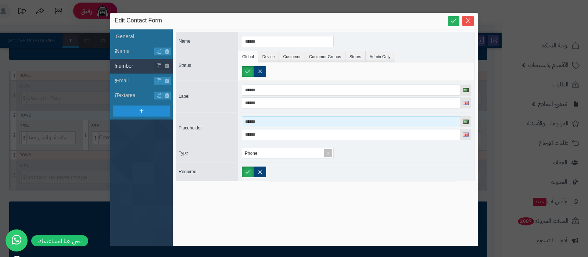
click at [257, 122] on input "******" at bounding box center [351, 121] width 218 height 11
paste input
type input "******"
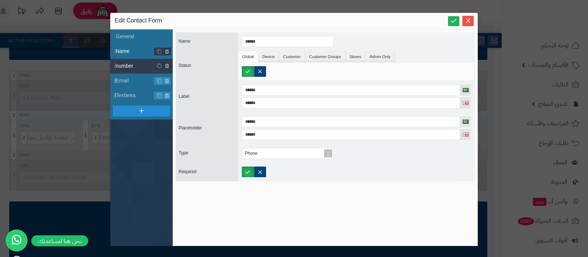
click at [134, 54] on span "Name" at bounding box center [135, 51] width 39 height 8
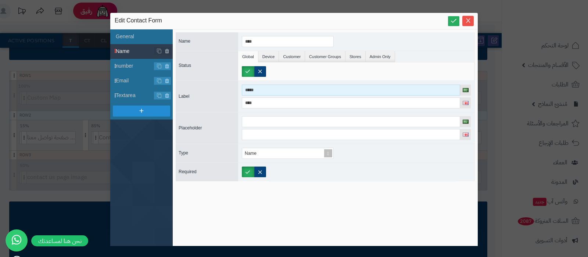
click at [250, 90] on input "*****" at bounding box center [351, 90] width 218 height 11
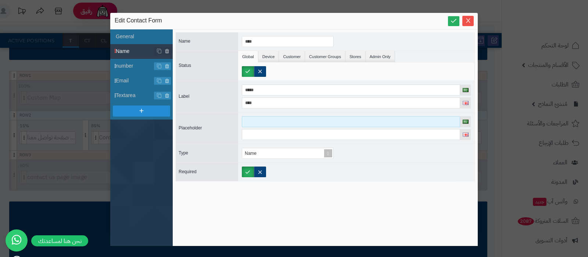
click at [261, 123] on input at bounding box center [351, 121] width 218 height 11
paste input "*****"
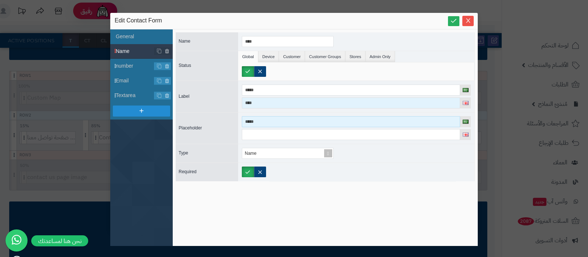
type input "*****"
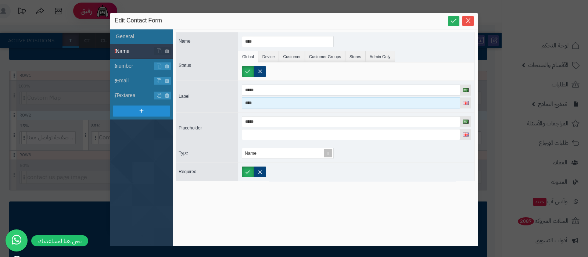
click at [252, 102] on input "****" at bounding box center [351, 102] width 218 height 11
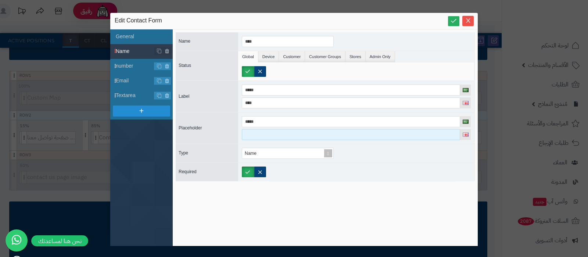
click at [257, 134] on input at bounding box center [351, 134] width 218 height 11
paste input "****"
type input "****"
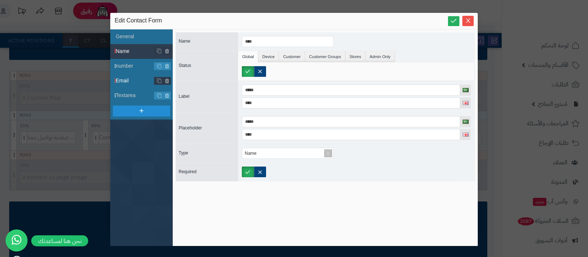
click at [123, 82] on span "Email" at bounding box center [135, 81] width 39 height 8
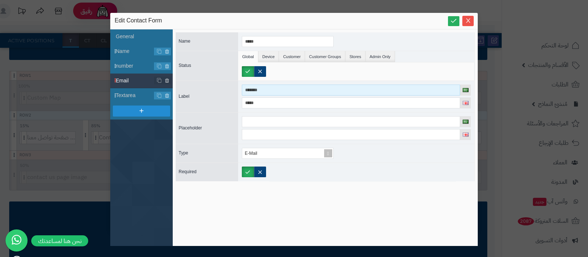
click at [257, 89] on input "*******" at bounding box center [351, 90] width 218 height 11
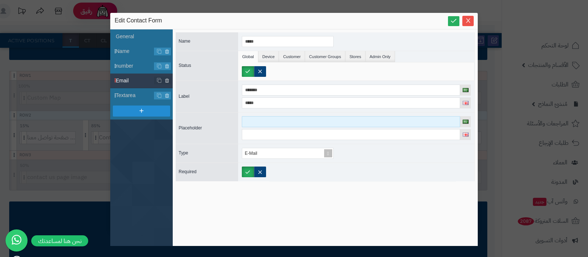
click at [256, 121] on input at bounding box center [351, 121] width 218 height 11
paste input "*******"
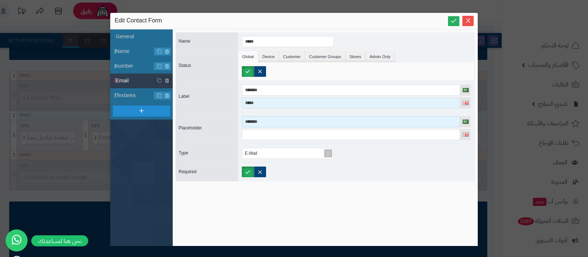
type input "*******"
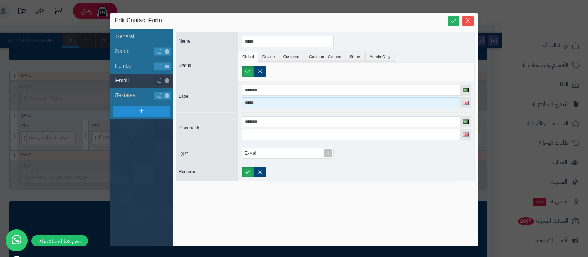
click at [252, 102] on input "*****" at bounding box center [351, 102] width 218 height 11
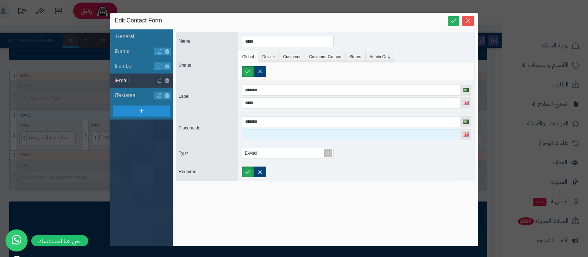
click at [252, 135] on input at bounding box center [351, 134] width 218 height 11
paste input "*****"
type input "*****"
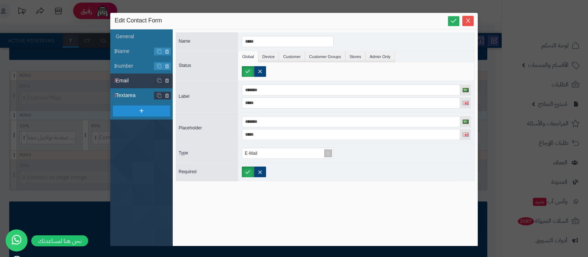
click at [132, 94] on span "Textarea" at bounding box center [135, 96] width 39 height 8
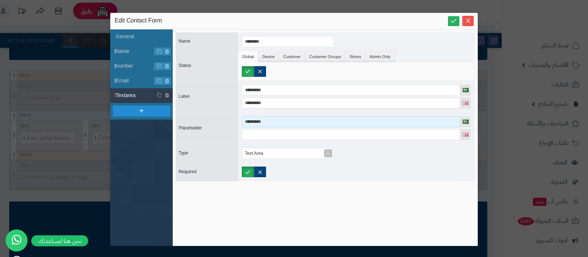
click at [257, 118] on input "*********" at bounding box center [351, 121] width 218 height 11
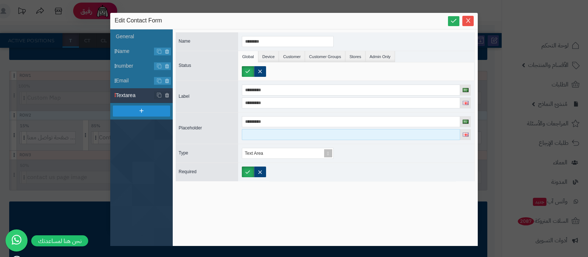
click at [263, 135] on input at bounding box center [351, 134] width 218 height 11
paste input "*********"
type input "*********"
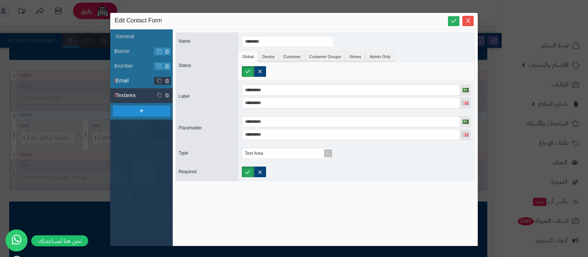
click at [125, 80] on span "Email" at bounding box center [135, 81] width 39 height 8
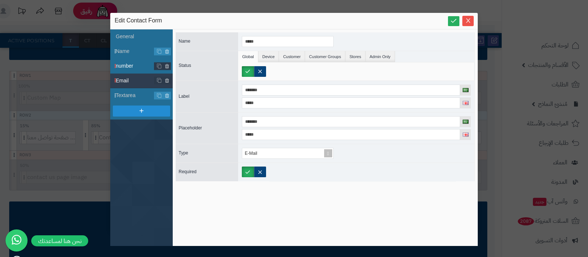
click at [130, 67] on span "number" at bounding box center [135, 66] width 39 height 8
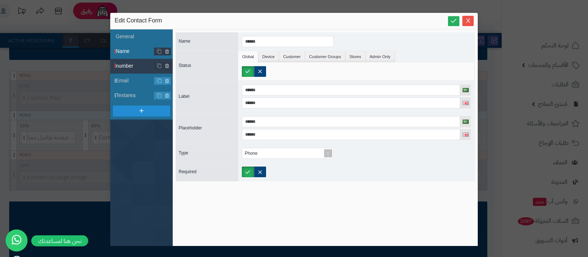
click at [129, 54] on span "Name" at bounding box center [135, 51] width 39 height 8
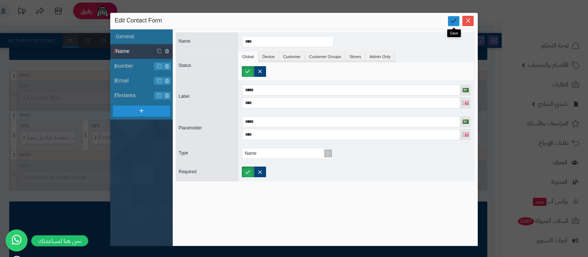
click at [450, 24] on icon at bounding box center [453, 20] width 7 height 7
click at [469, 21] on icon "Close" at bounding box center [468, 20] width 6 height 6
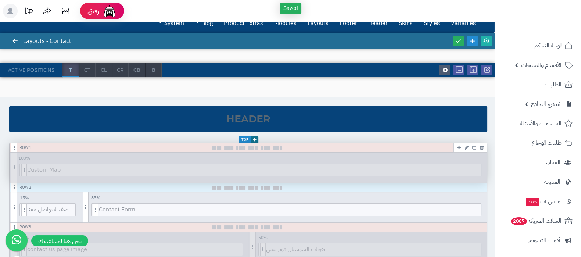
scroll to position [0, 0]
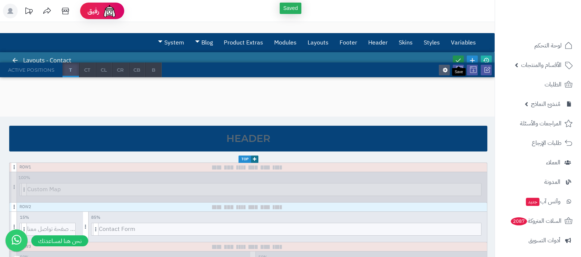
click at [458, 60] on icon at bounding box center [458, 60] width 7 height 7
click at [487, 59] on icon at bounding box center [486, 60] width 7 height 7
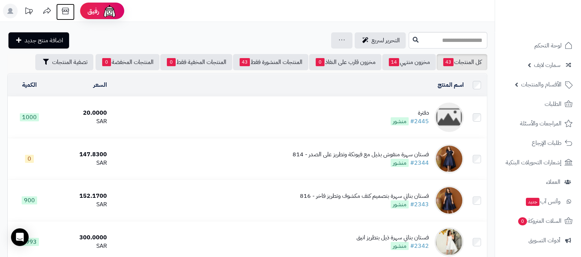
click at [68, 12] on icon at bounding box center [65, 11] width 15 height 15
click at [424, 111] on div "دفترة" at bounding box center [410, 113] width 38 height 8
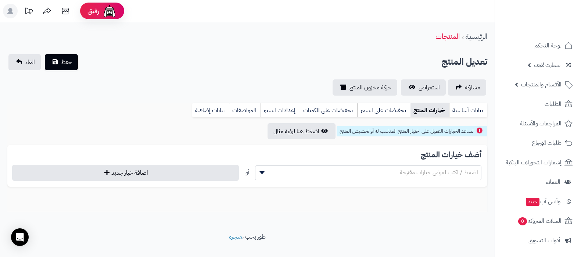
select select
click at [466, 105] on link "بيانات أساسية" at bounding box center [468, 110] width 38 height 15
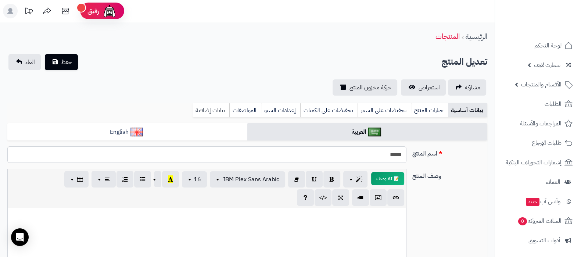
click at [213, 108] on link "بيانات إضافية" at bounding box center [211, 110] width 37 height 15
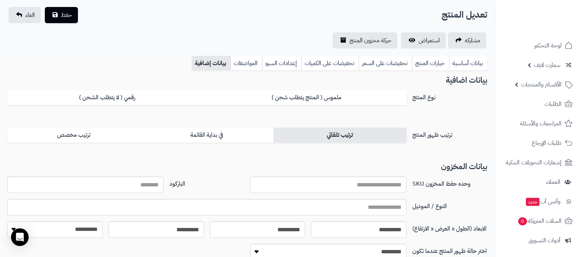
scroll to position [92, 0]
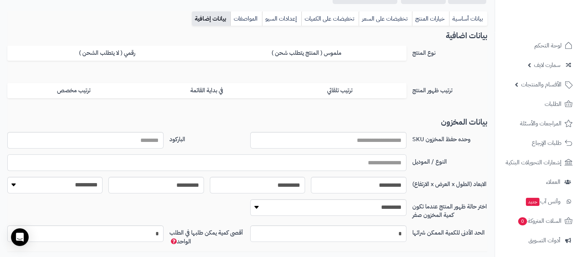
click at [387, 165] on input "text" at bounding box center [206, 162] width 399 height 17
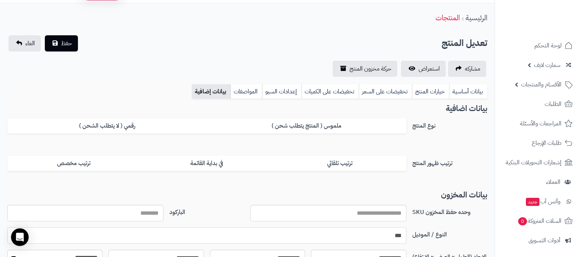
scroll to position [0, 0]
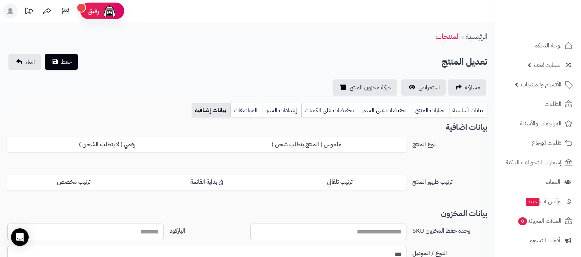
type input "***"
click at [65, 65] on span "حفظ" at bounding box center [66, 61] width 11 height 9
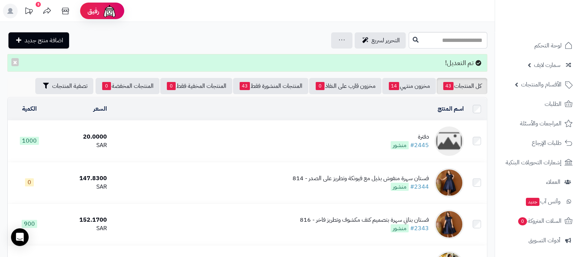
click at [385, 135] on td "دفترة #2445 منشور" at bounding box center [288, 141] width 357 height 41
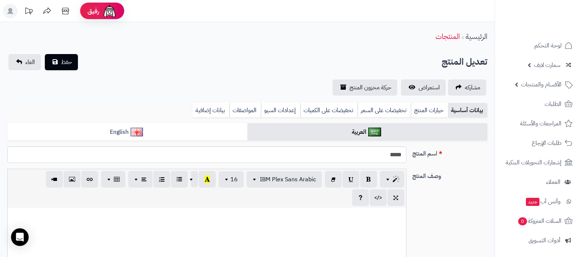
select select
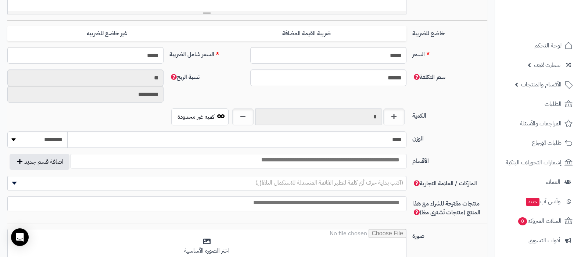
scroll to position [321, 0]
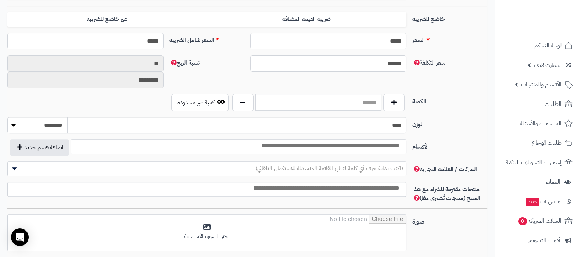
click at [309, 98] on input "text" at bounding box center [318, 102] width 126 height 17
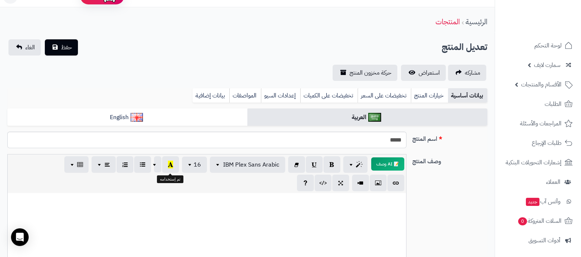
scroll to position [0, 0]
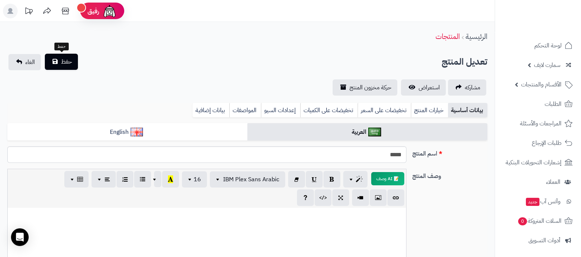
type input "***"
click at [68, 63] on span "حفظ" at bounding box center [66, 61] width 11 height 9
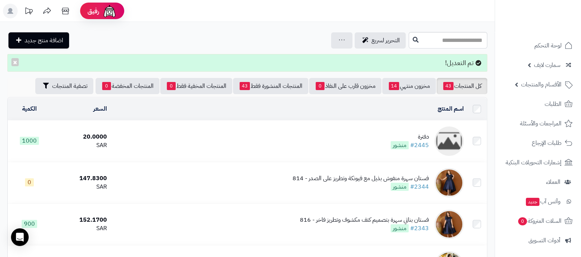
click at [359, 133] on td "دفترة #2445 منشور" at bounding box center [288, 141] width 357 height 41
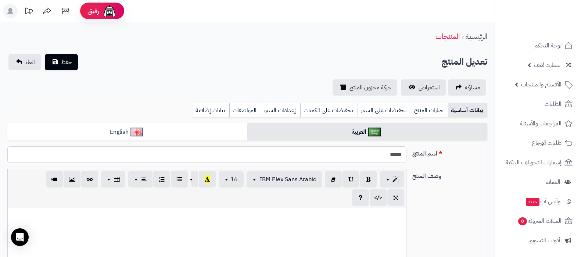
select select
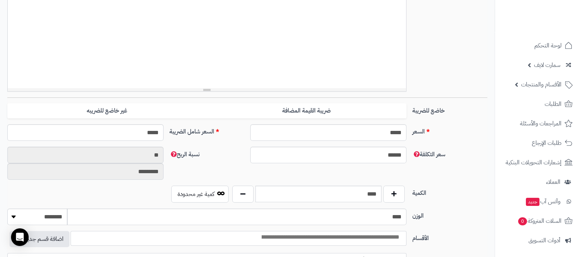
scroll to position [276, 0]
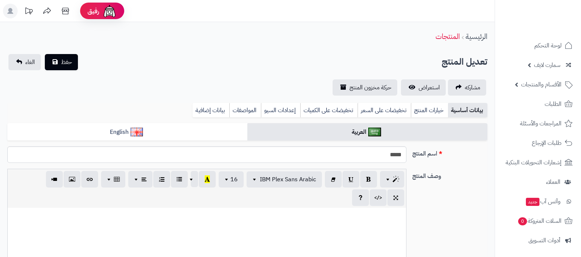
select select
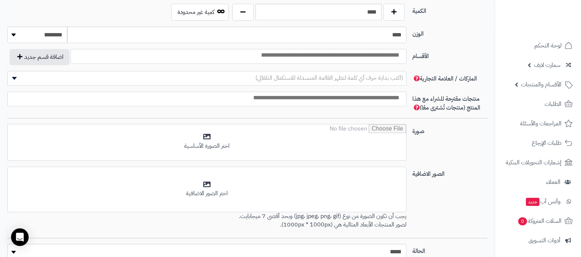
scroll to position [276, 0]
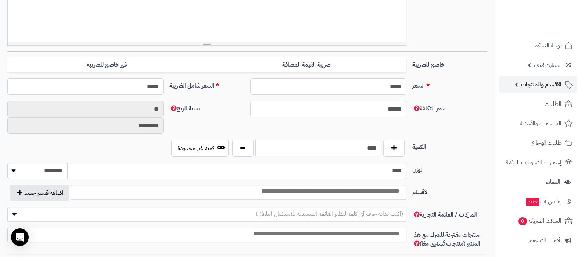
click at [529, 84] on span "الأقسام والمنتجات" at bounding box center [541, 84] width 40 height 10
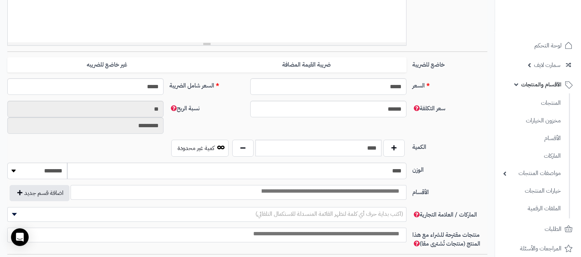
click at [537, 94] on ul "المنتجات مخزون الخيارات الأقسام الماركات مواصفات المنتجات مواصفات المنتجات أنوا…" at bounding box center [532, 155] width 75 height 125
click at [540, 100] on link "المنتجات" at bounding box center [531, 102] width 65 height 15
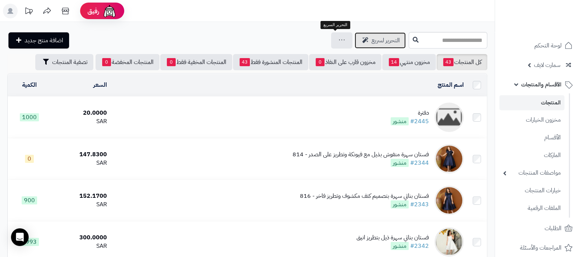
click at [372, 43] on span "التحرير لسريع" at bounding box center [386, 40] width 28 height 9
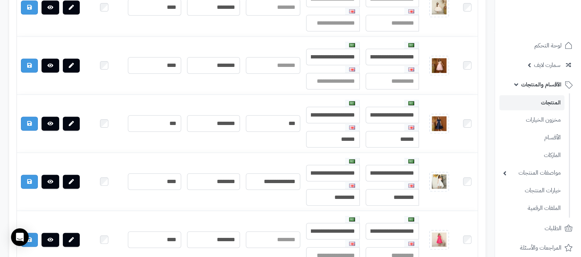
scroll to position [1330, 0]
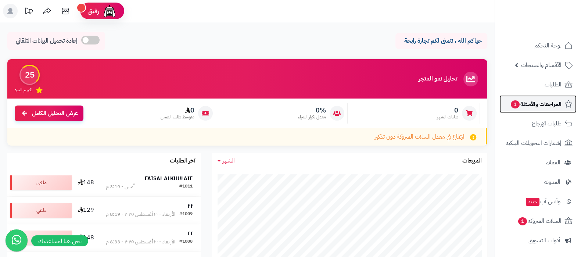
click at [531, 104] on span "المراجعات والأسئلة 1" at bounding box center [535, 104] width 51 height 10
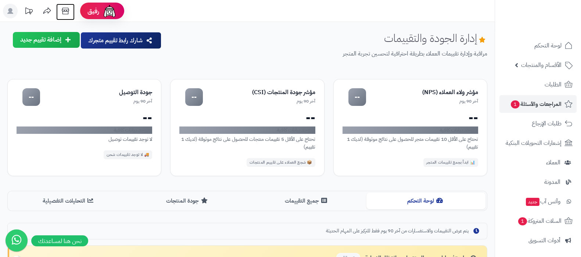
click at [70, 15] on icon at bounding box center [65, 11] width 15 height 15
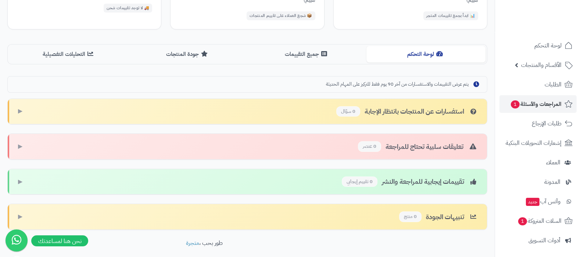
scroll to position [132, 0]
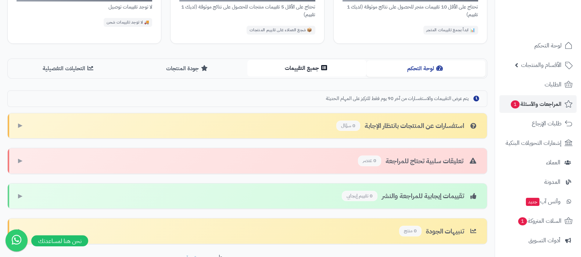
click at [292, 67] on button "جميع التقييمات" at bounding box center [306, 68] width 119 height 17
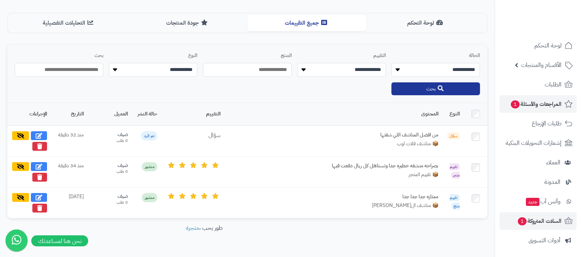
scroll to position [92, 0]
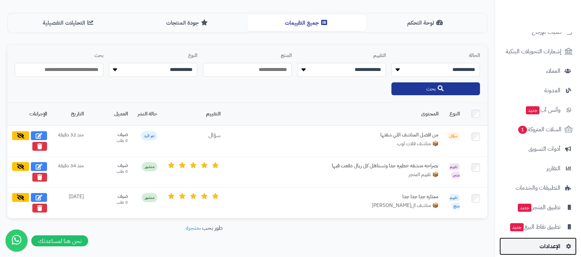
click at [536, 246] on link "الإعدادات" at bounding box center [537, 246] width 77 height 18
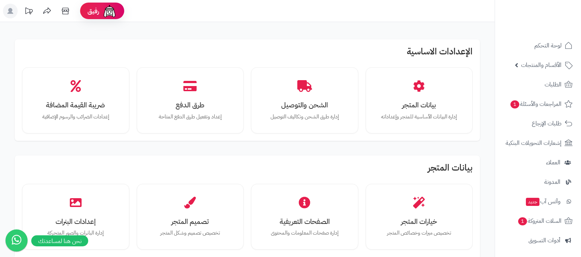
scroll to position [138, 0]
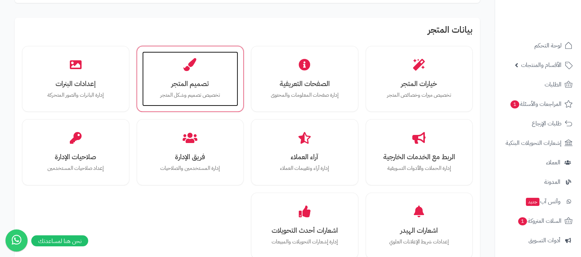
click at [180, 90] on div "تصميم المتجر تخصيص تصميم وشكل المتجر" at bounding box center [190, 78] width 96 height 55
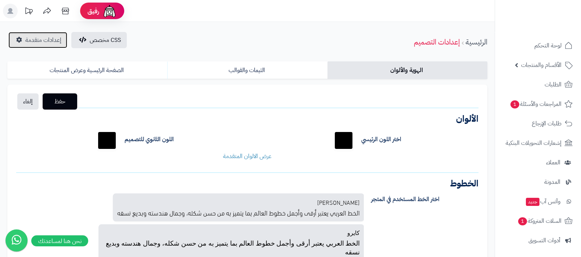
click at [44, 41] on span "إعدادات متقدمة" at bounding box center [43, 40] width 36 height 9
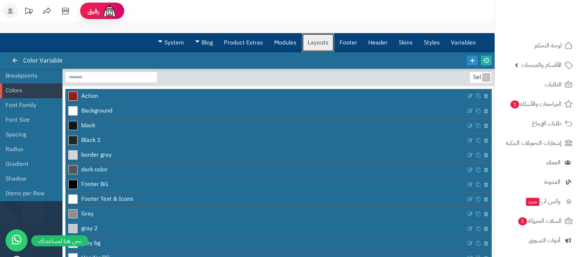
click at [315, 43] on link "Layouts" at bounding box center [318, 42] width 32 height 18
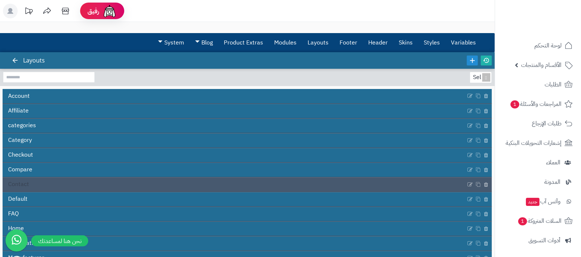
scroll to position [46, 0]
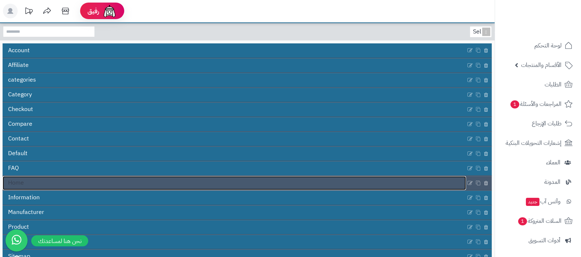
click at [275, 186] on link "Home" at bounding box center [234, 183] width 463 height 14
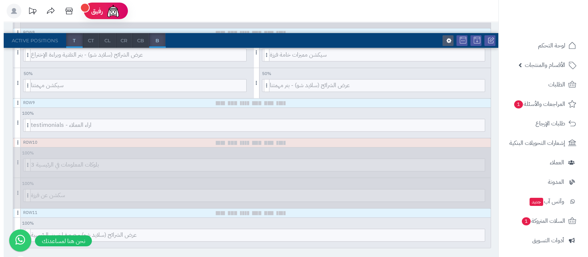
scroll to position [505, 0]
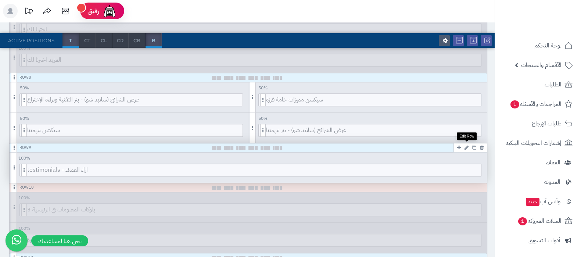
click at [467, 147] on icon at bounding box center [467, 147] width 4 height 5
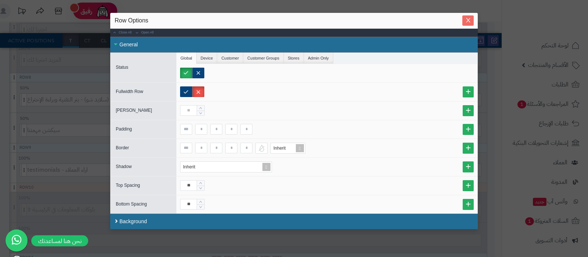
click at [470, 19] on icon "Close" at bounding box center [468, 20] width 6 height 6
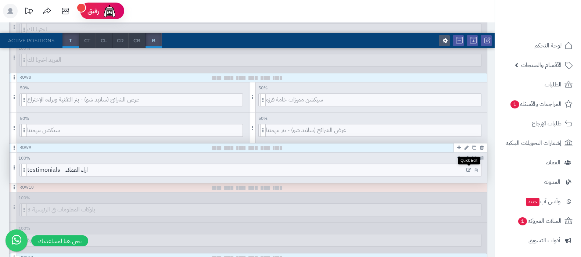
click at [468, 169] on icon at bounding box center [468, 170] width 5 height 5
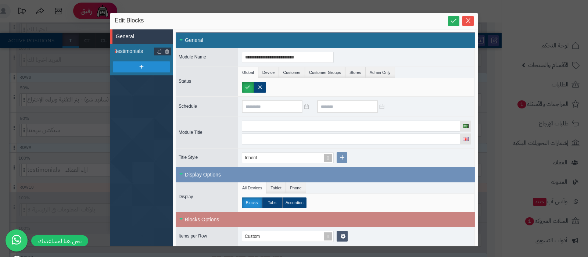
click at [135, 52] on span "testimonials" at bounding box center [135, 51] width 39 height 8
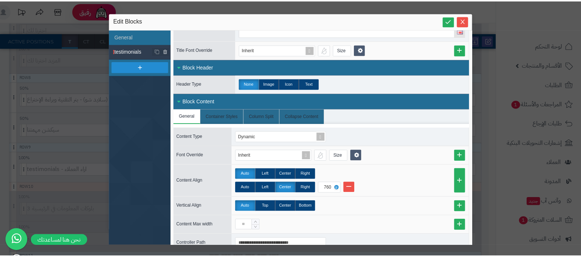
scroll to position [0, 0]
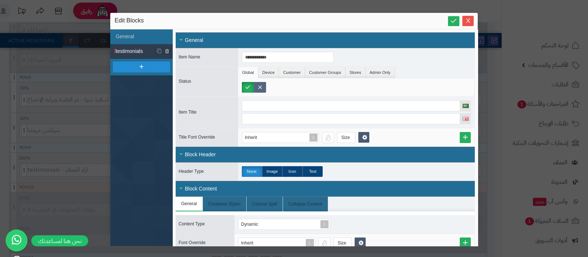
click at [261, 88] on label at bounding box center [260, 87] width 12 height 11
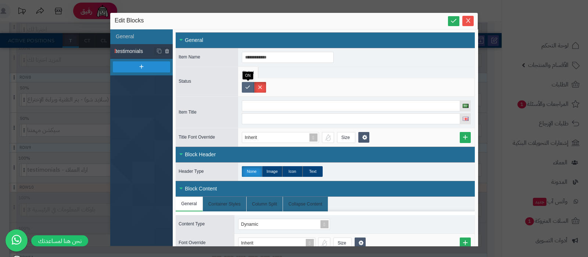
click at [250, 90] on label at bounding box center [248, 87] width 12 height 11
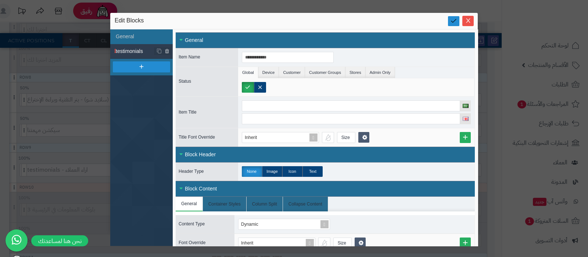
click at [454, 23] on icon at bounding box center [453, 20] width 7 height 7
click at [467, 18] on icon "Close" at bounding box center [468, 20] width 6 height 6
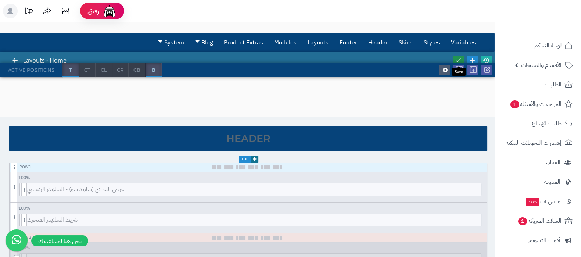
click at [459, 58] on icon at bounding box center [458, 60] width 7 height 7
click at [484, 56] on link at bounding box center [486, 60] width 11 height 10
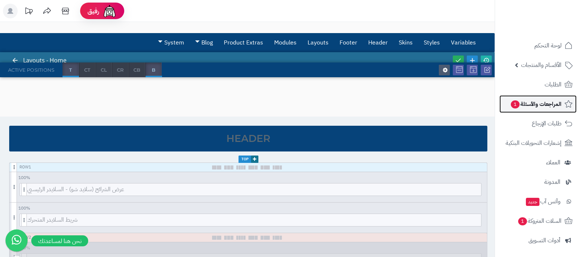
click at [546, 105] on span "المراجعات والأسئلة 1" at bounding box center [535, 104] width 51 height 10
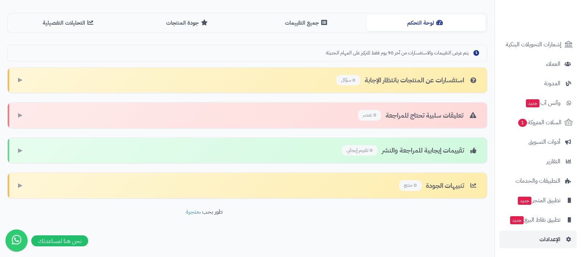
scroll to position [99, 0]
click at [541, 241] on span "الإعدادات" at bounding box center [550, 239] width 21 height 10
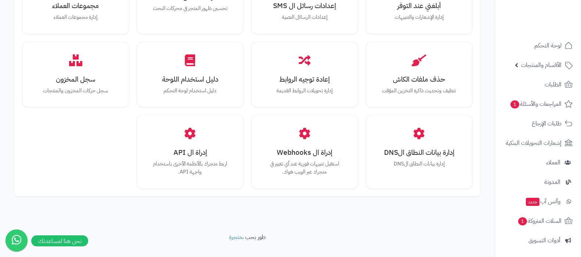
scroll to position [680, 0]
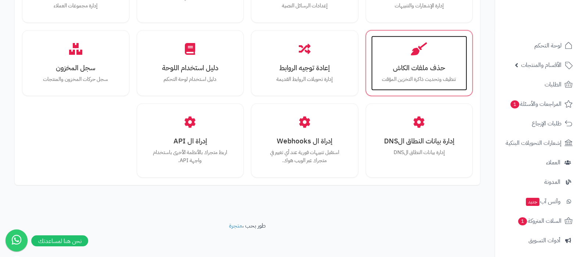
click at [429, 75] on p "تنظيف وتحديث ذاكرة التخزين المؤقت" at bounding box center [420, 79] width 82 height 8
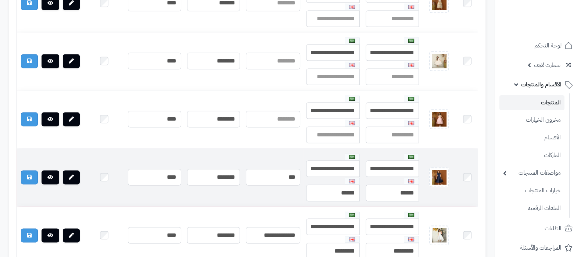
scroll to position [1330, 0]
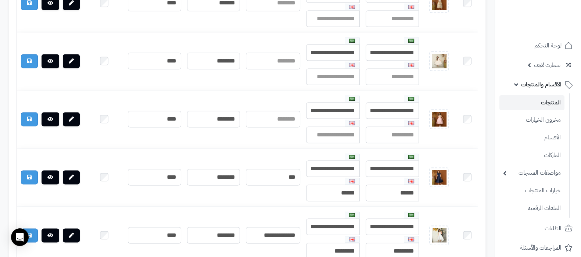
click at [540, 98] on link "المنتجات" at bounding box center [531, 102] width 65 height 15
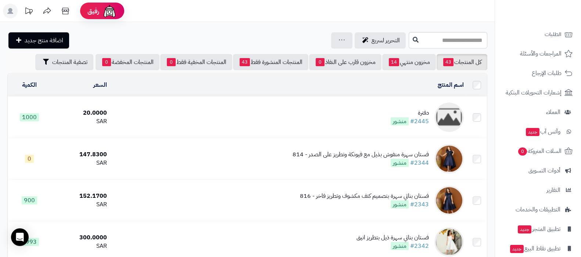
scroll to position [223, 0]
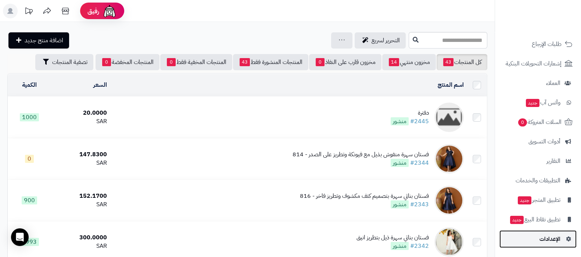
click at [548, 236] on span "الإعدادات" at bounding box center [550, 239] width 21 height 10
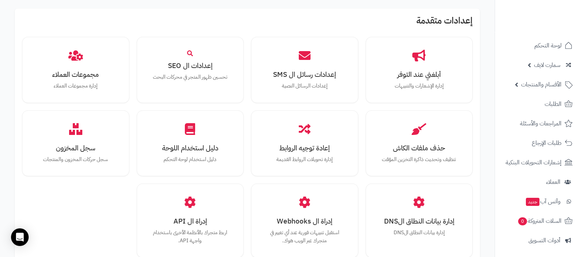
scroll to position [680, 0]
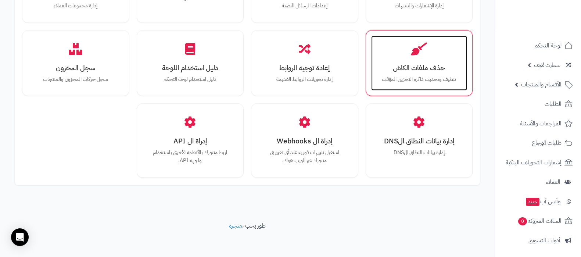
click at [436, 84] on div "حذف ملفات الكاش تنظيف وتحديث ذاكرة التخزين المؤقت" at bounding box center [419, 63] width 96 height 55
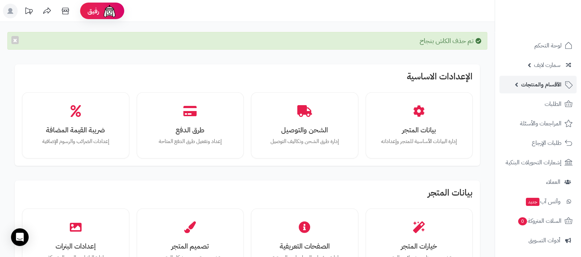
click at [516, 91] on link "الأقسام والمنتجات" at bounding box center [537, 85] width 77 height 18
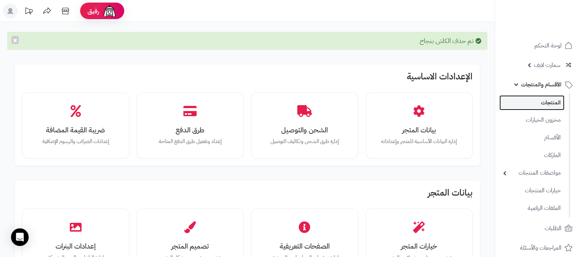
click at [526, 99] on link "المنتجات" at bounding box center [531, 102] width 65 height 15
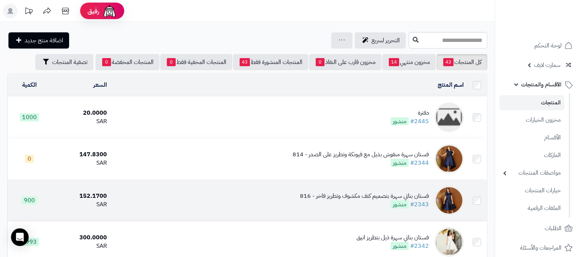
click at [327, 201] on div "فستان بناتي سهرة بتصميم كتف مكشوف وتطريز فاخر - 816 #2343 منشور" at bounding box center [364, 200] width 129 height 17
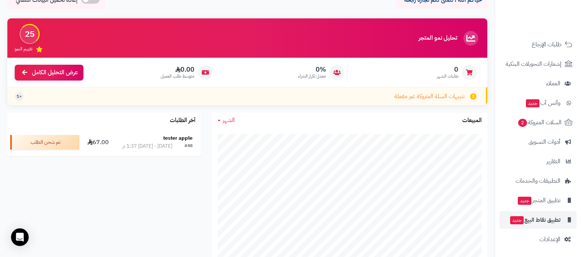
scroll to position [92, 0]
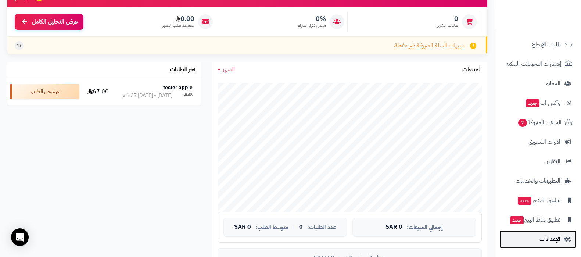
click at [542, 234] on span "الإعدادات" at bounding box center [550, 239] width 21 height 10
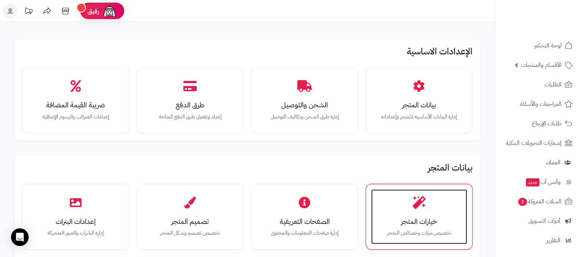
click at [422, 230] on p "تخصيص ميزات وخصائص المتجر" at bounding box center [420, 233] width 82 height 8
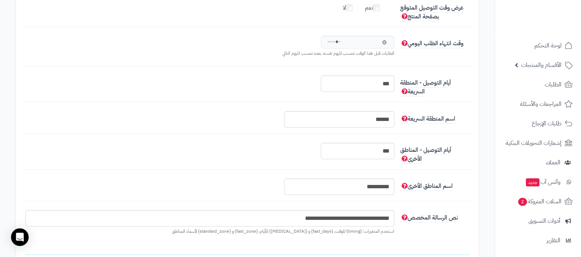
scroll to position [827, 0]
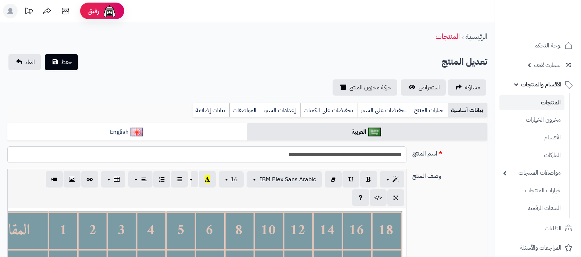
click at [201, 107] on link "بيانات إضافية" at bounding box center [211, 110] width 37 height 15
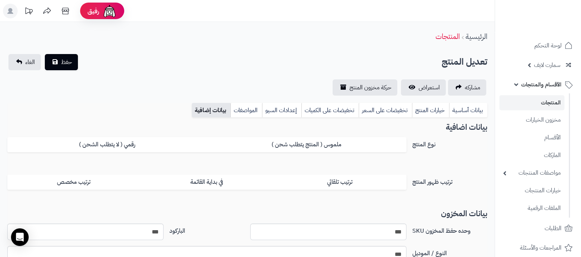
scroll to position [46, 0]
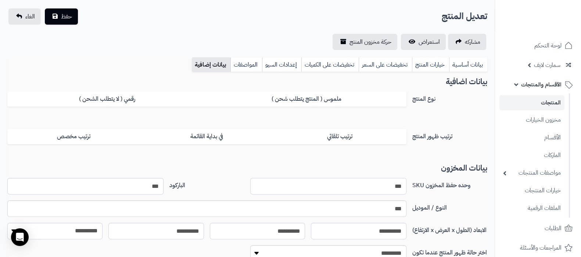
click at [393, 183] on input "***" at bounding box center [328, 186] width 156 height 17
click at [60, 15] on button "حفظ" at bounding box center [61, 16] width 33 height 16
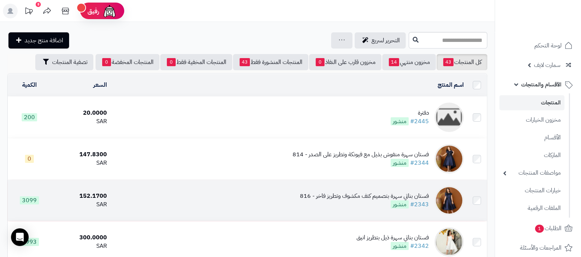
click at [130, 193] on td "فستان بناتي سهرة بتصميم كتف مكشوف وتطريز فاخر - 816 #2343 منشور" at bounding box center [288, 200] width 357 height 41
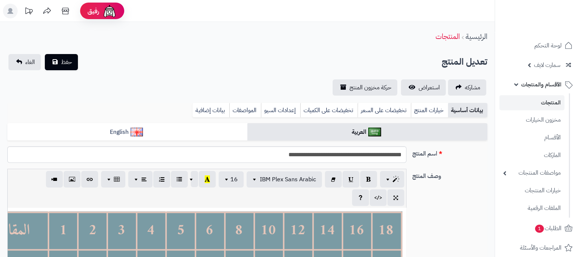
scroll to position [59, 0]
